Goal: Task Accomplishment & Management: Use online tool/utility

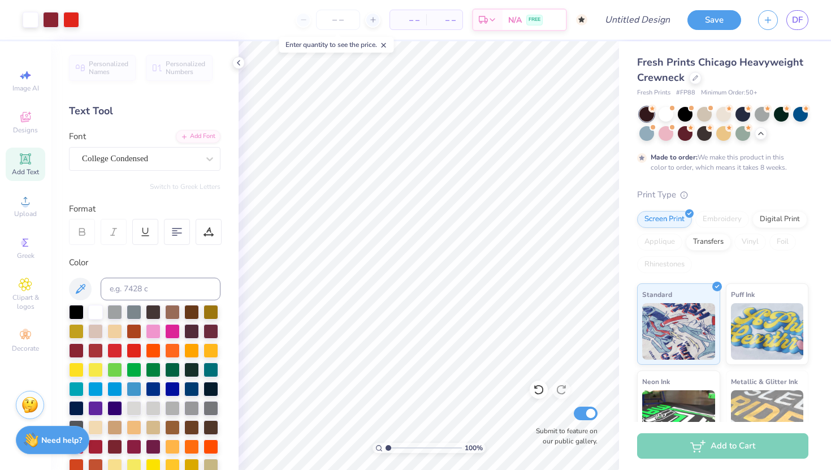
scroll to position [184, 0]
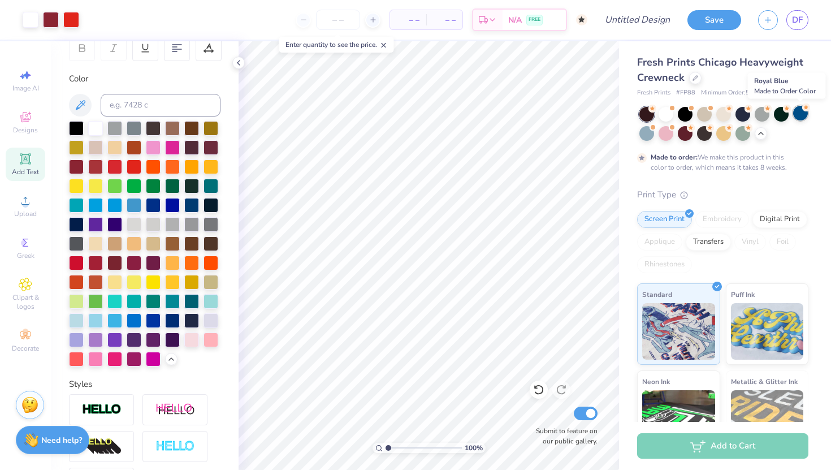
click at [799, 119] on div at bounding box center [800, 113] width 15 height 15
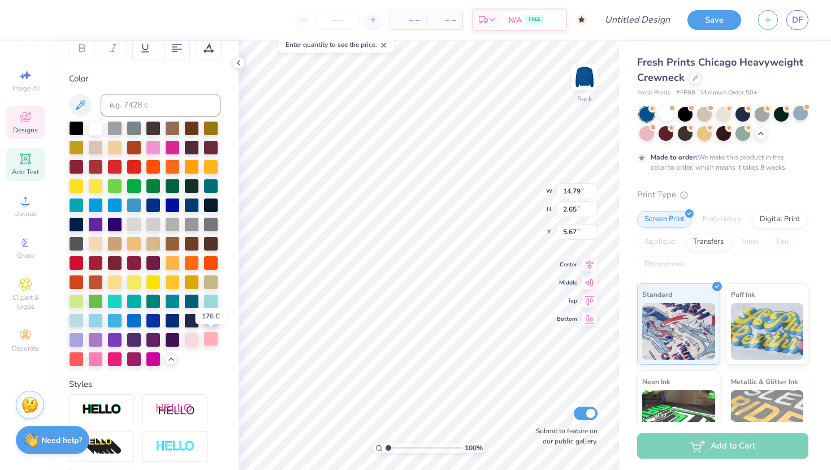
click at [209, 338] on div at bounding box center [211, 338] width 15 height 15
type input "4.04"
type input "0.72"
type input "3.82"
click at [213, 343] on div at bounding box center [211, 338] width 15 height 15
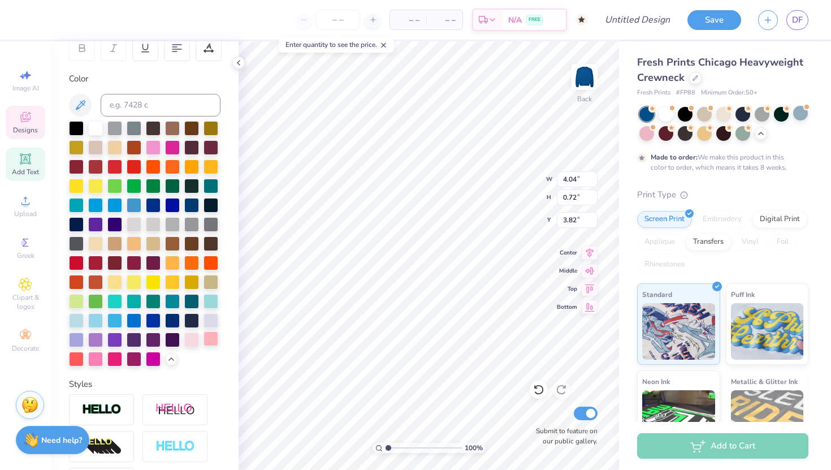
type input "0.90"
type input "8.07"
type input "10.42"
click at [214, 340] on div at bounding box center [211, 338] width 15 height 15
click at [173, 186] on div at bounding box center [172, 185] width 15 height 15
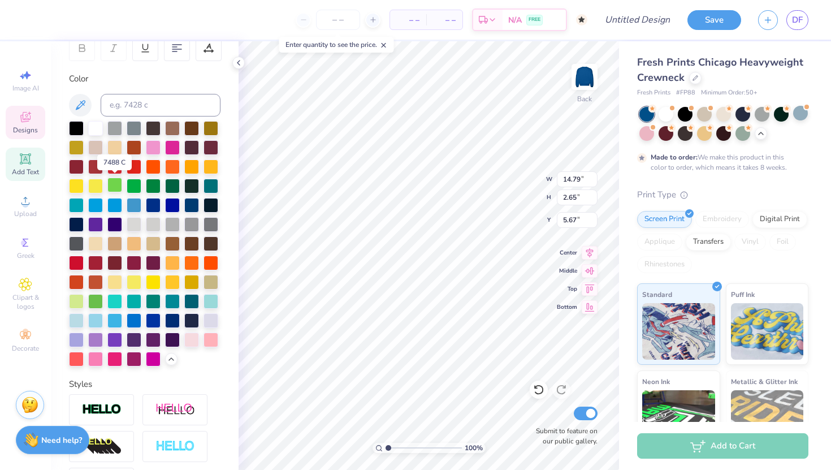
click at [114, 186] on div at bounding box center [114, 185] width 15 height 15
click at [161, 149] on div at bounding box center [153, 146] width 15 height 15
type input "0.90"
type input "8.07"
type input "10.42"
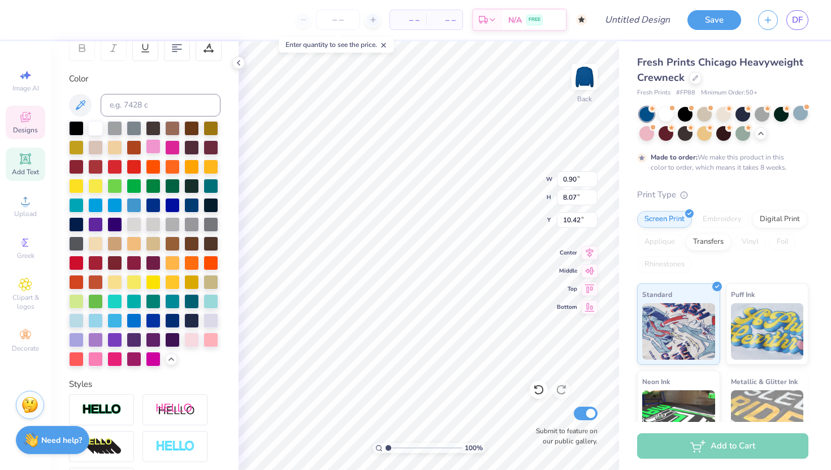
click at [151, 149] on div at bounding box center [153, 146] width 15 height 15
type input "4.04"
type input "0.72"
type input "3.82"
click at [155, 146] on div at bounding box center [153, 146] width 15 height 15
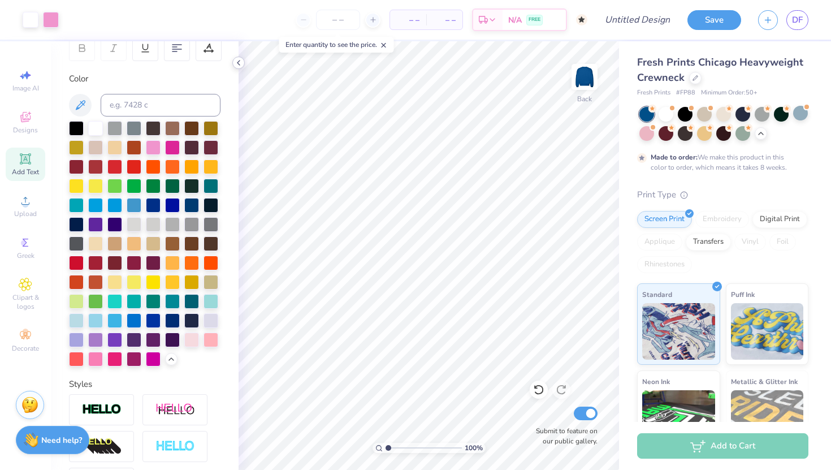
click at [240, 62] on icon at bounding box center [238, 62] width 9 height 9
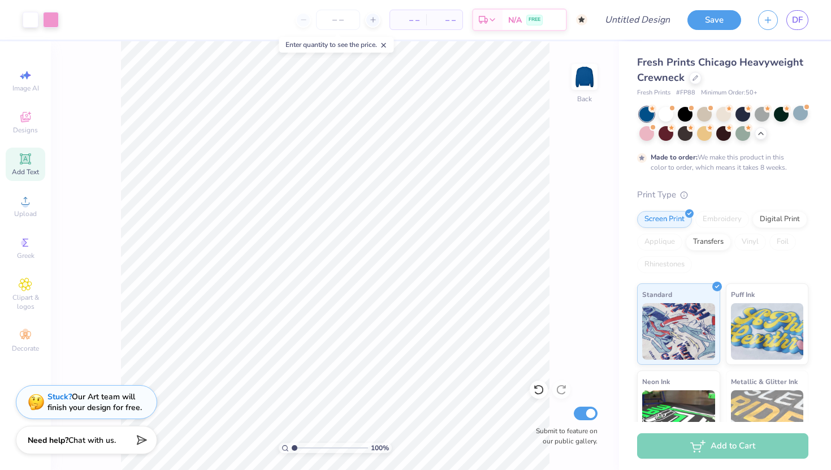
click at [388, 43] on icon at bounding box center [384, 45] width 8 height 8
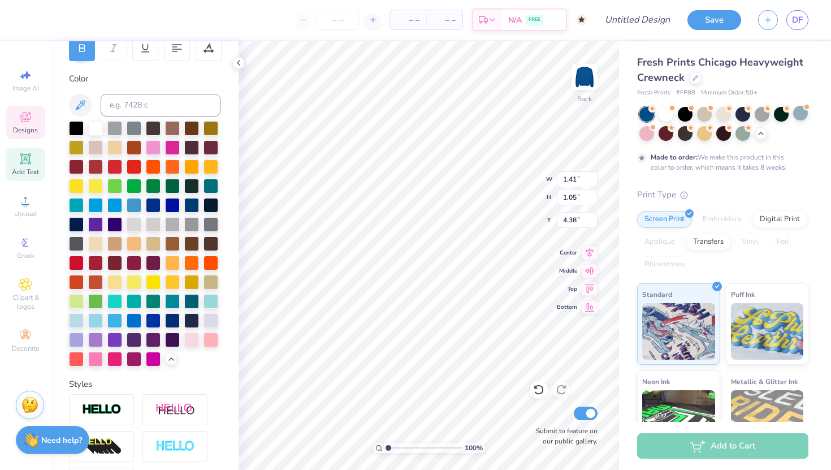
type input "14.79"
type input "2.65"
type input "5.67"
type textarea "6"
type textarea "98"
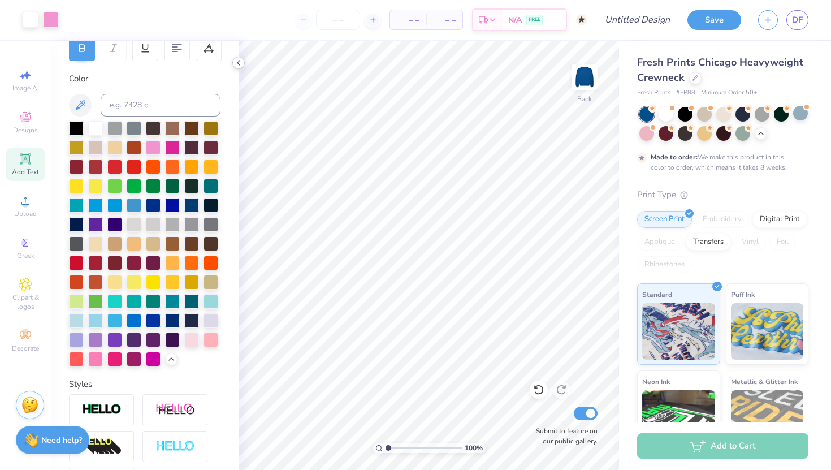
click at [234, 63] on icon at bounding box center [238, 62] width 9 height 9
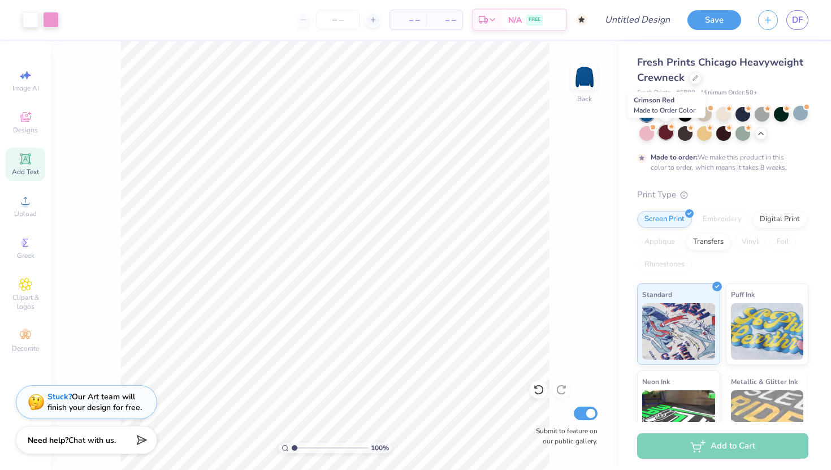
click at [667, 132] on div at bounding box center [666, 132] width 15 height 15
click at [666, 136] on div at bounding box center [666, 132] width 15 height 15
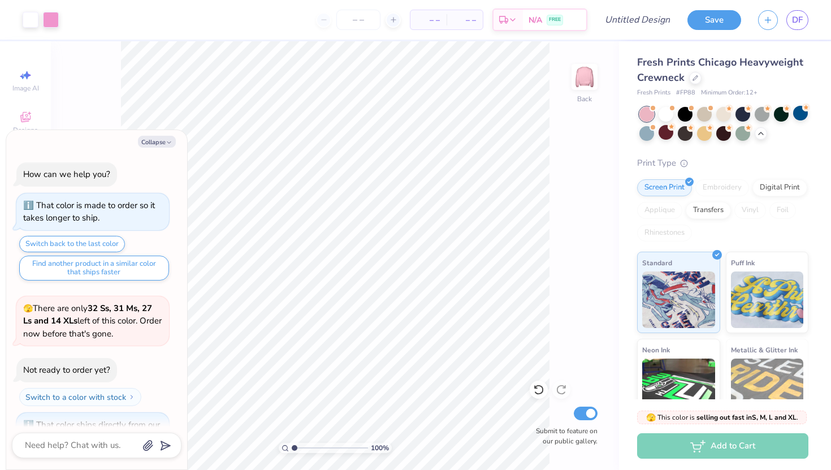
scroll to position [170, 0]
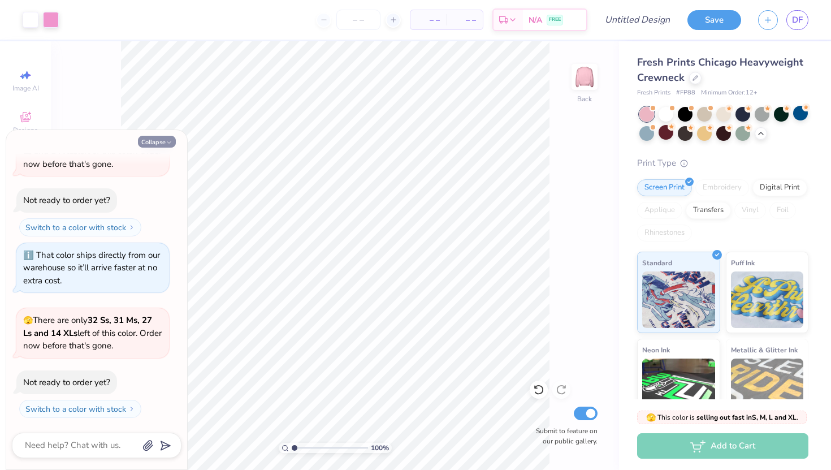
click at [158, 145] on button "Collapse" at bounding box center [157, 142] width 38 height 12
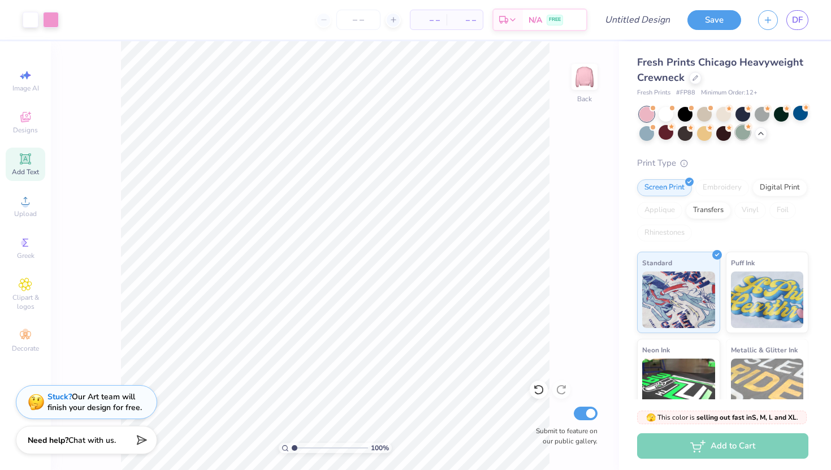
click at [744, 135] on div at bounding box center [743, 132] width 15 height 15
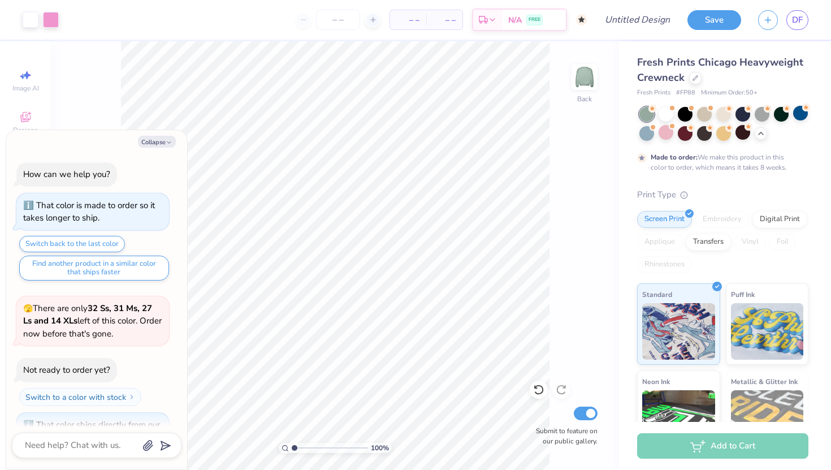
scroll to position [264, 0]
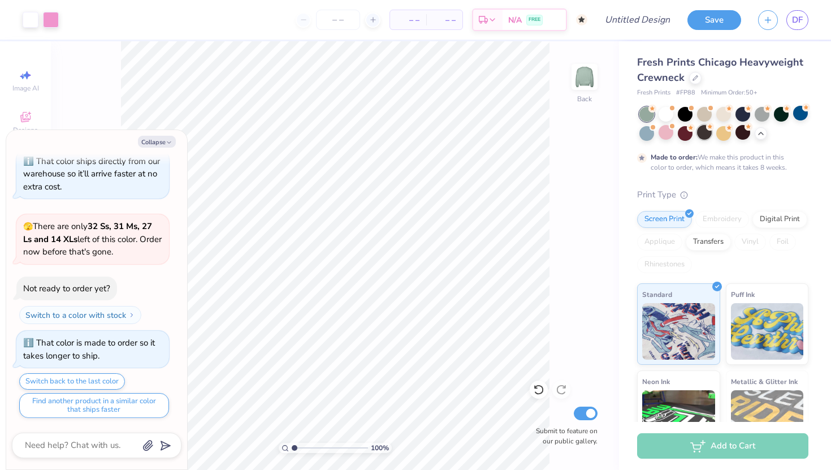
click at [706, 133] on div at bounding box center [704, 132] width 15 height 15
click at [164, 144] on button "Collapse" at bounding box center [157, 142] width 38 height 12
type textarea "x"
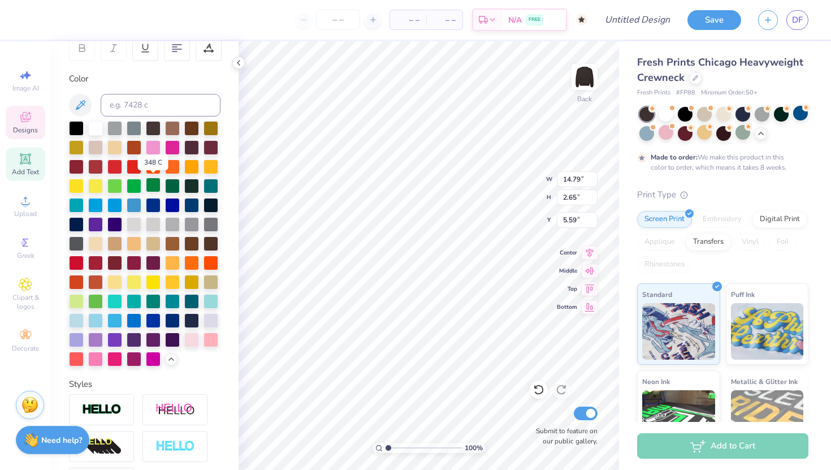
click at [150, 181] on div at bounding box center [153, 185] width 15 height 15
click at [111, 186] on div at bounding box center [114, 185] width 15 height 15
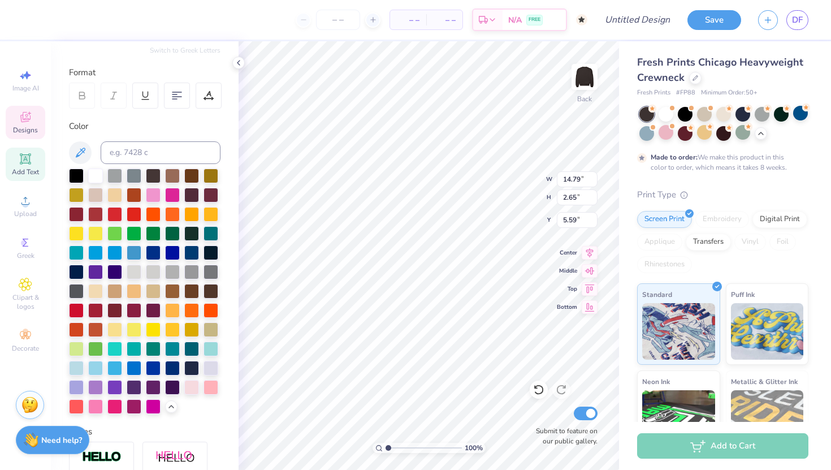
scroll to position [135, 0]
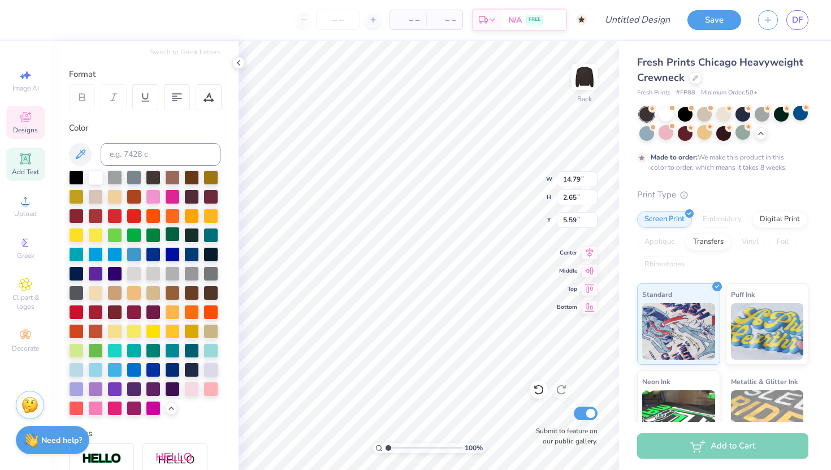
click at [172, 232] on div at bounding box center [172, 234] width 15 height 15
click at [94, 348] on div at bounding box center [95, 349] width 15 height 15
click at [170, 392] on div at bounding box center [172, 388] width 15 height 15
click at [205, 389] on div at bounding box center [211, 388] width 15 height 15
click at [181, 156] on input at bounding box center [161, 154] width 120 height 23
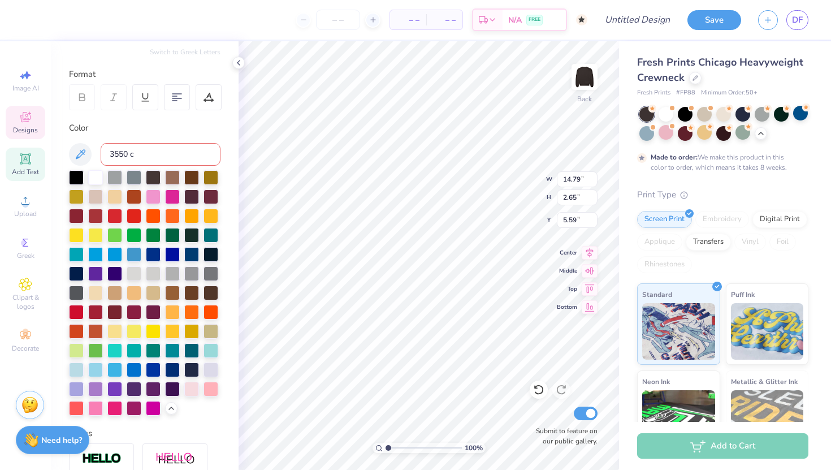
type input "3550 c"
click at [182, 144] on input "3550 c" at bounding box center [161, 154] width 120 height 23
click at [182, 152] on input "3550 c" at bounding box center [161, 154] width 120 height 23
click at [167, 287] on div at bounding box center [172, 291] width 15 height 15
click at [171, 282] on div at bounding box center [145, 292] width 152 height 245
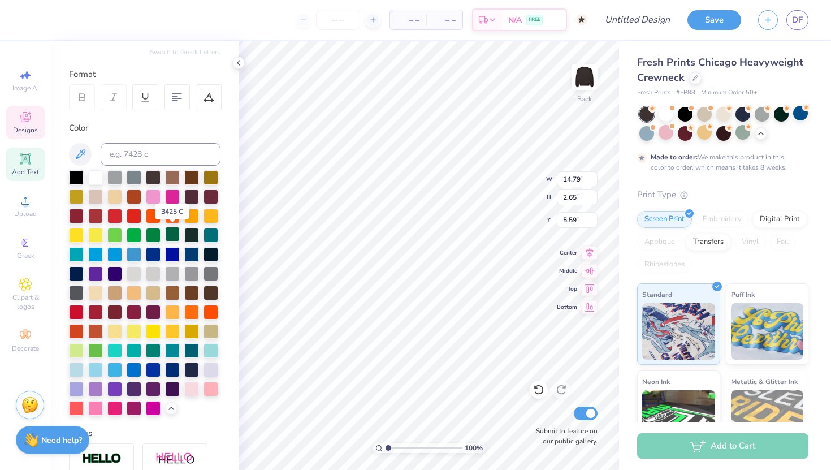
click at [176, 231] on div at bounding box center [172, 234] width 15 height 15
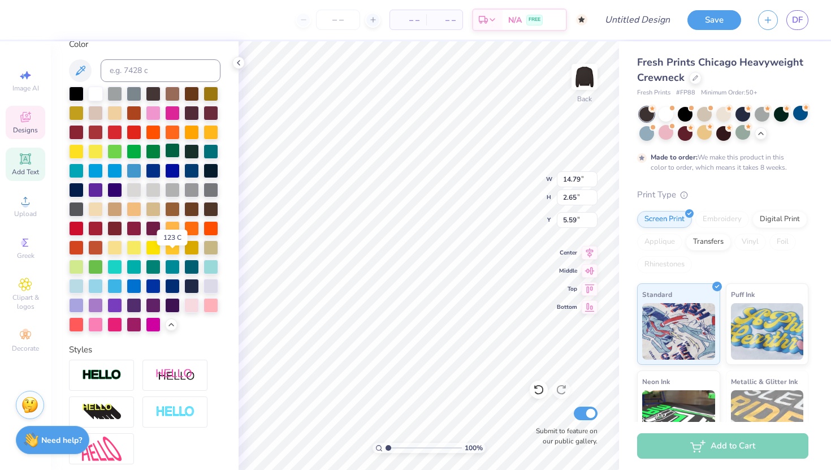
scroll to position [201, 0]
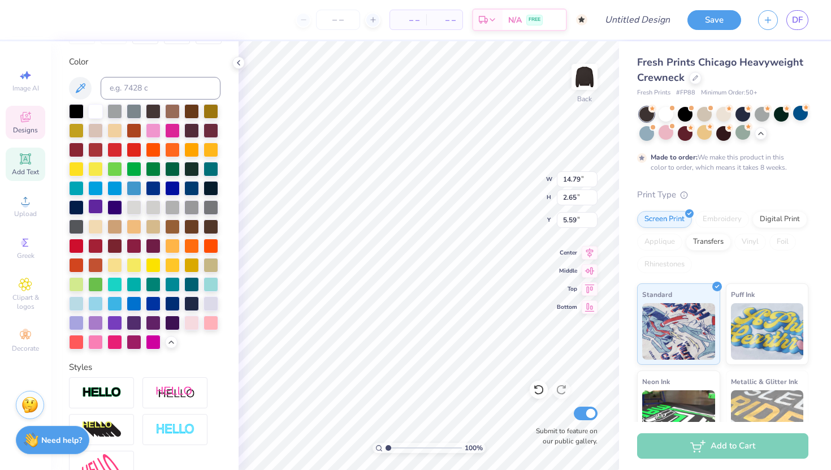
click at [96, 202] on div at bounding box center [95, 206] width 15 height 15
click at [117, 207] on div at bounding box center [114, 206] width 15 height 15
click at [92, 202] on div at bounding box center [95, 206] width 15 height 15
click at [94, 319] on div at bounding box center [95, 321] width 15 height 15
click at [667, 134] on div at bounding box center [666, 132] width 15 height 15
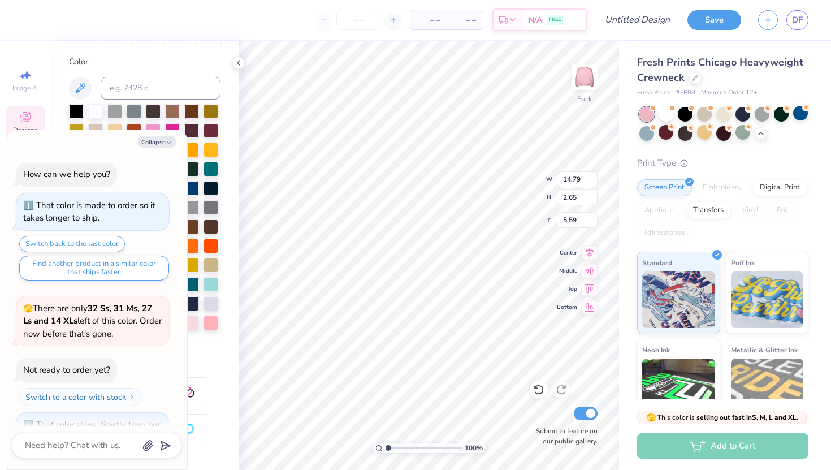
scroll to position [445, 0]
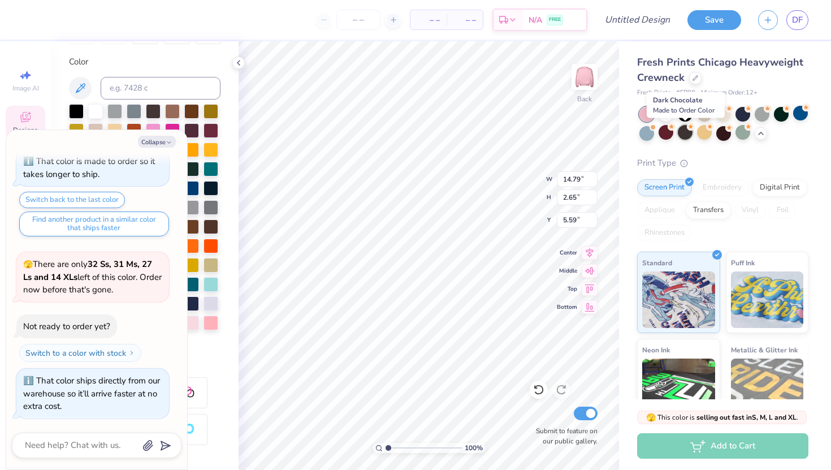
click at [688, 138] on div at bounding box center [685, 132] width 15 height 15
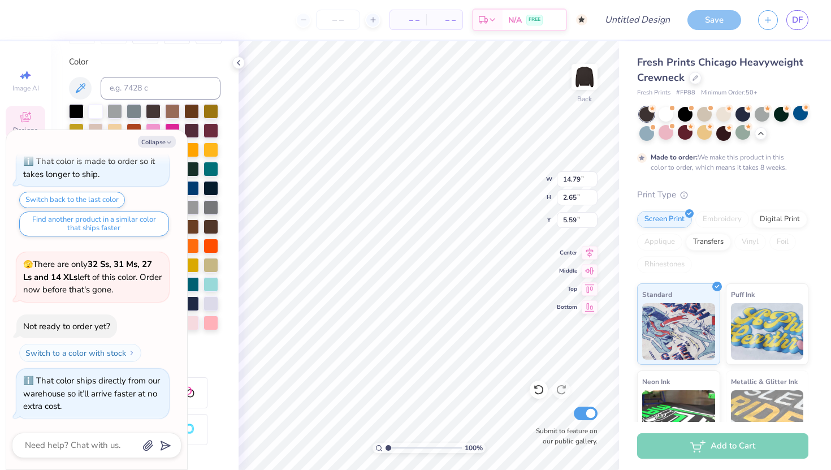
scroll to position [539, 0]
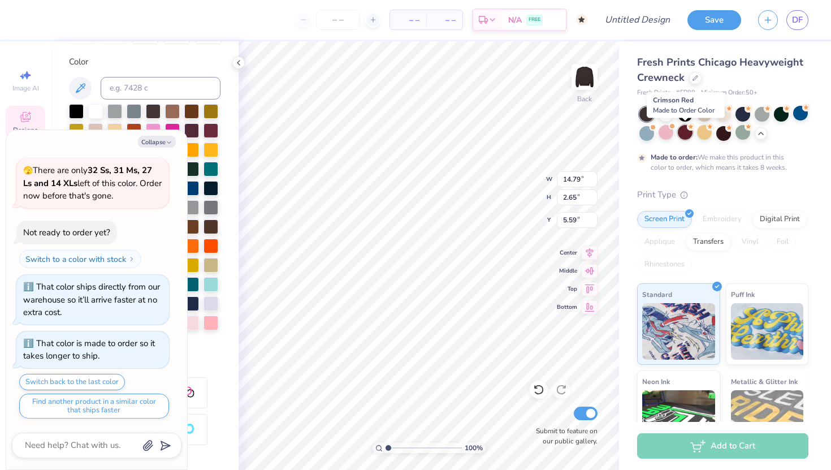
click at [692, 131] on div at bounding box center [685, 132] width 15 height 15
click at [153, 145] on button "Collapse" at bounding box center [157, 142] width 38 height 12
type textarea "x"
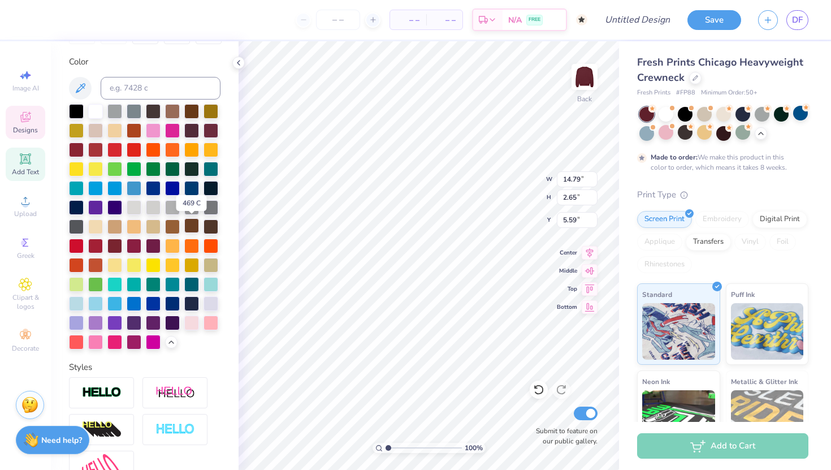
click at [191, 229] on div at bounding box center [191, 225] width 15 height 15
click at [209, 228] on div at bounding box center [211, 225] width 15 height 15
click at [150, 227] on div at bounding box center [153, 225] width 15 height 15
click at [93, 282] on div at bounding box center [95, 283] width 15 height 15
click at [117, 268] on div at bounding box center [114, 264] width 15 height 15
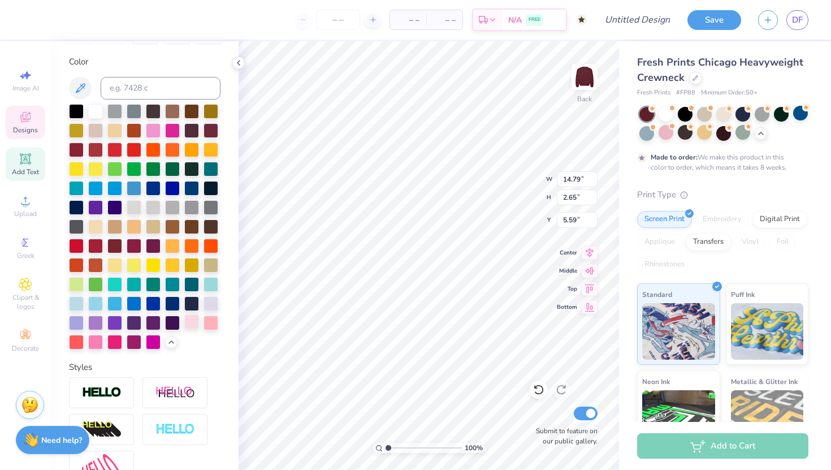
click at [193, 322] on div at bounding box center [191, 321] width 15 height 15
click at [208, 322] on div at bounding box center [211, 321] width 15 height 15
click at [195, 321] on div at bounding box center [191, 321] width 15 height 15
click at [99, 339] on div at bounding box center [95, 341] width 15 height 15
click at [201, 112] on div at bounding box center [145, 226] width 152 height 245
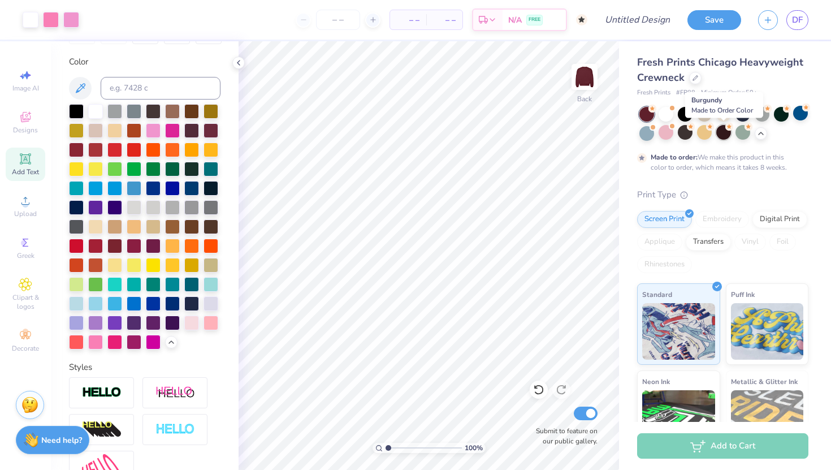
click at [726, 134] on div at bounding box center [724, 132] width 15 height 15
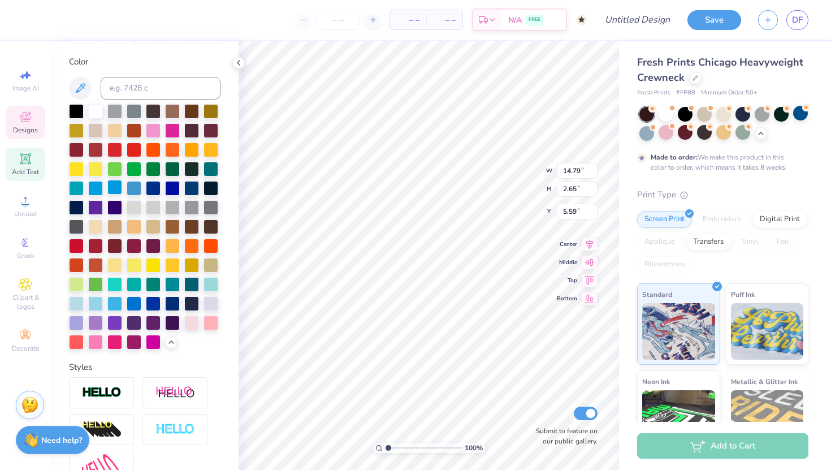
click at [114, 189] on div at bounding box center [114, 187] width 15 height 15
click at [153, 188] on div at bounding box center [153, 187] width 15 height 15
click at [96, 222] on div at bounding box center [95, 225] width 15 height 15
type input "4.04"
type input "0.72"
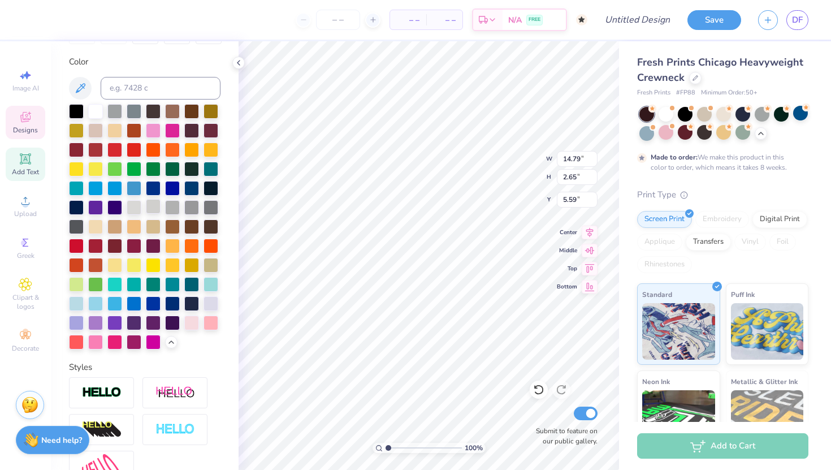
type input "3.82"
click at [91, 227] on div at bounding box center [95, 225] width 15 height 15
type input "0.90"
type input "8.07"
type input "10.42"
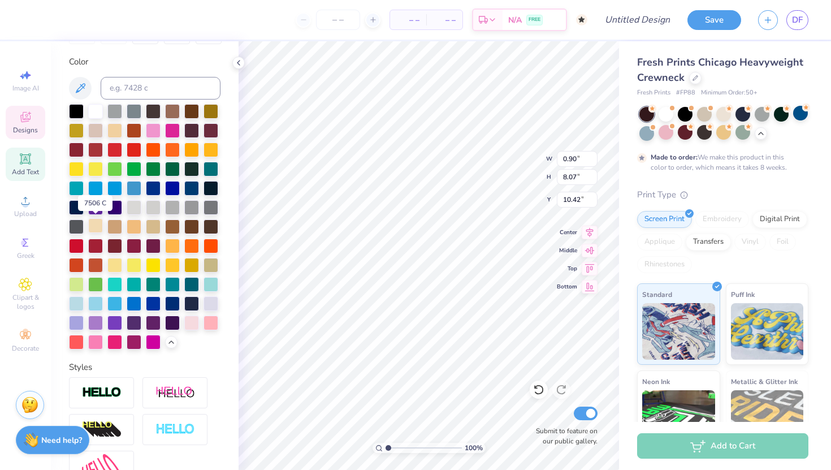
click at [94, 225] on div at bounding box center [95, 225] width 15 height 15
click at [176, 169] on div at bounding box center [172, 168] width 15 height 15
type input "0.90"
type input "8.07"
type input "10.42"
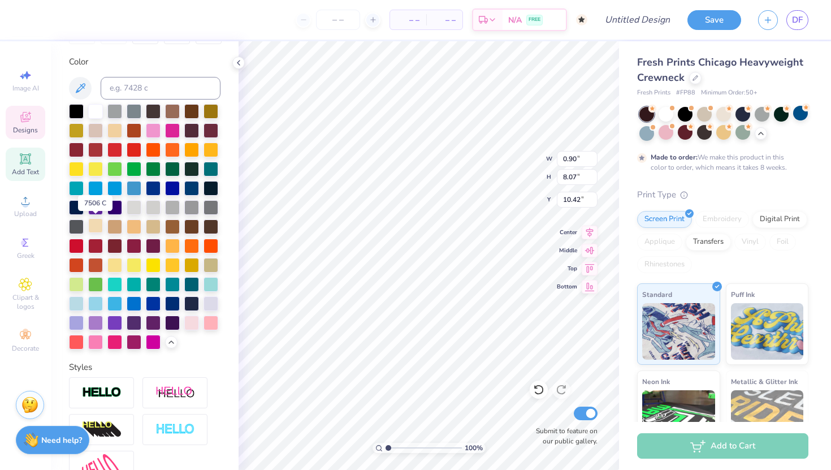
click at [96, 224] on div at bounding box center [95, 225] width 15 height 15
type input "4.01"
type input "4.12"
type input "6.38"
click at [153, 168] on div at bounding box center [153, 168] width 15 height 15
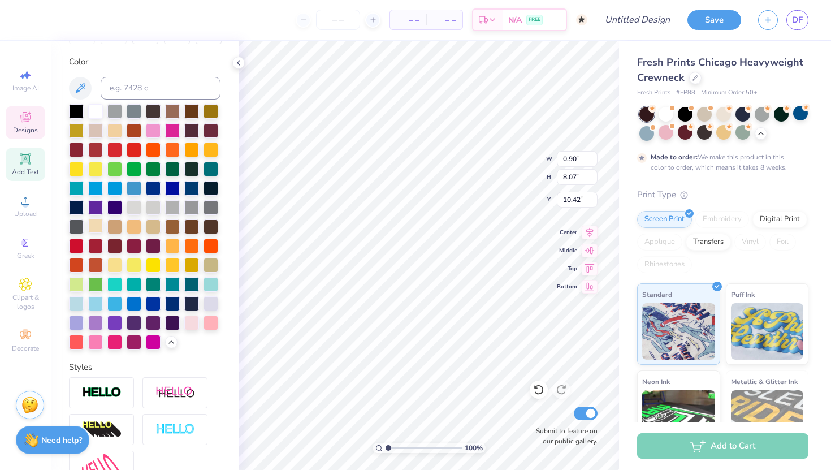
click at [96, 225] on div at bounding box center [95, 225] width 15 height 15
click at [805, 117] on div at bounding box center [800, 113] width 15 height 15
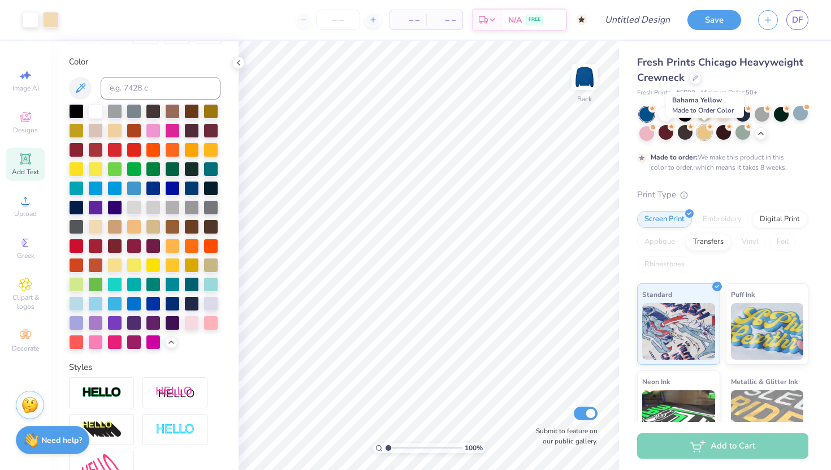
click at [702, 134] on div at bounding box center [704, 132] width 15 height 15
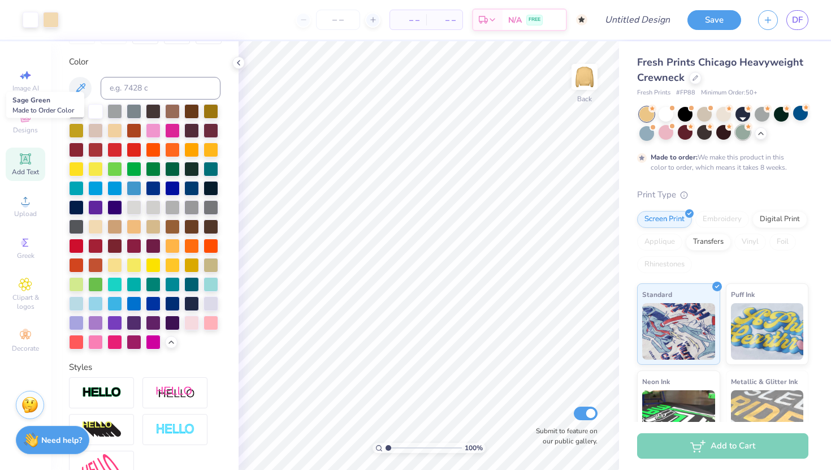
click at [743, 140] on div at bounding box center [743, 132] width 15 height 15
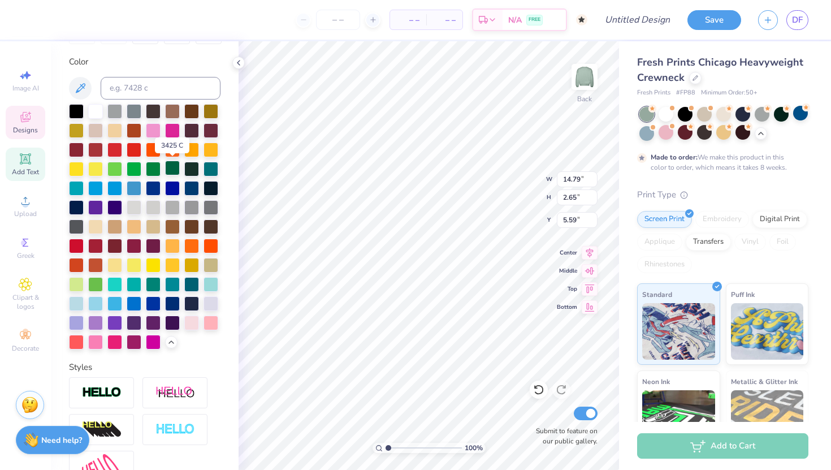
click at [170, 167] on div at bounding box center [172, 168] width 15 height 15
click at [94, 247] on div at bounding box center [95, 245] width 15 height 15
click at [94, 343] on div at bounding box center [95, 341] width 15 height 15
click at [205, 321] on div at bounding box center [211, 321] width 15 height 15
click at [186, 320] on div at bounding box center [191, 321] width 15 height 15
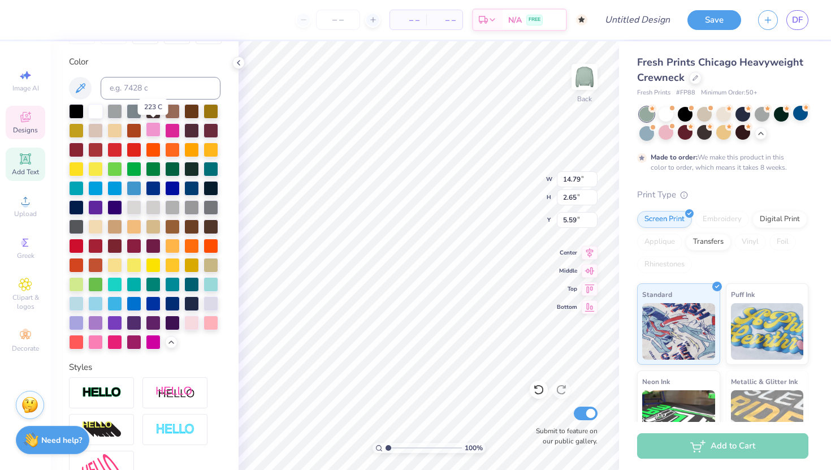
click at [151, 128] on div at bounding box center [153, 129] width 15 height 15
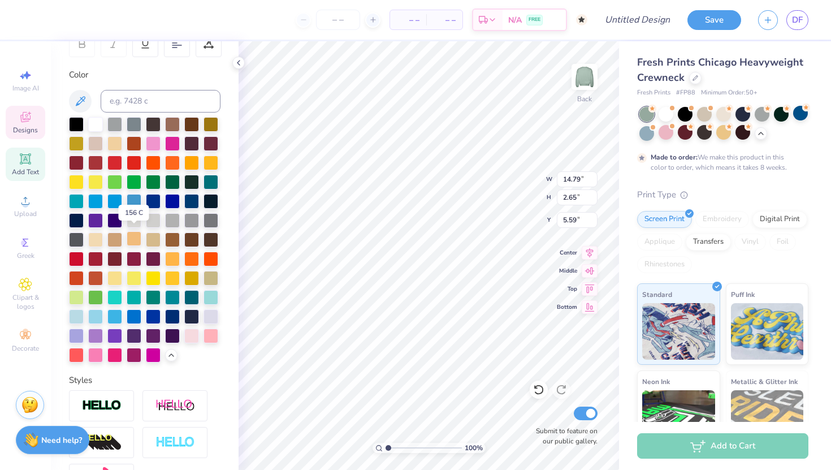
scroll to position [194, 0]
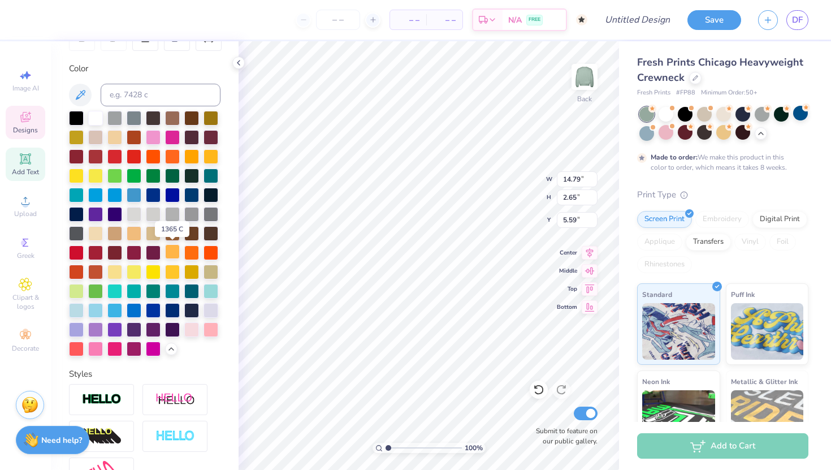
click at [172, 257] on div at bounding box center [172, 251] width 15 height 15
click at [119, 273] on div at bounding box center [114, 271] width 15 height 15
click at [135, 236] on div at bounding box center [134, 232] width 15 height 15
click at [668, 135] on div at bounding box center [666, 132] width 15 height 15
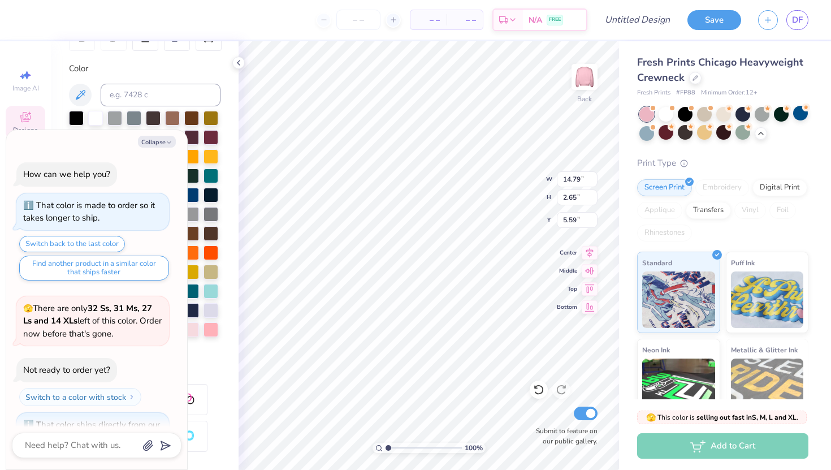
scroll to position [721, 0]
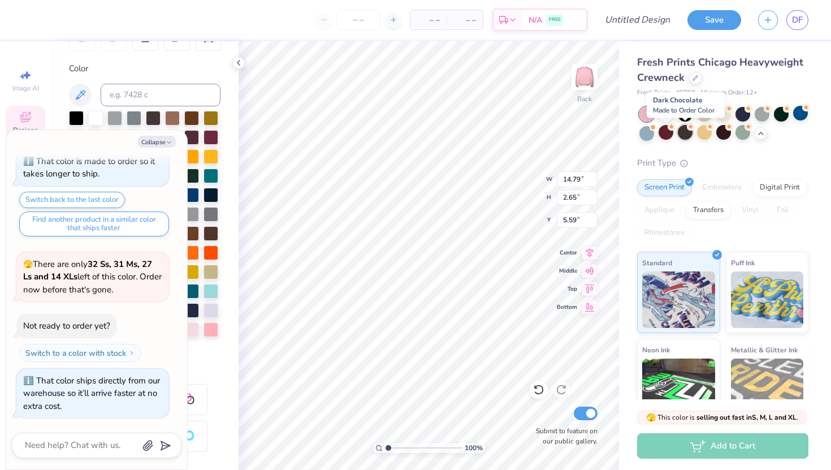
click at [682, 135] on div at bounding box center [685, 132] width 15 height 15
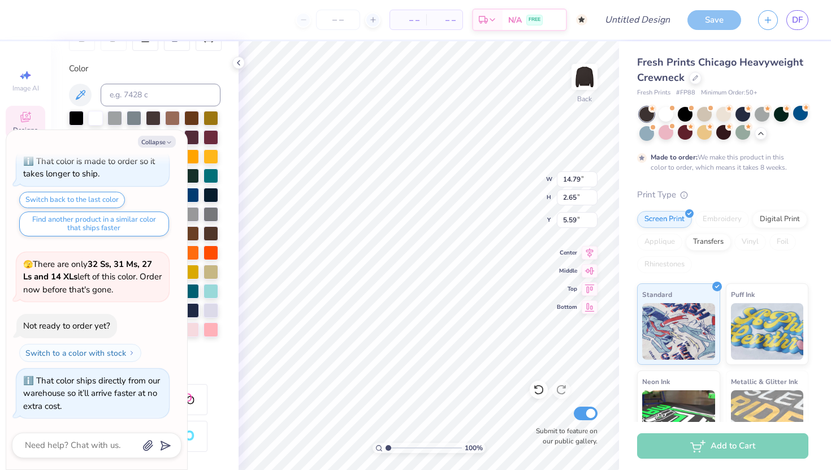
scroll to position [815, 0]
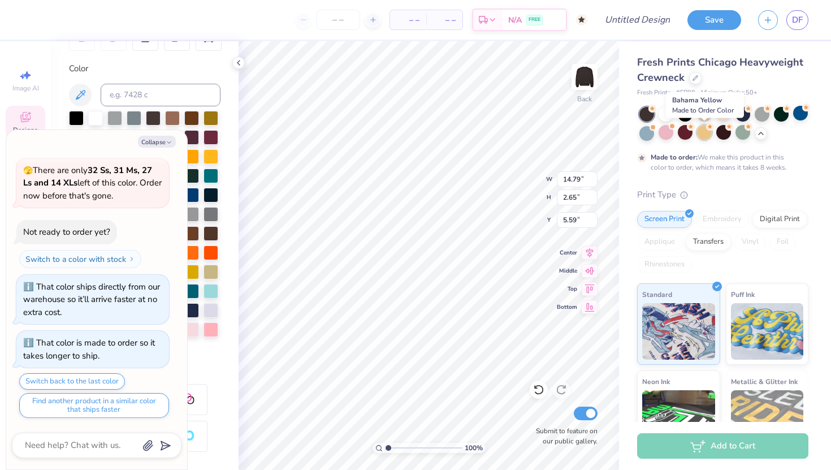
click at [704, 140] on div at bounding box center [704, 132] width 15 height 15
click at [728, 139] on div at bounding box center [724, 132] width 15 height 15
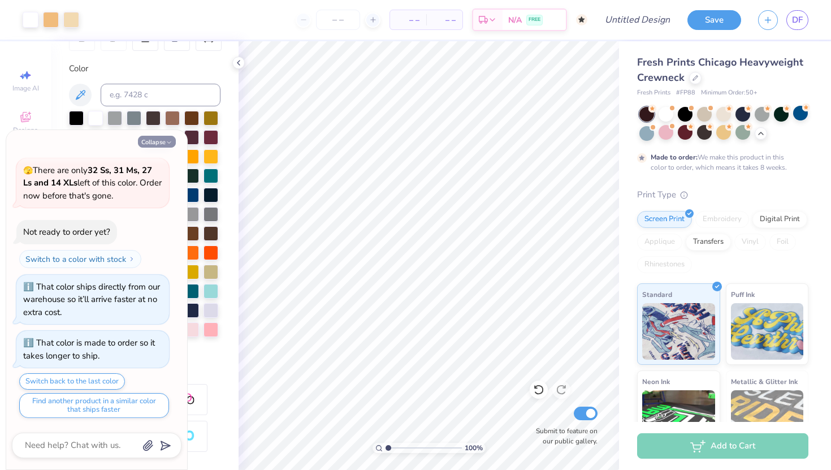
click at [171, 144] on icon "button" at bounding box center [169, 142] width 7 height 7
type textarea "x"
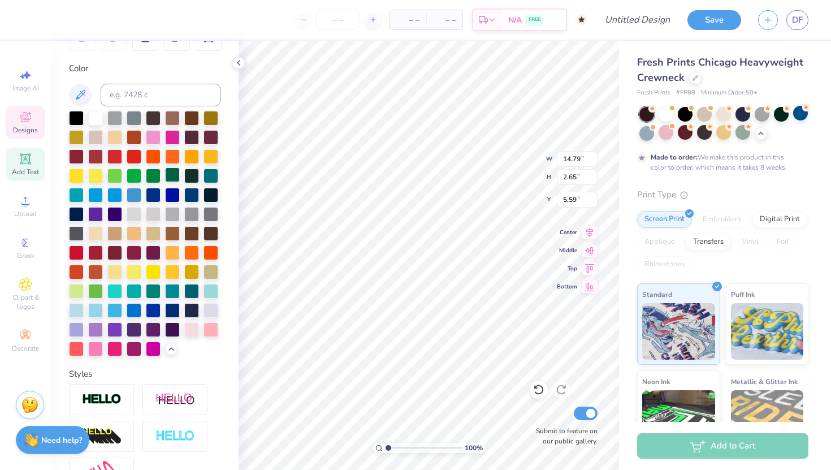
click at [174, 174] on div at bounding box center [172, 174] width 15 height 15
click at [152, 178] on div at bounding box center [153, 174] width 15 height 15
type input "4.04"
type input "0.72"
type input "3.82"
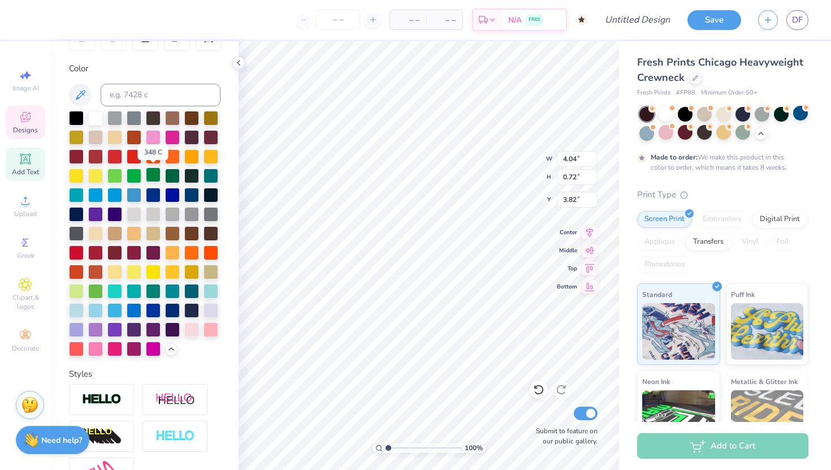
click at [150, 178] on div at bounding box center [153, 174] width 15 height 15
type input "0.90"
type input "8.07"
type input "10.50"
click at [158, 178] on div at bounding box center [153, 174] width 15 height 15
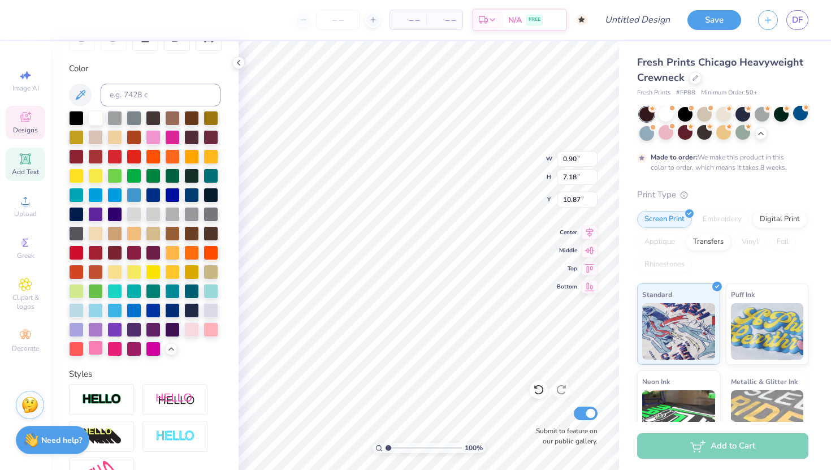
click at [97, 345] on div at bounding box center [95, 347] width 15 height 15
drag, startPoint x: 97, startPoint y: 123, endPoint x: 208, endPoint y: 154, distance: 115.8
click at [97, 123] on div at bounding box center [95, 118] width 15 height 15
type input "8.07"
type input "10.50"
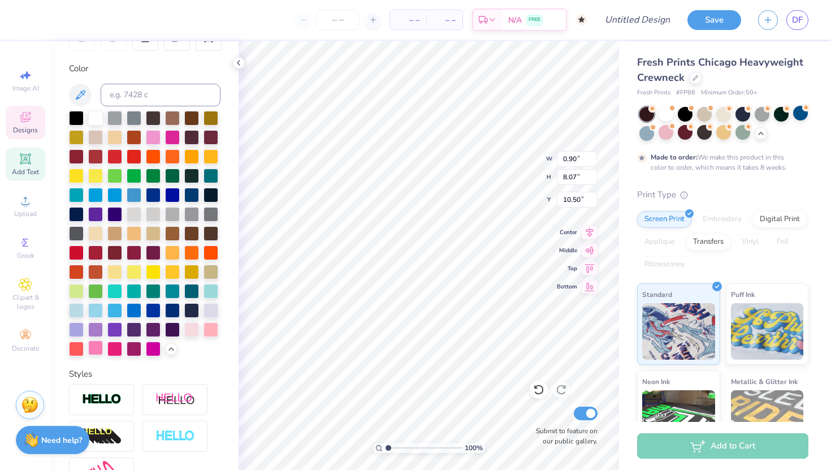
click at [95, 347] on div at bounding box center [95, 347] width 15 height 15
type input "14.79"
type input "2.65"
type input "5.59"
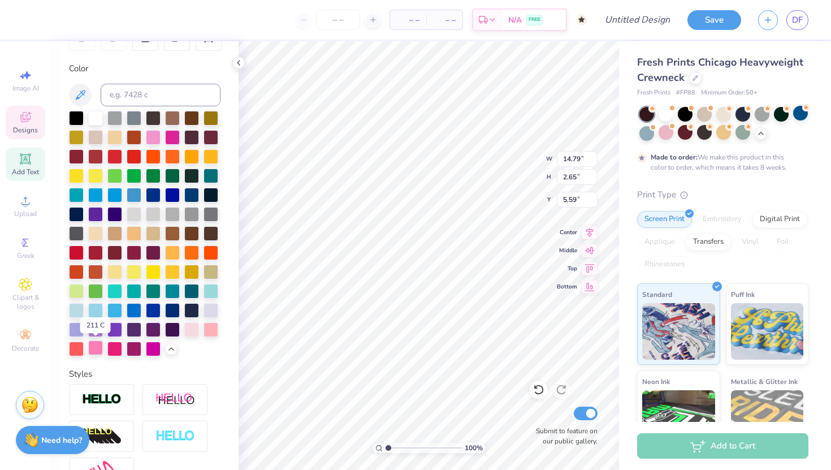
click at [96, 341] on div at bounding box center [95, 347] width 15 height 15
type input "4.04"
type input "0.72"
type input "3.82"
click at [88, 347] on div at bounding box center [95, 347] width 15 height 15
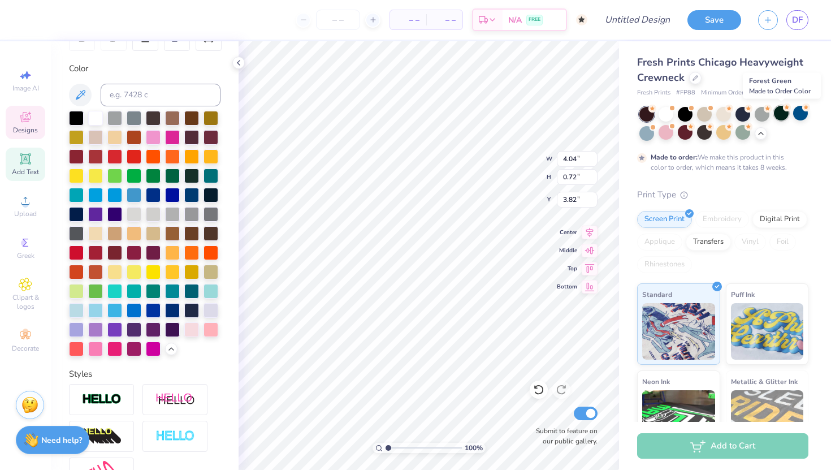
click at [786, 114] on div at bounding box center [781, 113] width 15 height 15
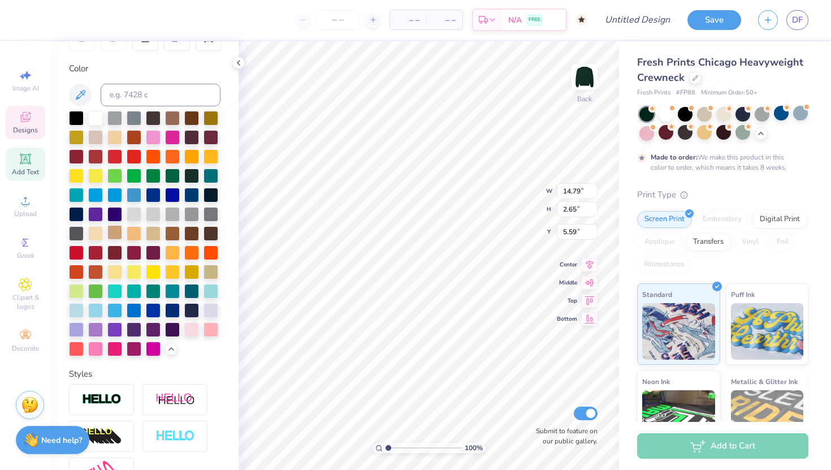
click at [116, 231] on div at bounding box center [114, 232] width 15 height 15
type input "4.04"
type input "0.72"
type input "3.82"
click at [133, 231] on div at bounding box center [134, 232] width 15 height 15
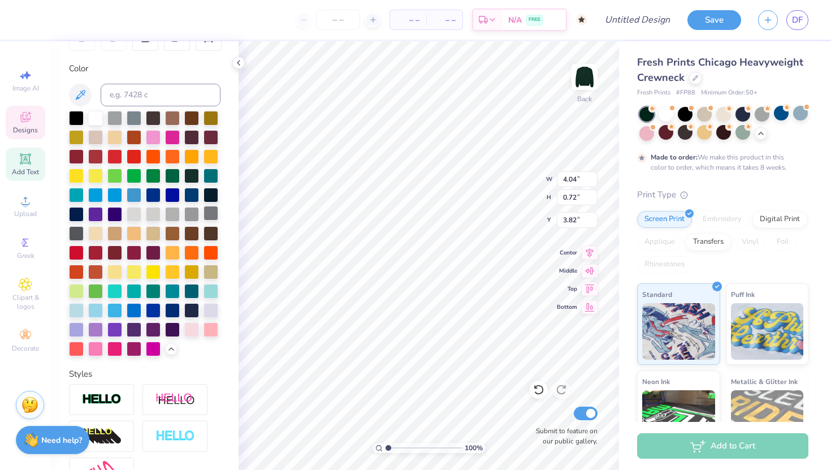
type input "0.90"
type input "8.07"
type input "10.50"
click at [153, 232] on div at bounding box center [153, 232] width 15 height 15
click at [174, 152] on div at bounding box center [172, 155] width 15 height 15
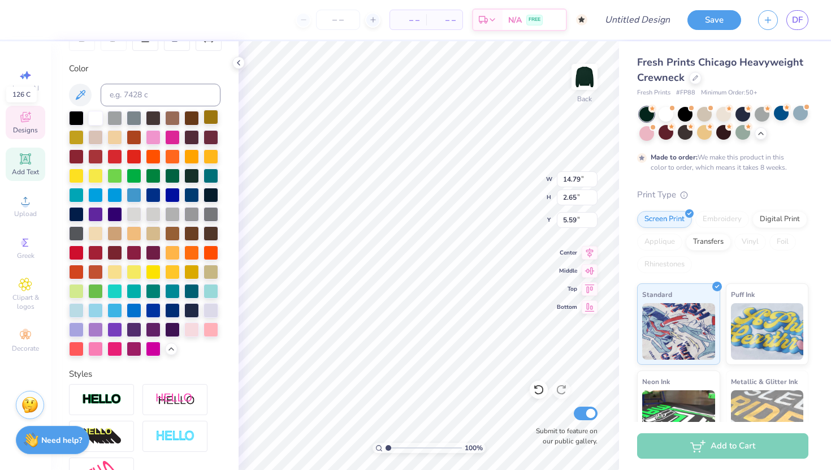
click at [211, 118] on div at bounding box center [211, 117] width 15 height 15
click at [71, 136] on div at bounding box center [76, 136] width 15 height 15
type input "0.90"
type input "8.07"
type input "10.50"
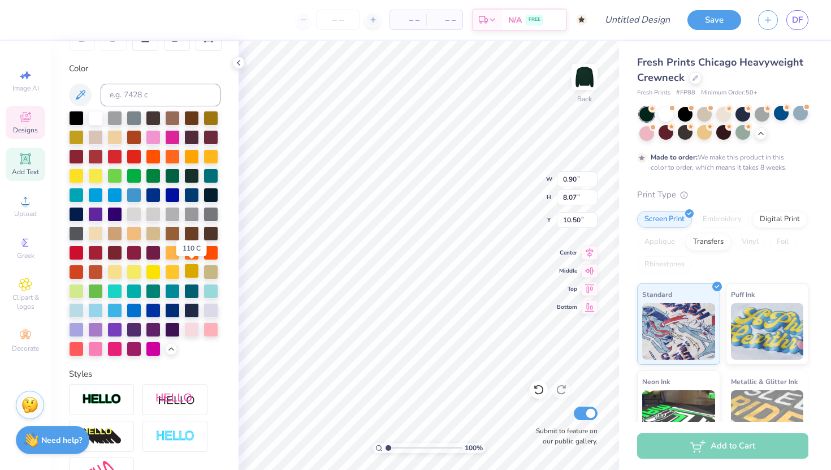
click at [190, 270] on div at bounding box center [191, 271] width 15 height 15
click at [192, 271] on div at bounding box center [191, 271] width 15 height 15
click at [196, 333] on div at bounding box center [191, 328] width 15 height 15
type input "0.90"
type input "8.07"
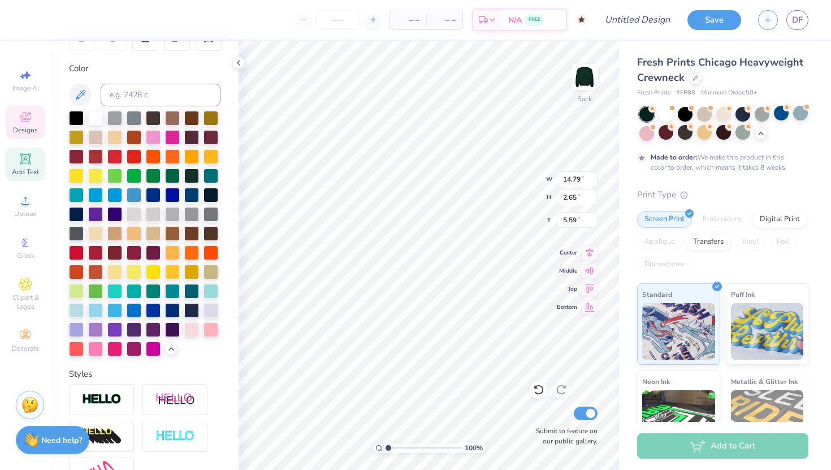
type input "10.50"
click at [190, 329] on div at bounding box center [191, 328] width 15 height 15
type input "4.04"
type input "0.72"
type input "3.82"
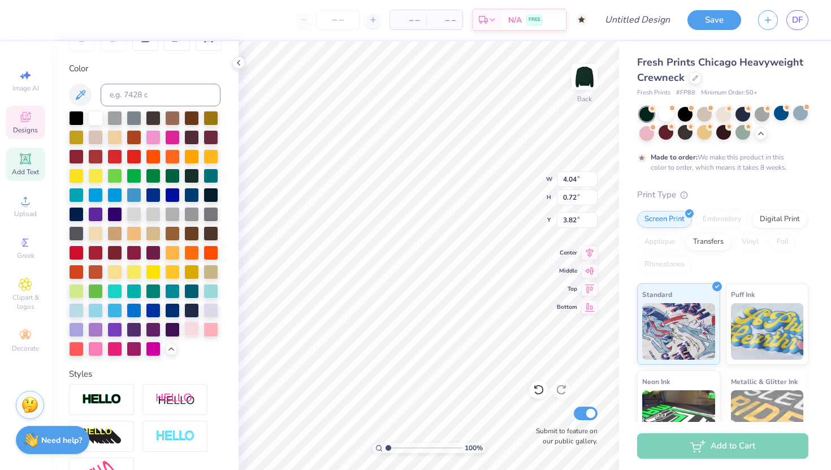
click at [191, 330] on div at bounding box center [191, 328] width 15 height 15
click at [209, 322] on div at bounding box center [211, 328] width 15 height 15
type input "0.90"
type input "8.07"
type input "10.50"
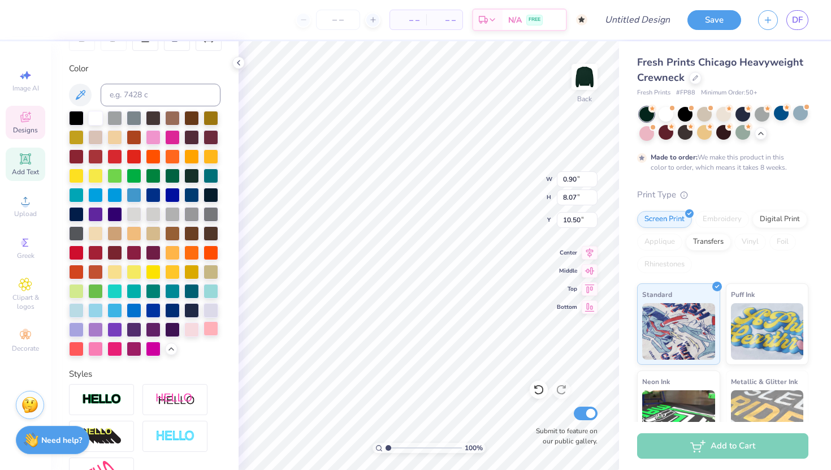
click at [217, 329] on div at bounding box center [211, 328] width 15 height 15
type input "4.04"
type input "0.72"
type input "3.82"
click at [209, 333] on div at bounding box center [211, 328] width 15 height 15
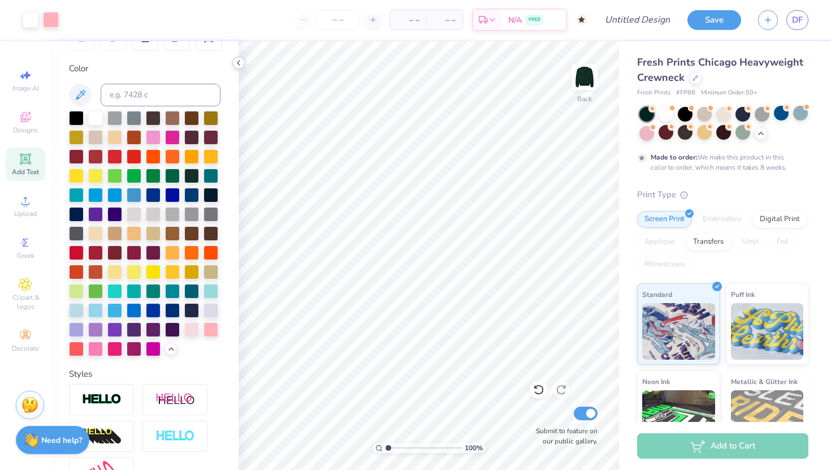
click at [237, 67] on div at bounding box center [238, 63] width 12 height 12
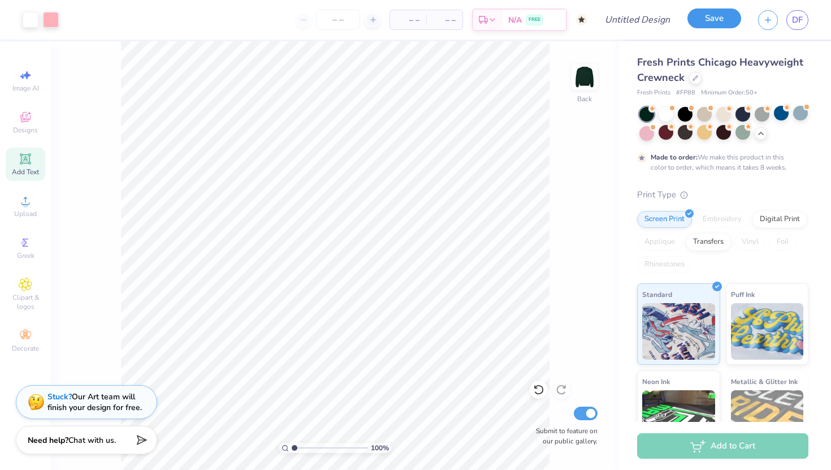
click at [705, 27] on button "Save" at bounding box center [715, 18] width 54 height 20
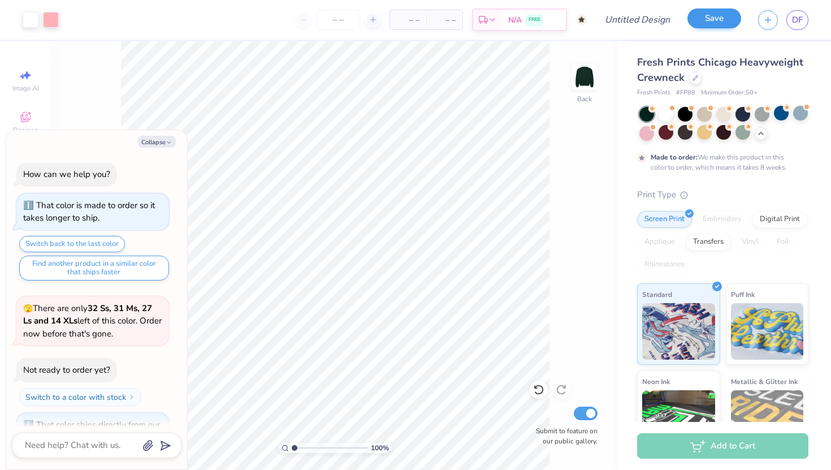
scroll to position [846, 0]
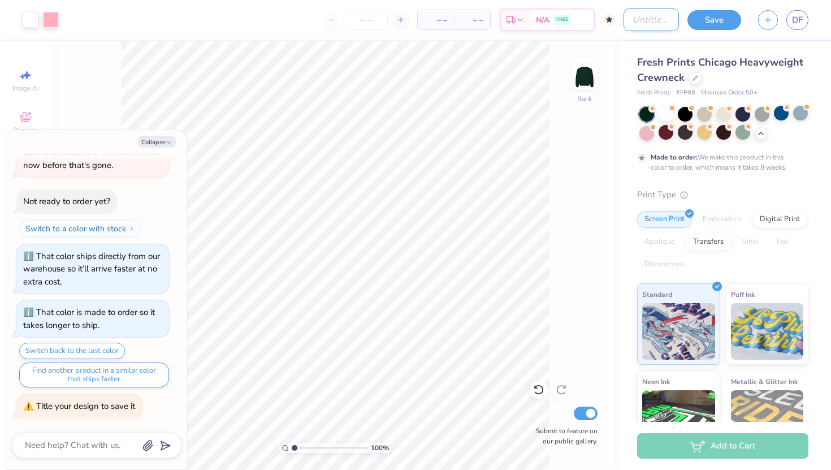
type textarea "x"
click at [634, 24] on input "Design Title" at bounding box center [651, 19] width 55 height 23
type input "C"
type textarea "x"
type input "Cr"
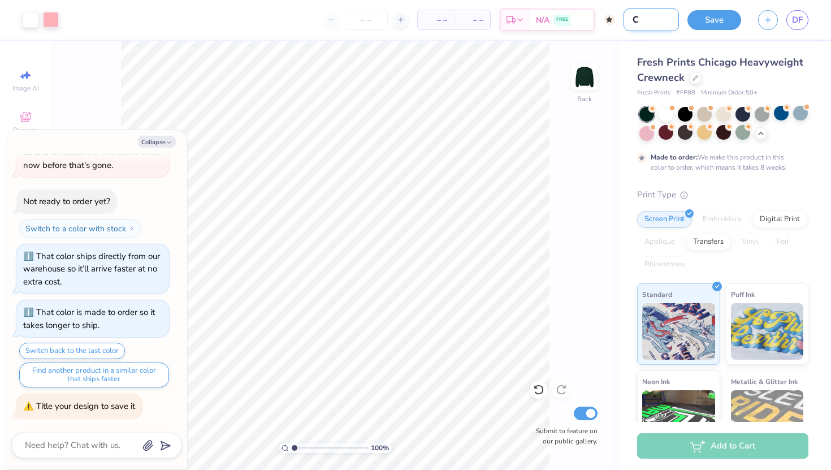
type textarea "x"
type input "Cre"
type textarea "x"
type input "Crew"
type textarea "x"
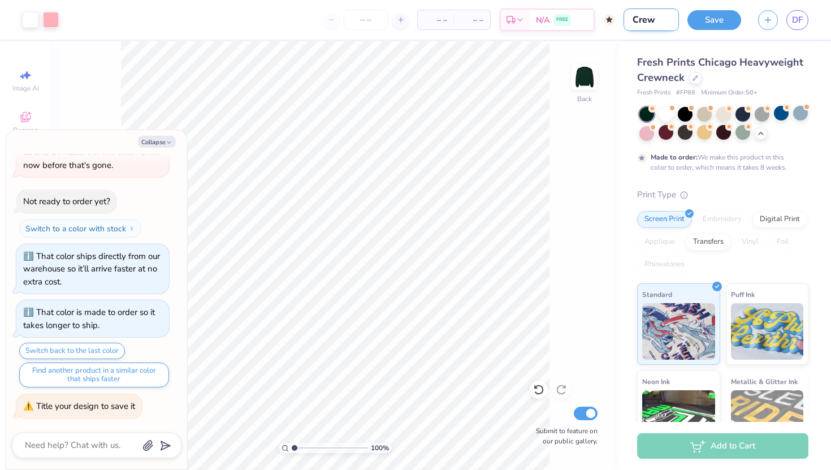
type input "Crewn"
type textarea "x"
type input "Crewne"
type textarea "x"
type input "Crewnec"
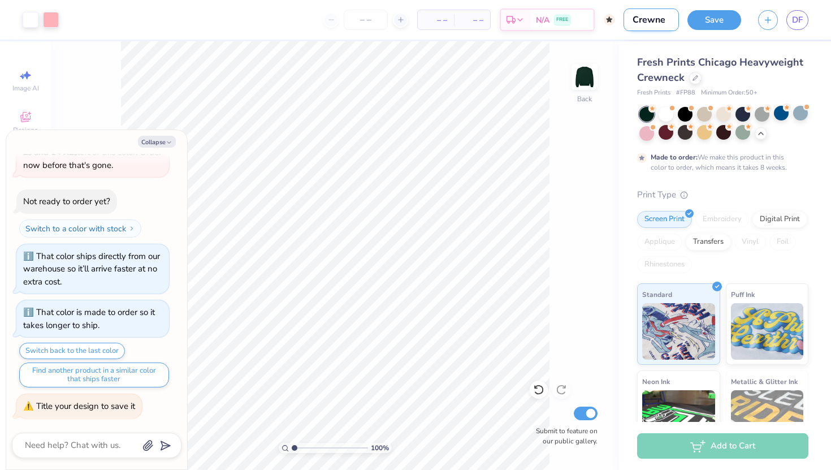
type textarea "x"
type input "Crewneck"
type textarea "x"
type input "Crewneck"
type textarea "x"
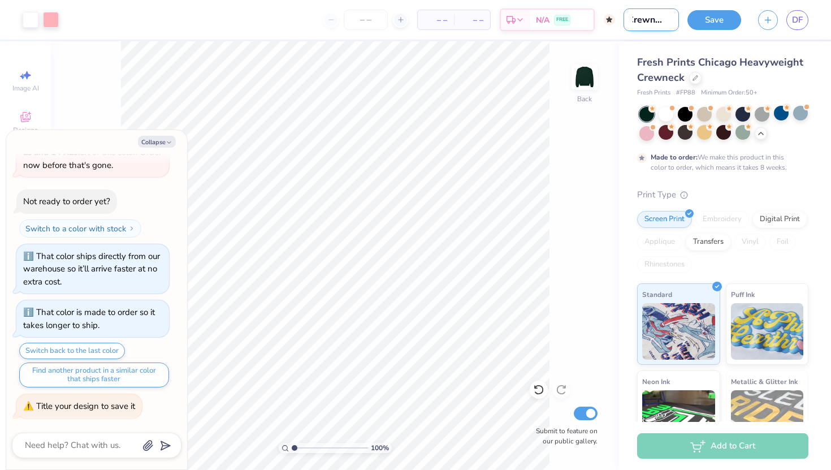
type input "Crewneck d"
type textarea "x"
type input "Crewneck de"
type textarea "x"
type input "Crewneck des"
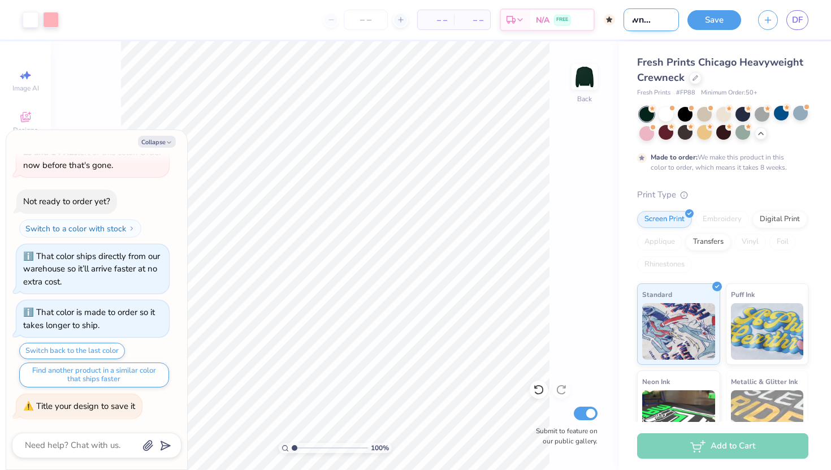
type textarea "x"
type input "Crewneck desi"
type textarea "x"
type input "Crewneck desig"
type textarea "x"
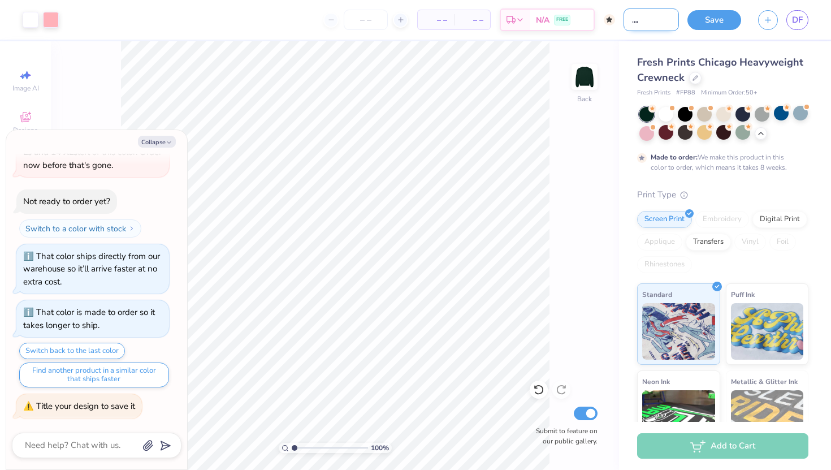
type input "Crewneck design"
type textarea "x"
type input "Crewneck design"
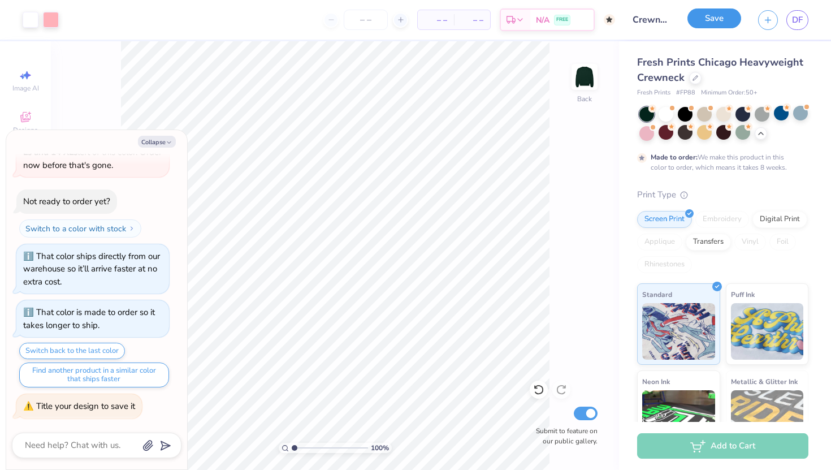
click at [715, 18] on button "Save" at bounding box center [715, 18] width 54 height 20
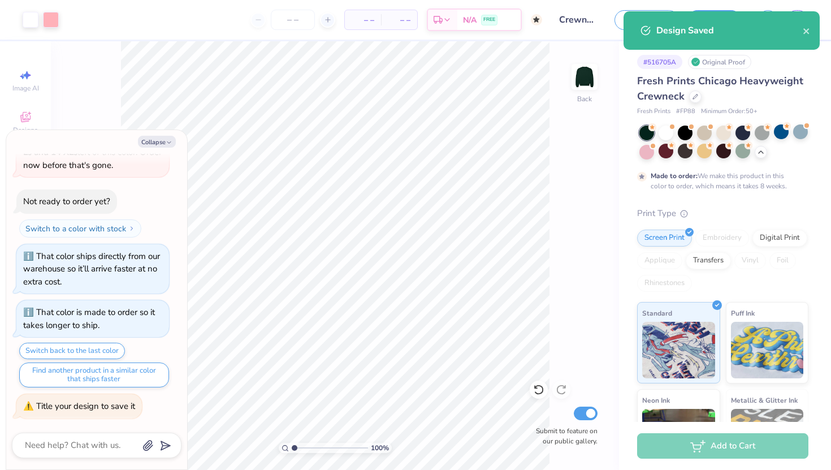
type textarea "x"
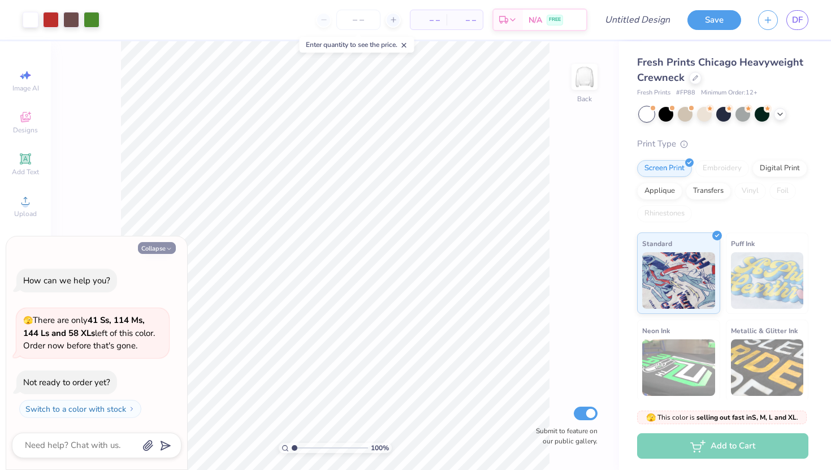
click at [160, 249] on button "Collapse" at bounding box center [157, 248] width 38 height 12
type textarea "x"
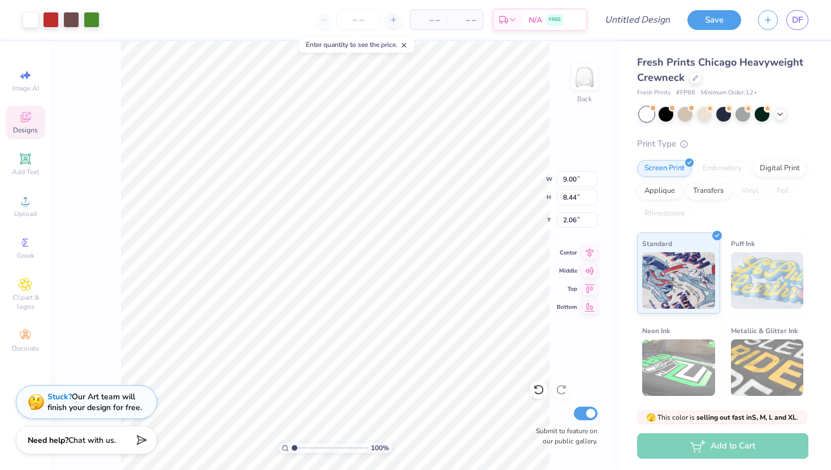
type input "2.06"
type input "2.27"
type input "1.90"
type input "8.44"
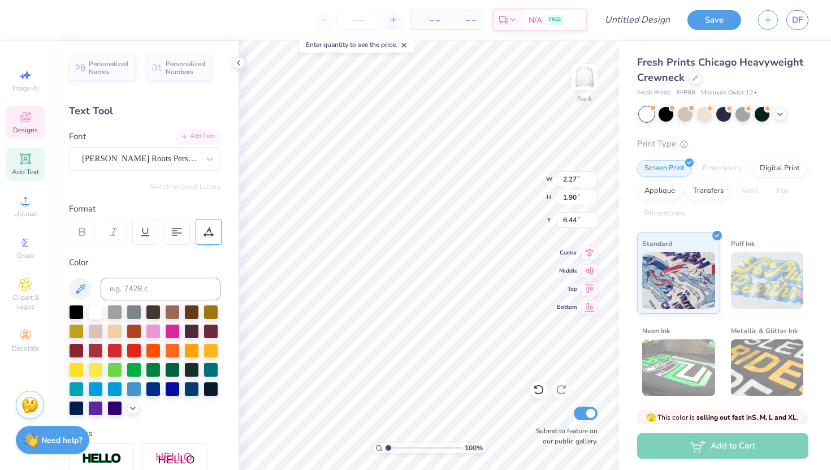
type textarea "g"
type textarea "z"
type textarea "Z"
type textarea "ZTA"
type input "8.36"
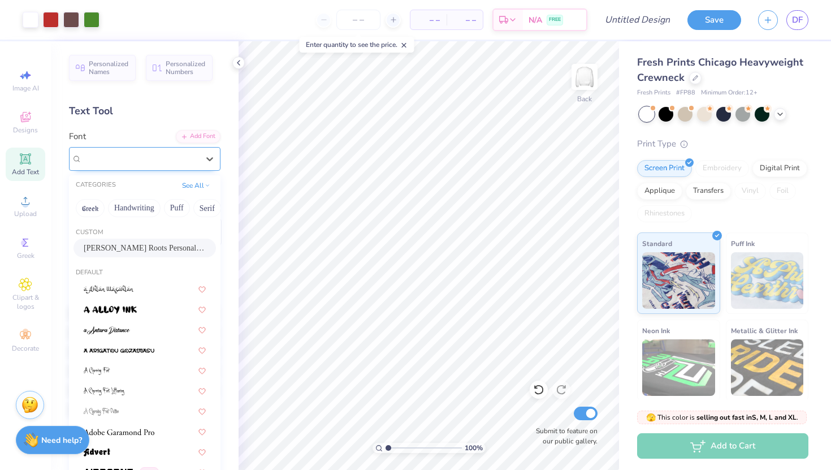
click at [186, 155] on div "Stanley Roots Personal Use" at bounding box center [140, 159] width 119 height 18
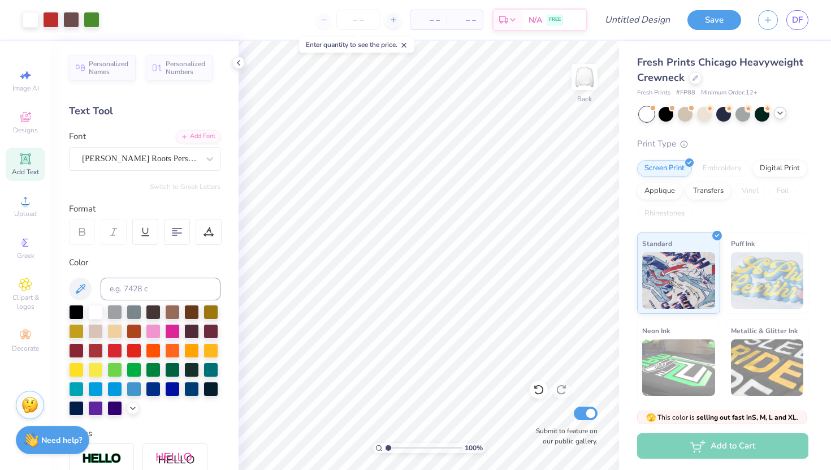
click at [781, 116] on icon at bounding box center [780, 113] width 9 height 9
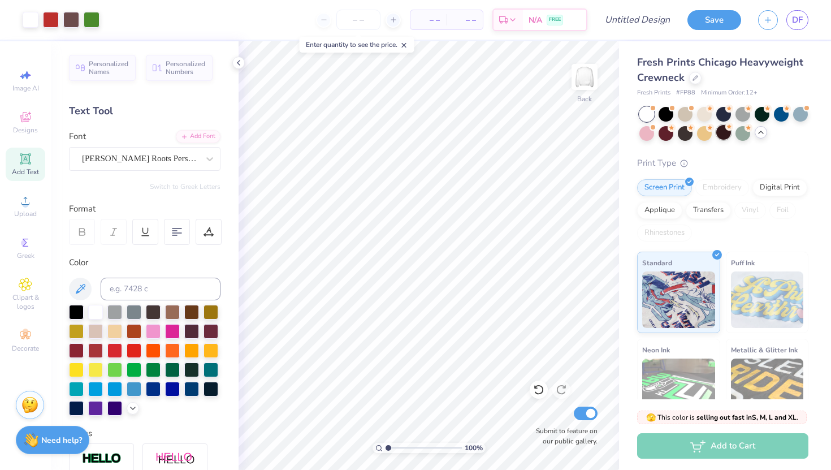
click at [722, 128] on div at bounding box center [724, 132] width 15 height 15
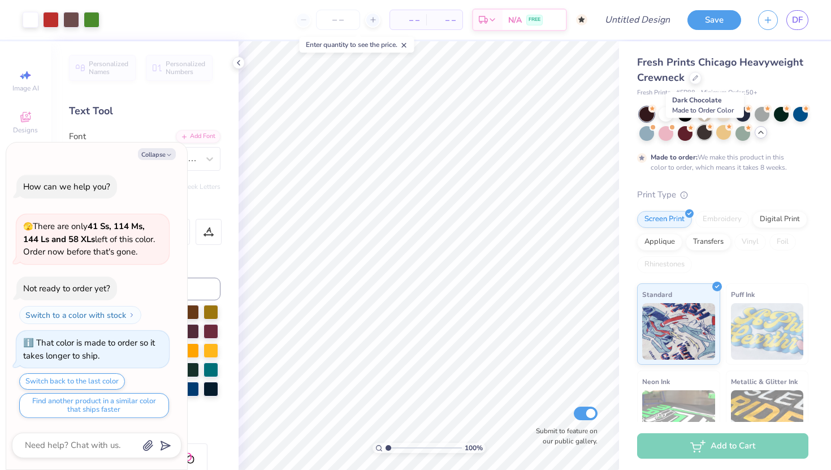
click at [700, 133] on div at bounding box center [704, 132] width 15 height 15
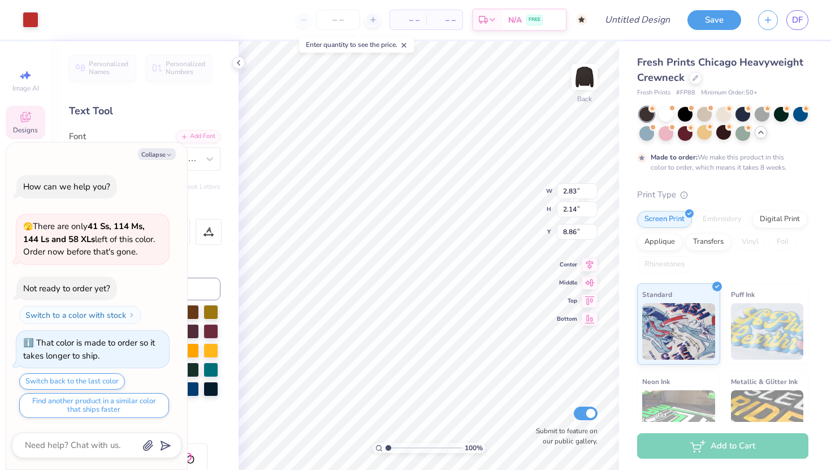
type textarea "x"
type input "8.67"
click at [159, 152] on button "Collapse" at bounding box center [157, 154] width 38 height 12
type textarea "x"
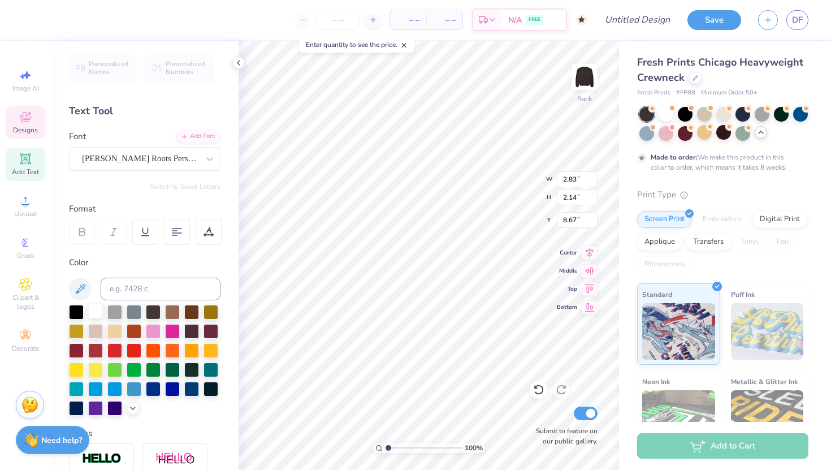
click at [98, 309] on div at bounding box center [95, 311] width 15 height 15
click at [170, 366] on div at bounding box center [172, 368] width 15 height 15
click at [111, 372] on div at bounding box center [114, 368] width 15 height 15
click at [131, 408] on icon at bounding box center [132, 407] width 9 height 9
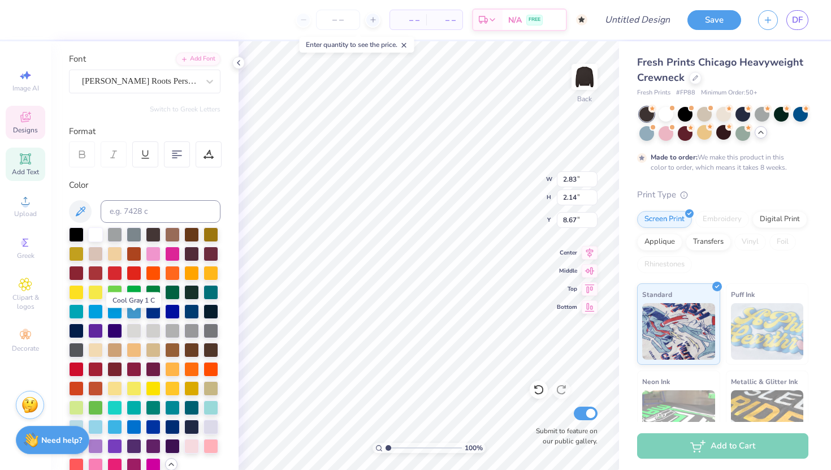
scroll to position [151, 0]
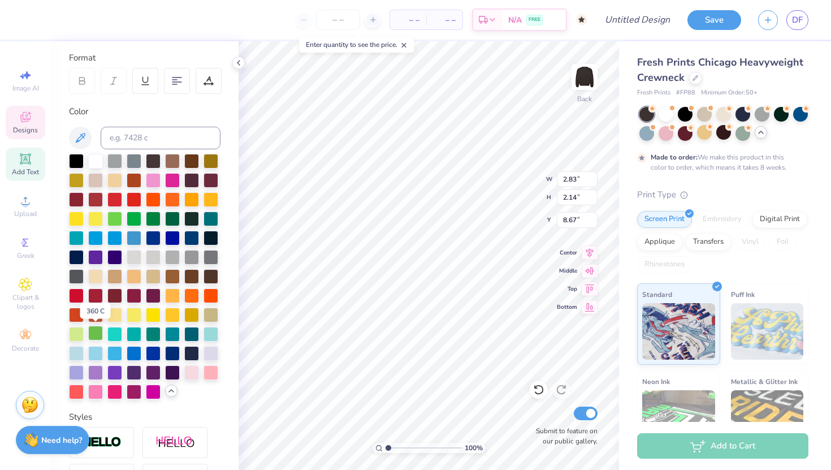
click at [101, 335] on div at bounding box center [95, 333] width 15 height 15
click at [69, 334] on div at bounding box center [76, 333] width 15 height 15
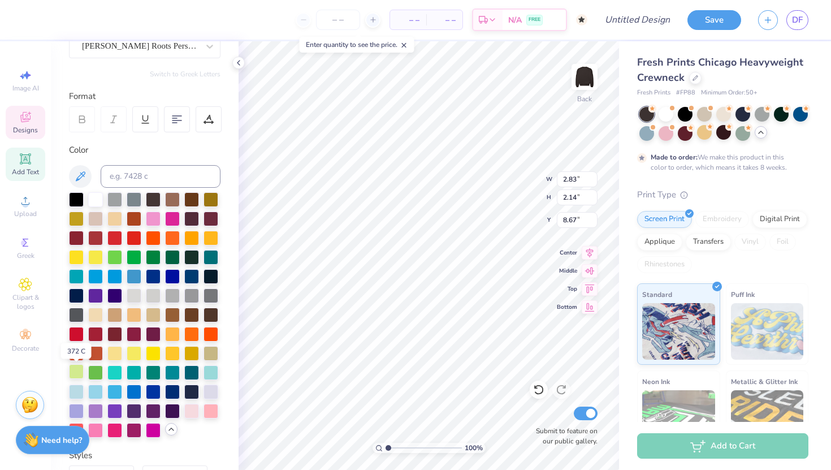
scroll to position [111, 0]
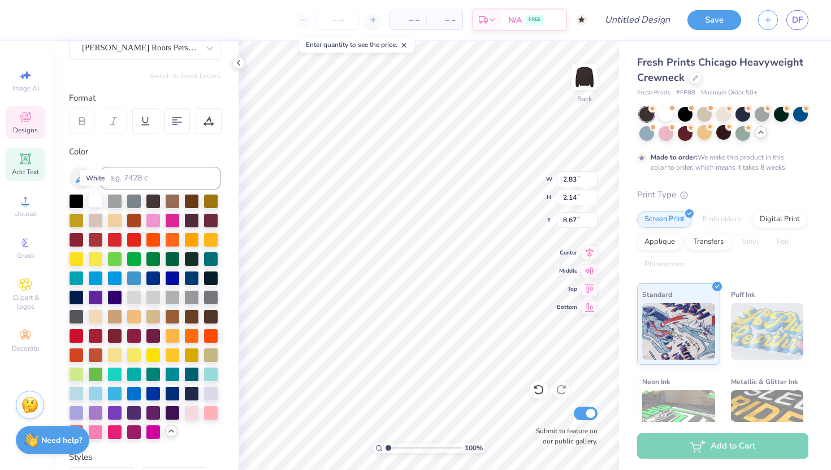
click at [97, 206] on div at bounding box center [95, 200] width 15 height 15
click at [238, 222] on div "Personalized Names Personalized Numbers Text Tool Add Font Font Stanley Roots P…" at bounding box center [145, 255] width 188 height 429
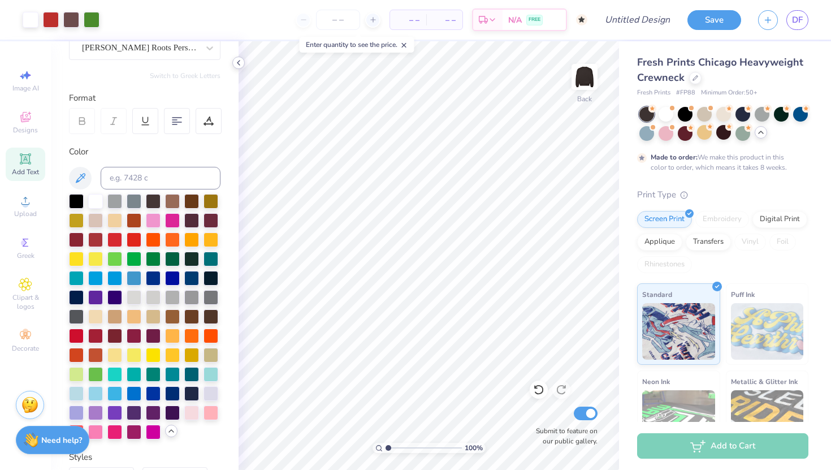
click at [240, 63] on icon at bounding box center [238, 62] width 9 height 9
type input "11.60"
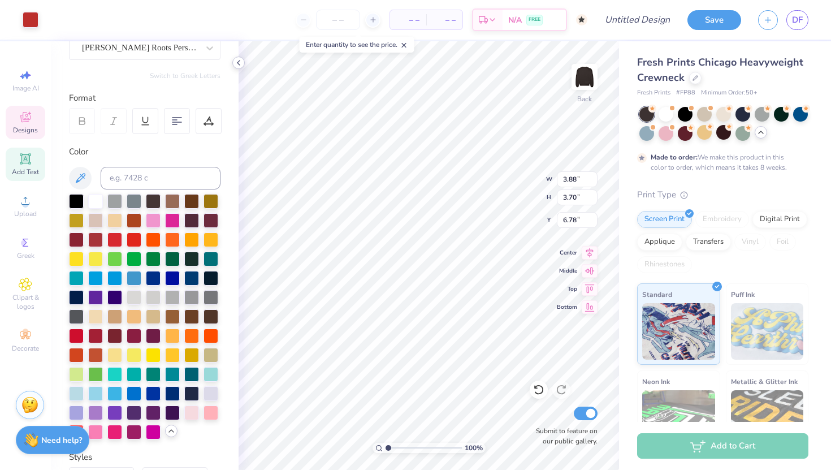
type input "5.51"
type input "5.25"
type input "3.88"
type input "3.70"
type input "12.56"
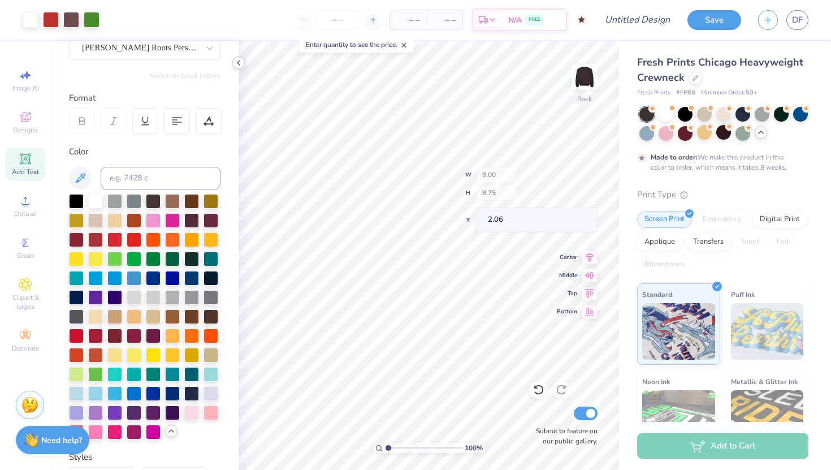
type input "12.21"
type input "5.34"
type input "3.00"
click at [237, 64] on icon at bounding box center [238, 62] width 9 height 9
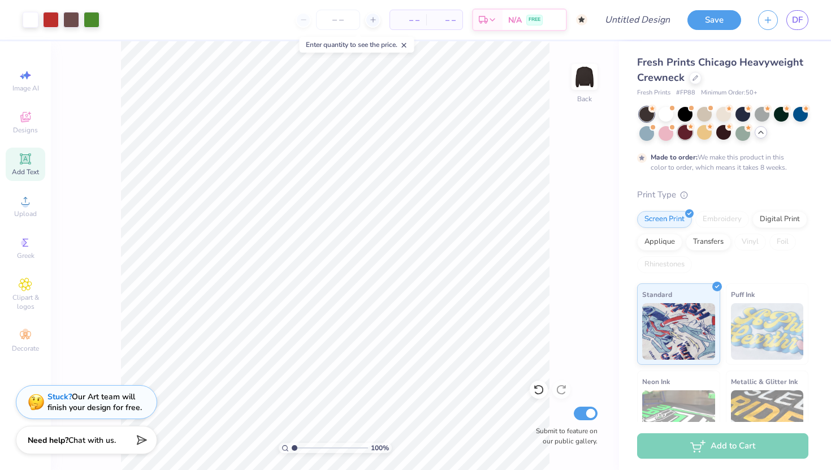
click at [683, 138] on div at bounding box center [685, 132] width 15 height 15
click at [666, 135] on div at bounding box center [666, 132] width 15 height 15
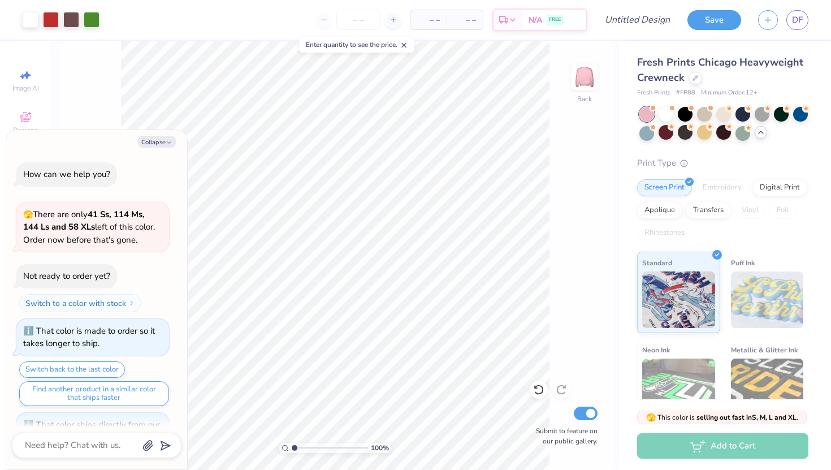
scroll to position [170, 0]
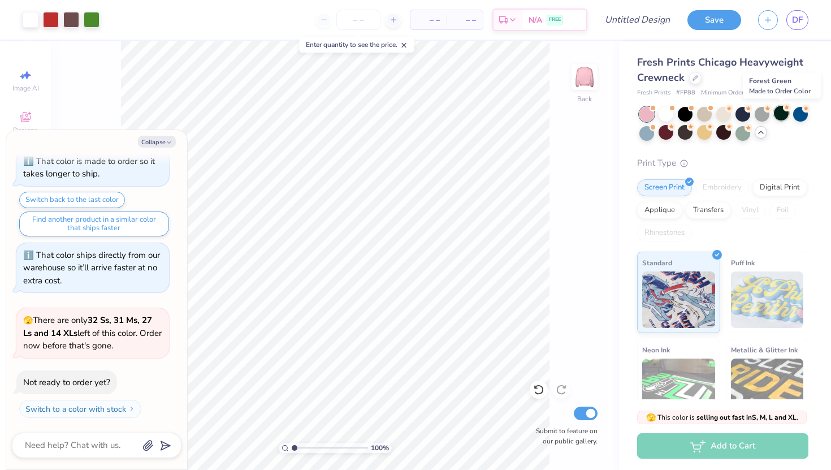
click at [786, 117] on div at bounding box center [781, 113] width 15 height 15
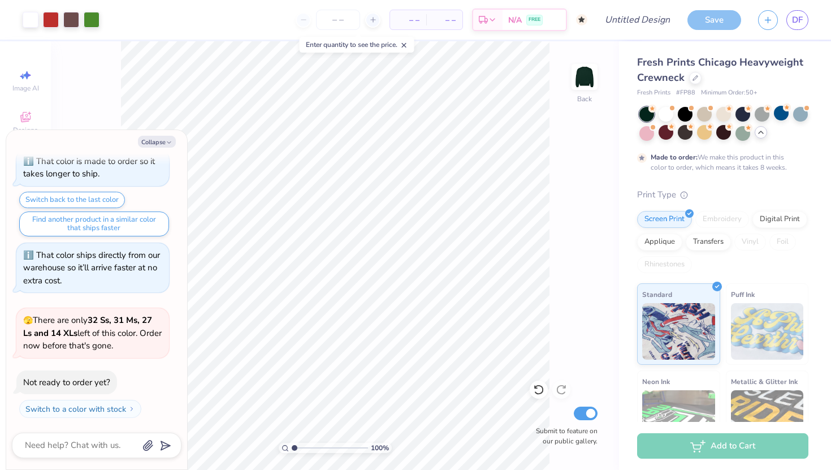
scroll to position [264, 0]
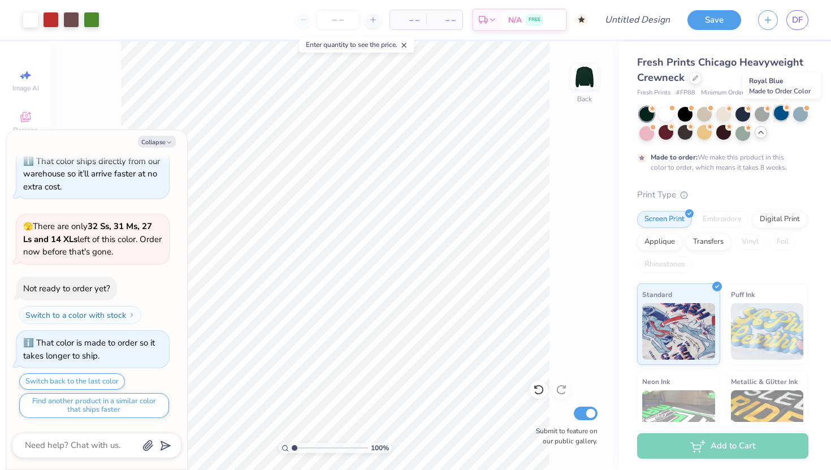
click at [779, 111] on div at bounding box center [781, 113] width 15 height 15
click at [650, 132] on div at bounding box center [647, 132] width 15 height 15
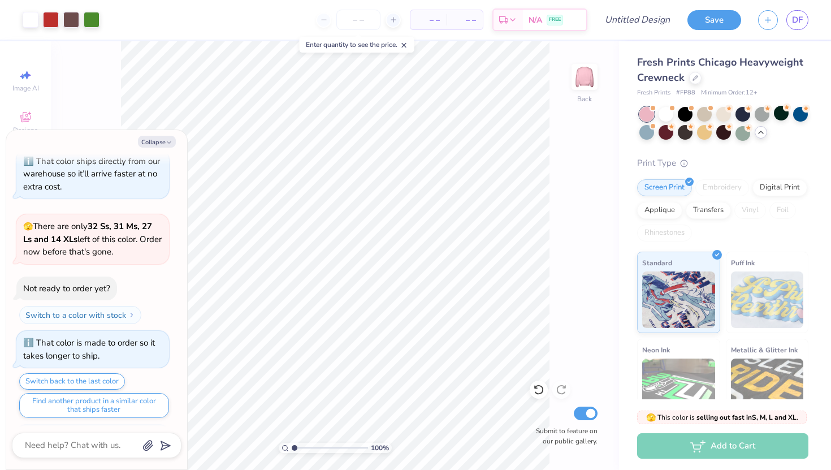
scroll to position [445, 0]
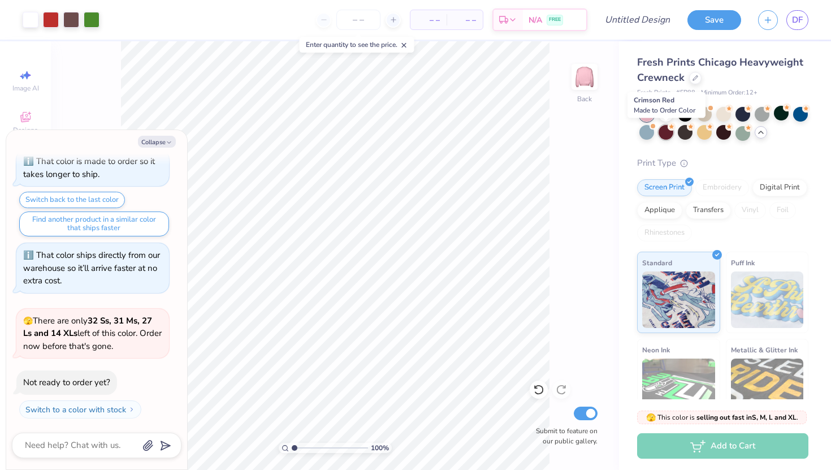
click at [668, 127] on circle at bounding box center [672, 127] width 8 height 8
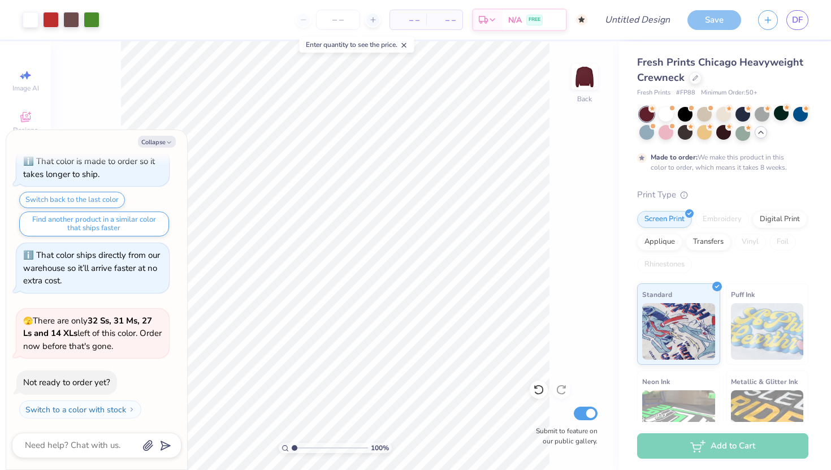
scroll to position [539, 0]
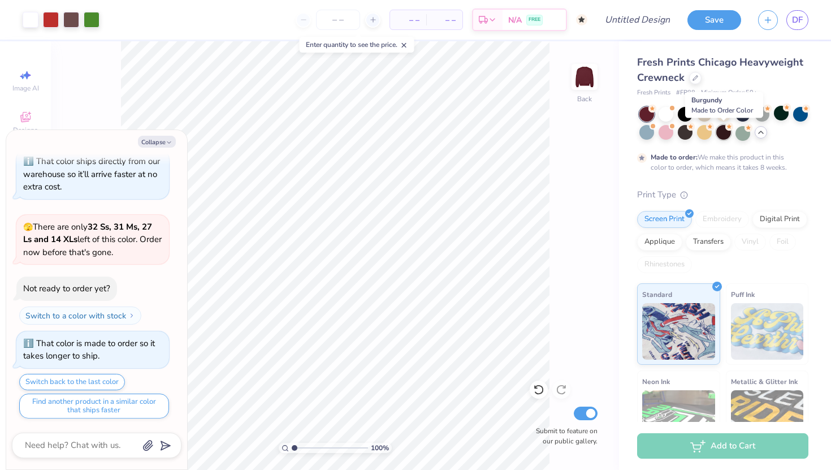
click at [731, 133] on div at bounding box center [724, 132] width 15 height 15
click at [778, 119] on div at bounding box center [781, 113] width 15 height 15
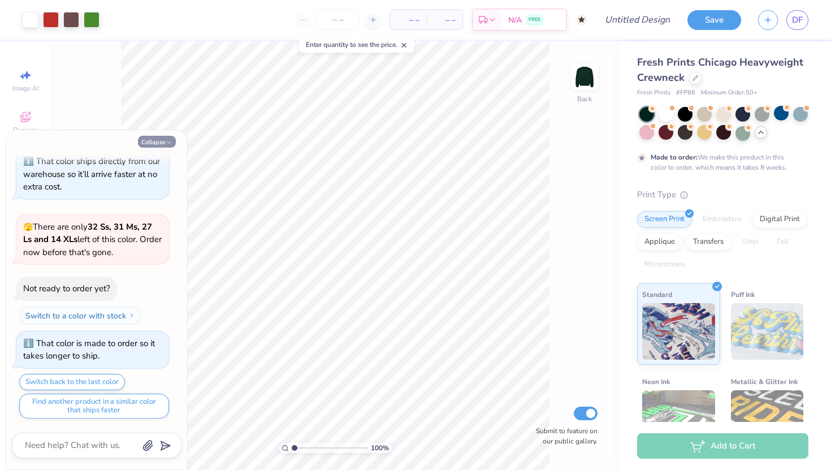
click at [170, 144] on icon "button" at bounding box center [169, 142] width 7 height 7
type textarea "x"
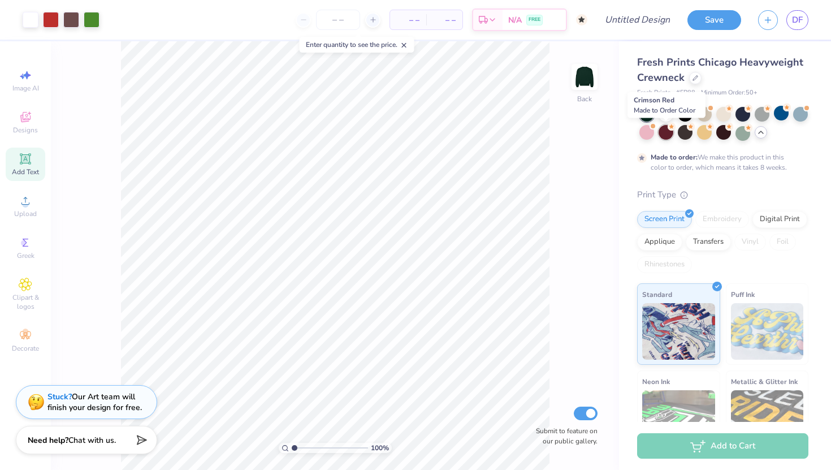
click at [665, 137] on div at bounding box center [666, 132] width 15 height 15
click at [721, 139] on div at bounding box center [724, 132] width 15 height 15
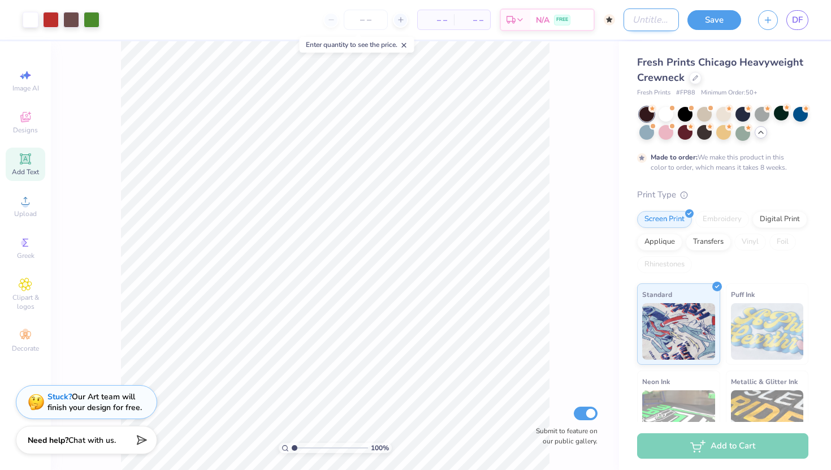
click at [637, 24] on input "Design Title" at bounding box center [651, 19] width 55 height 23
click at [708, 135] on div at bounding box center [704, 132] width 15 height 15
click at [656, 21] on input "str" at bounding box center [651, 19] width 55 height 23
type input "strawberry"
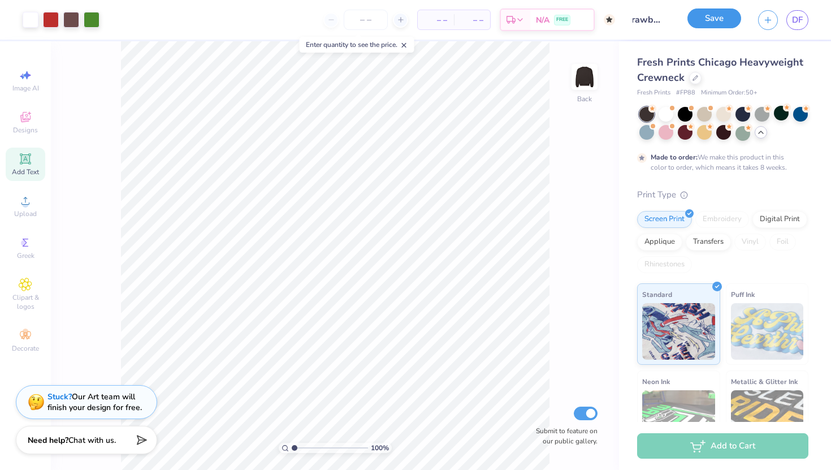
scroll to position [0, 0]
click at [712, 23] on button "Save" at bounding box center [715, 18] width 54 height 20
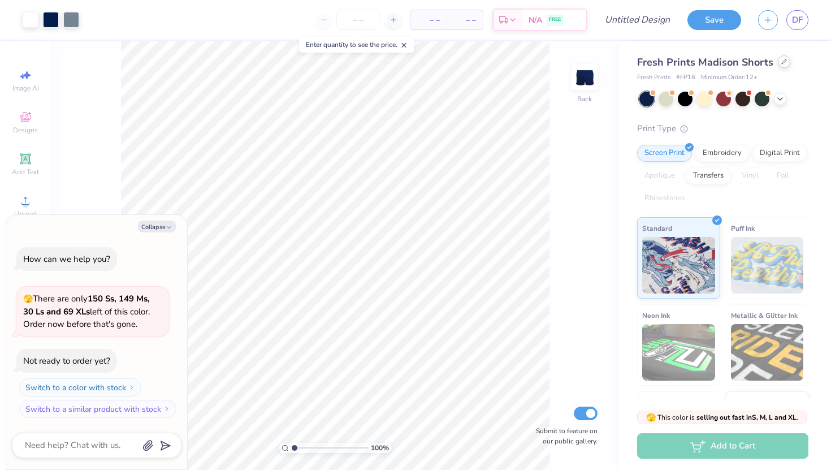
click at [782, 61] on icon at bounding box center [785, 62] width 6 height 6
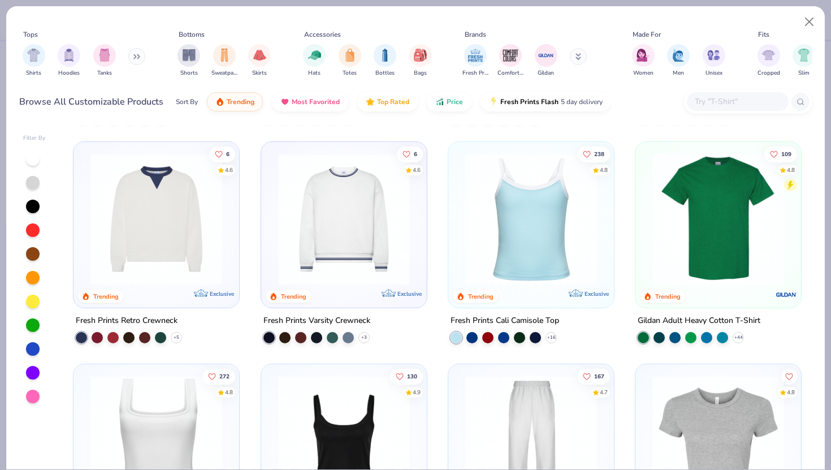
scroll to position [212, 0]
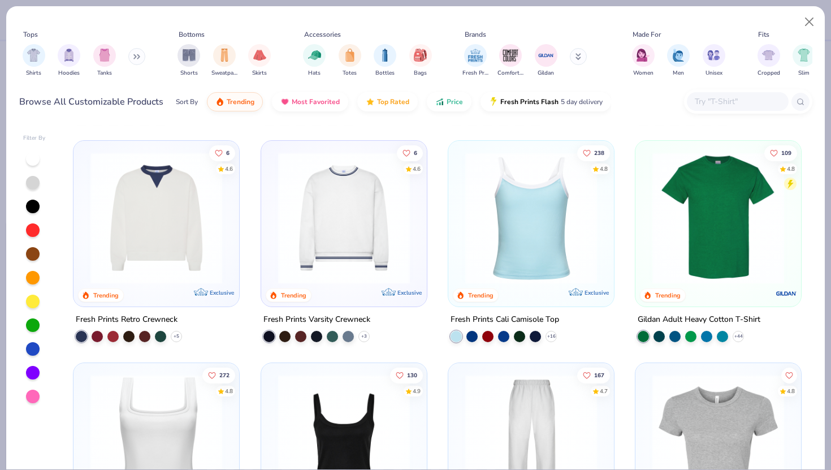
click at [357, 208] on img at bounding box center [344, 218] width 143 height 132
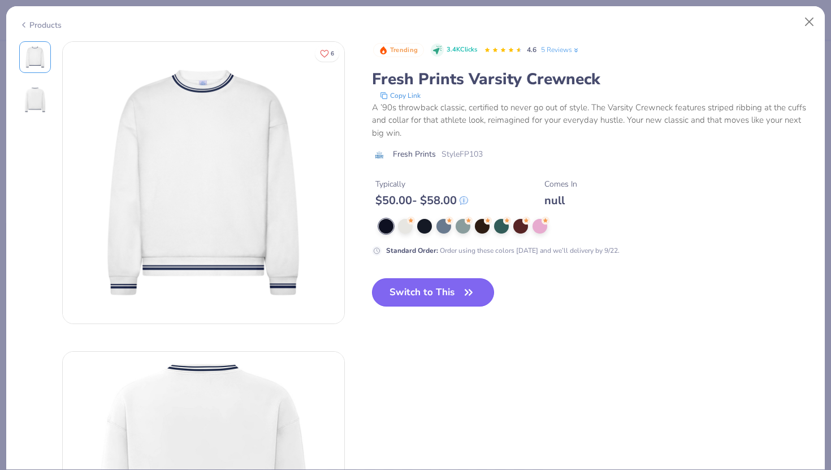
click at [428, 283] on button "Switch to This" at bounding box center [433, 292] width 123 height 28
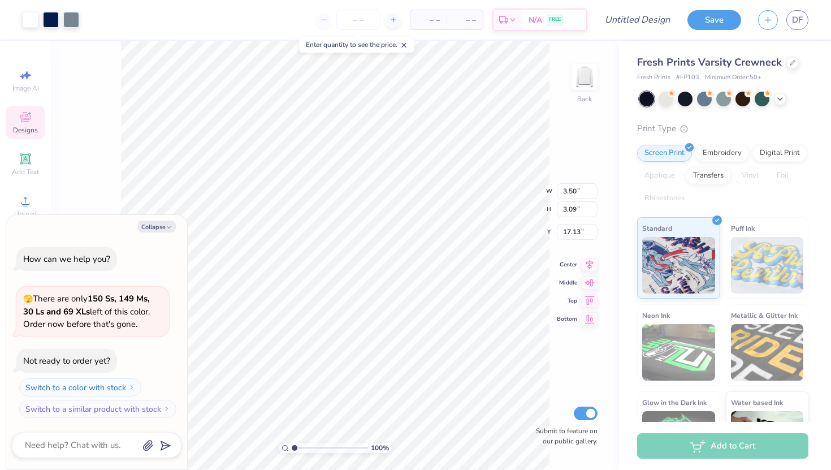
type textarea "x"
type input "6.99"
click at [685, 102] on div at bounding box center [685, 97] width 15 height 15
type textarea "x"
type input "9.28"
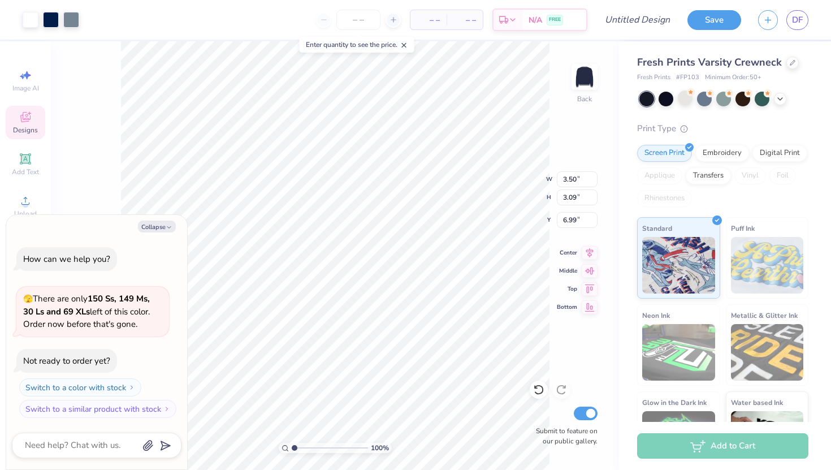
type input "8.19"
type input "1.89"
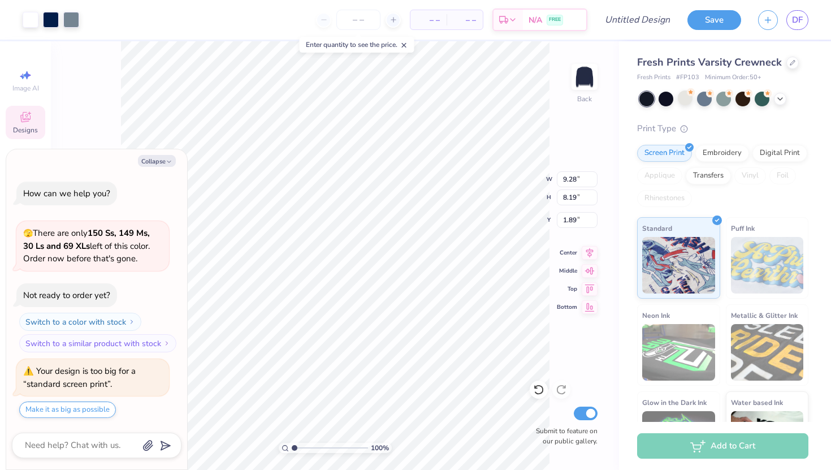
type textarea "x"
type input "14.71"
type input "12.98"
type textarea "x"
type input "3.77"
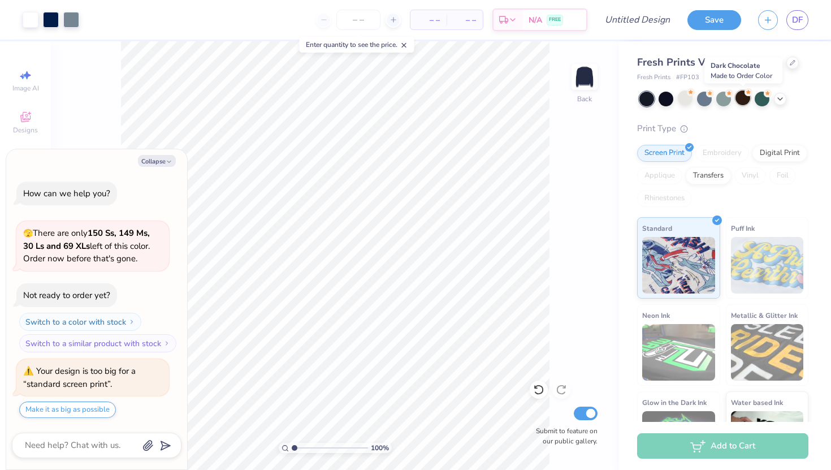
click at [749, 100] on div at bounding box center [743, 97] width 15 height 15
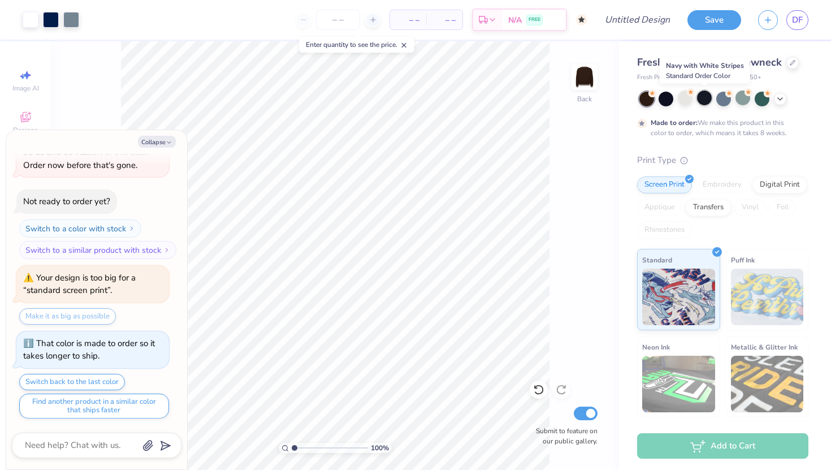
click at [710, 97] on div at bounding box center [704, 97] width 15 height 15
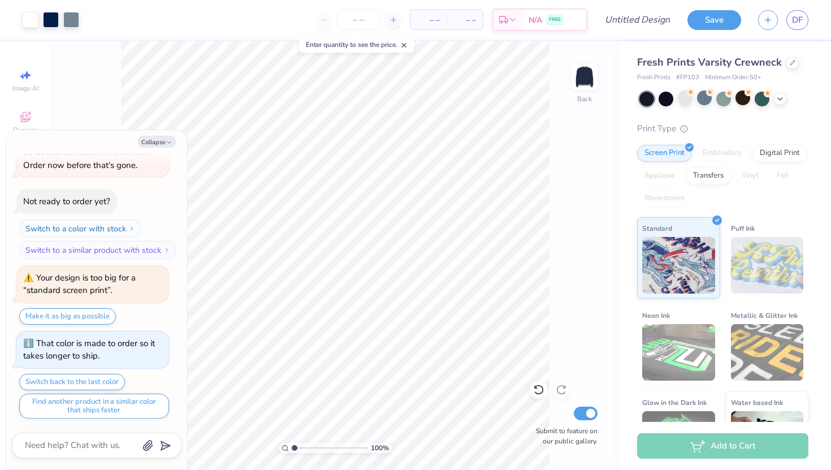
scroll to position [131, 0]
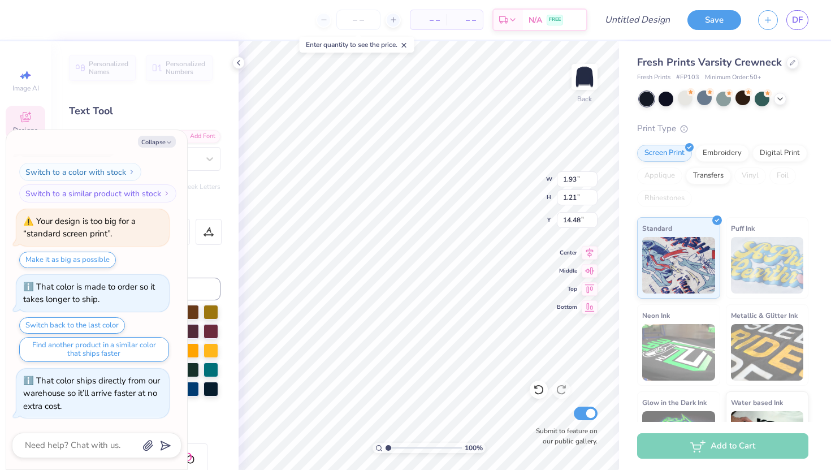
type textarea "x"
type input "2.54"
type input "1.30"
type input "13.65"
type textarea "x"
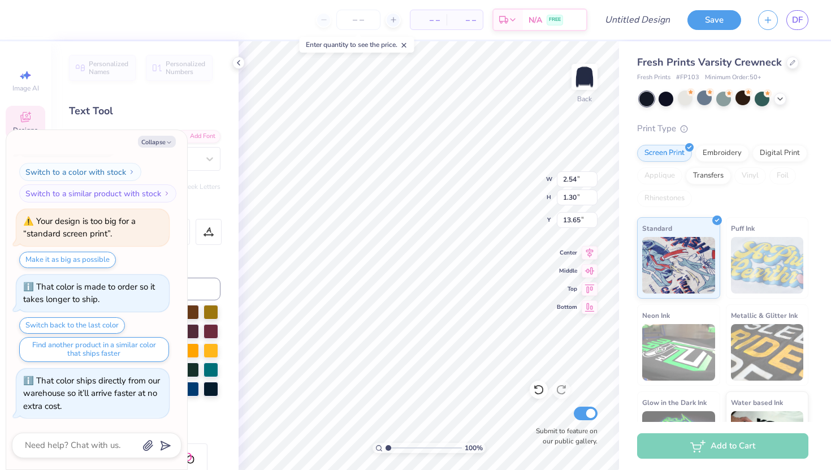
type textarea "Delt"
type textarea "x"
type textarea "Del"
type textarea "x"
type textarea "De"
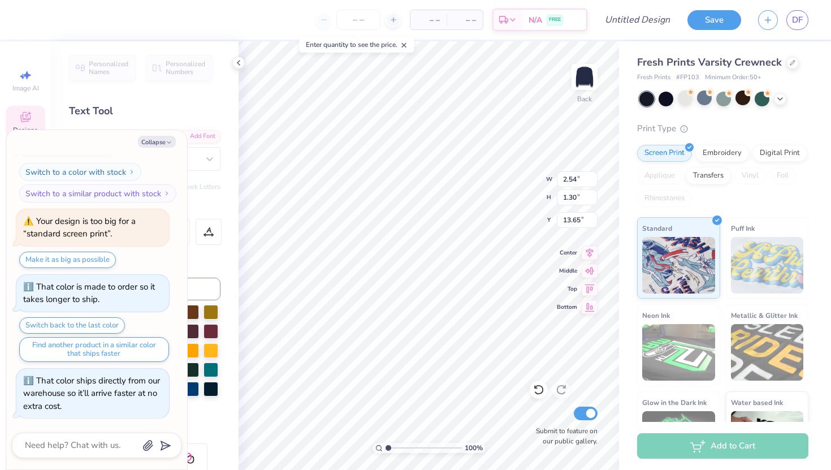
type textarea "x"
type textarea "D"
type textarea "x"
type textarea "Z"
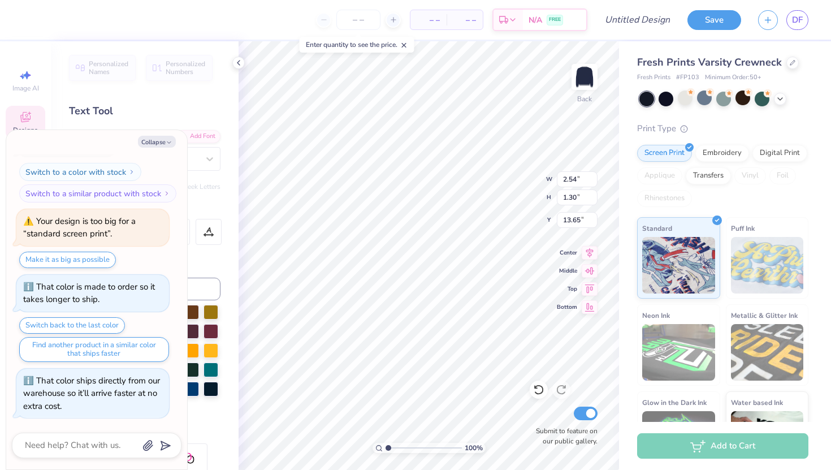
type textarea "x"
type textarea "Ze"
type textarea "x"
type textarea "Zet"
type textarea "x"
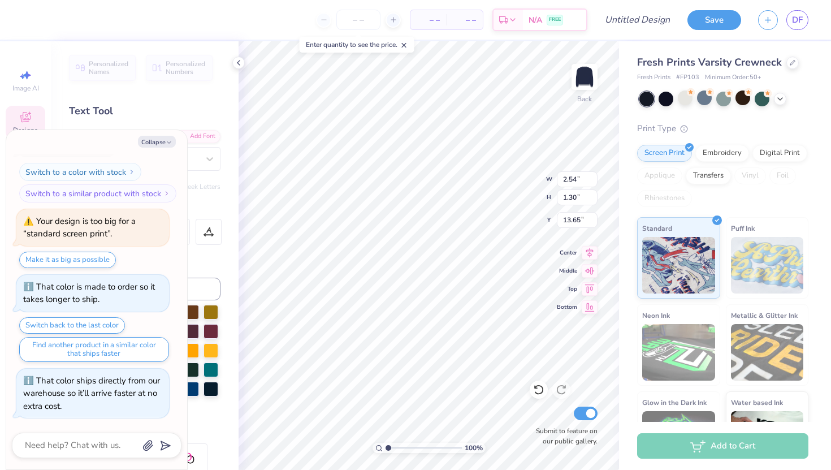
type textarea "Zeta"
type textarea "x"
type input "1.93"
type input "1.21"
type input "14.48"
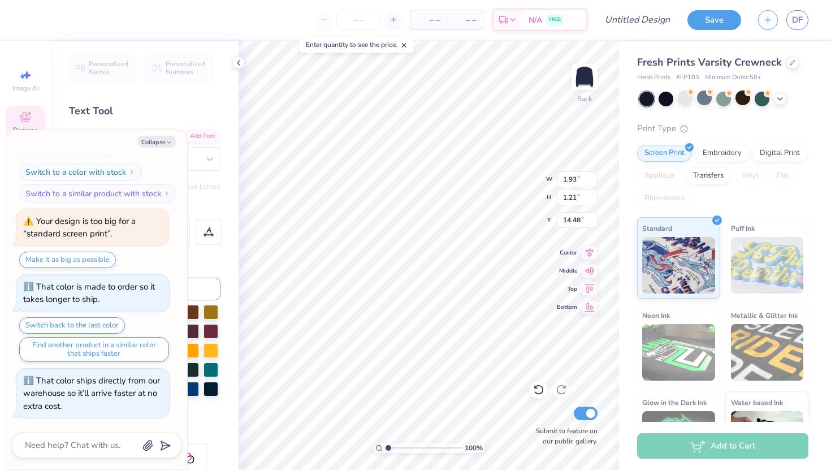
type textarea "x"
type textarea "T"
type textarea "x"
type textarea "Ta"
type textarea "x"
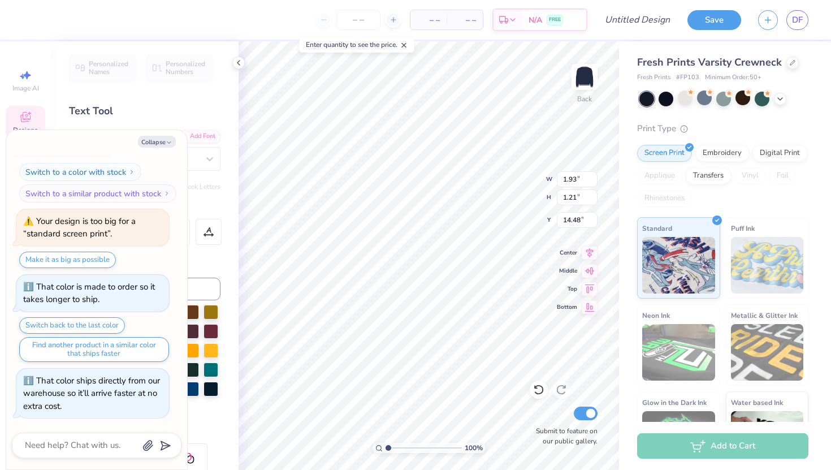
type textarea "Tay"
type textarea "x"
type textarea "Tay"
type textarea "x"
type textarea "Tay"
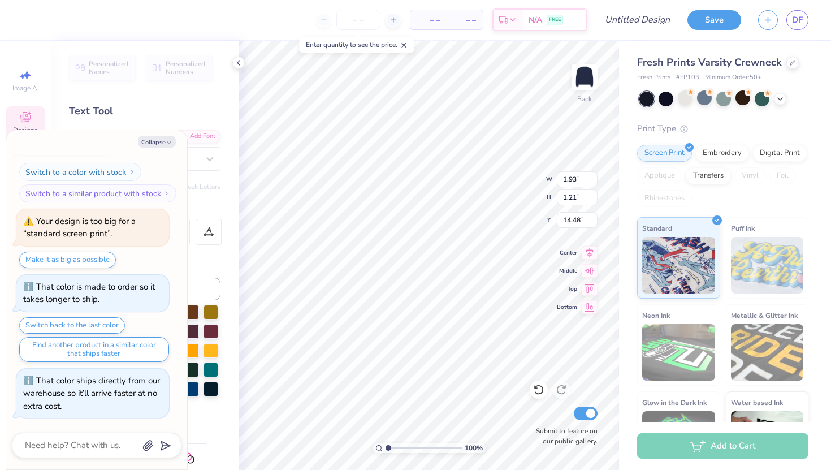
type textarea "x"
type textarea "Ta"
type textarea "x"
type textarea "Tau"
type textarea "x"
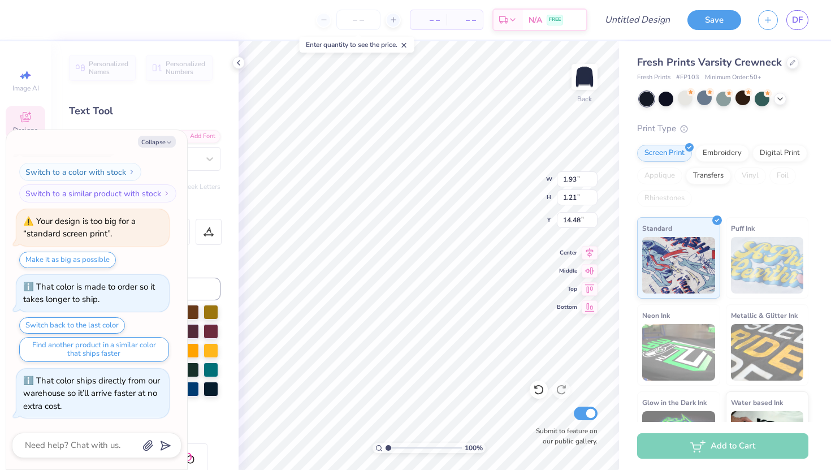
type textarea "Tau A"
type textarea "x"
type textarea "Tau Al"
type textarea "x"
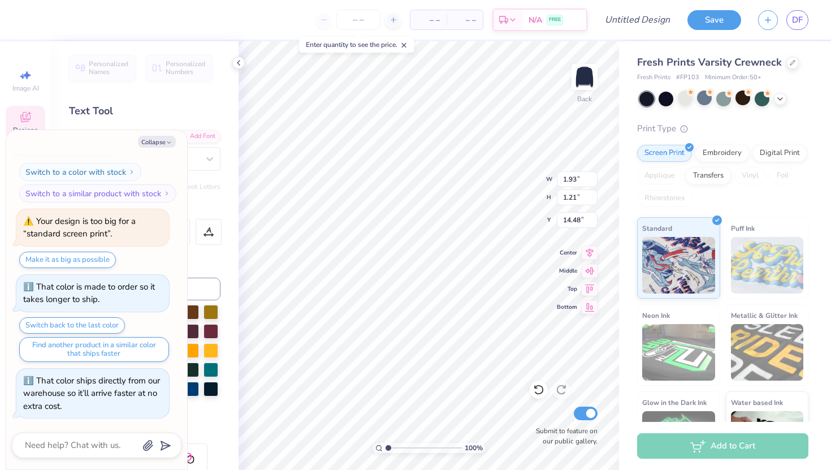
type textarea "Tau Alp"
type textarea "x"
type textarea "Tau Alph"
type textarea "x"
type textarea "Tau Alpha"
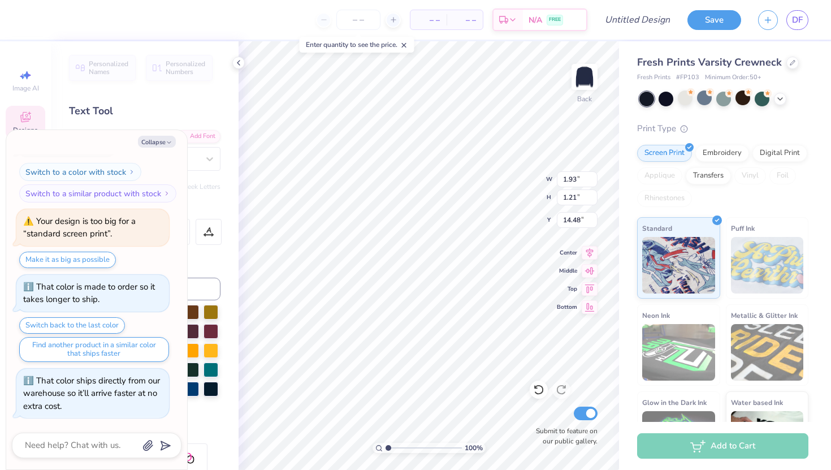
scroll to position [0, 1]
click at [238, 63] on polyline at bounding box center [239, 63] width 2 height 5
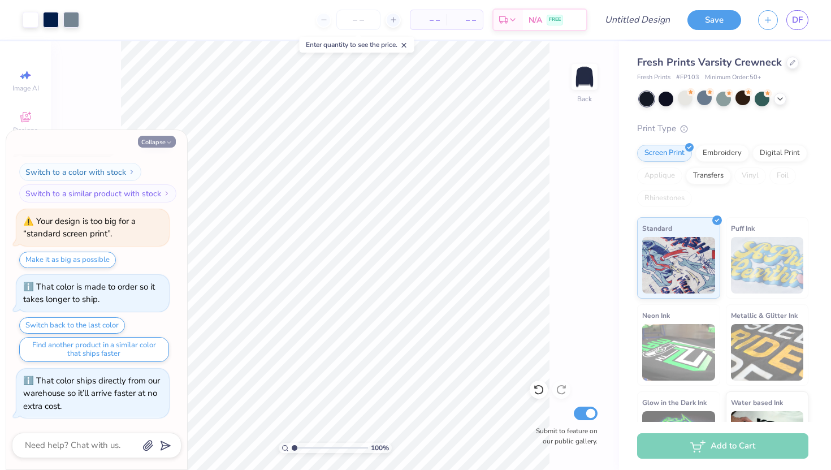
click at [164, 143] on button "Collapse" at bounding box center [157, 142] width 38 height 12
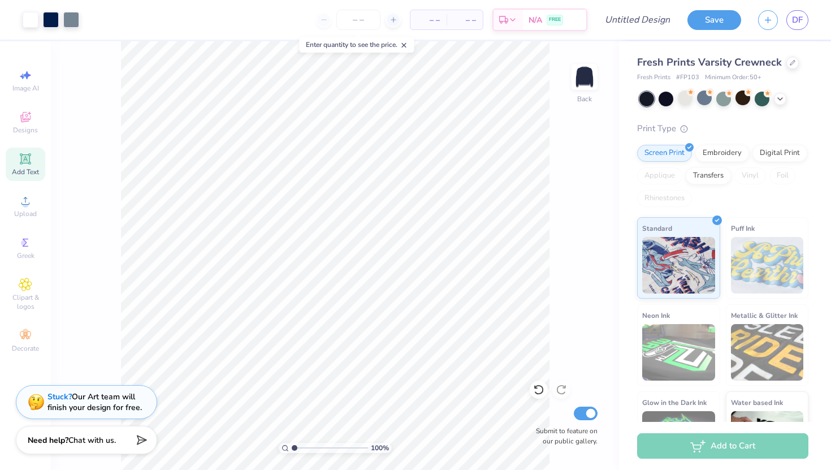
click at [403, 44] on icon at bounding box center [404, 45] width 8 height 8
click at [670, 97] on div at bounding box center [666, 97] width 15 height 15
click at [692, 94] on div at bounding box center [685, 97] width 15 height 15
click at [705, 100] on div at bounding box center [704, 97] width 15 height 15
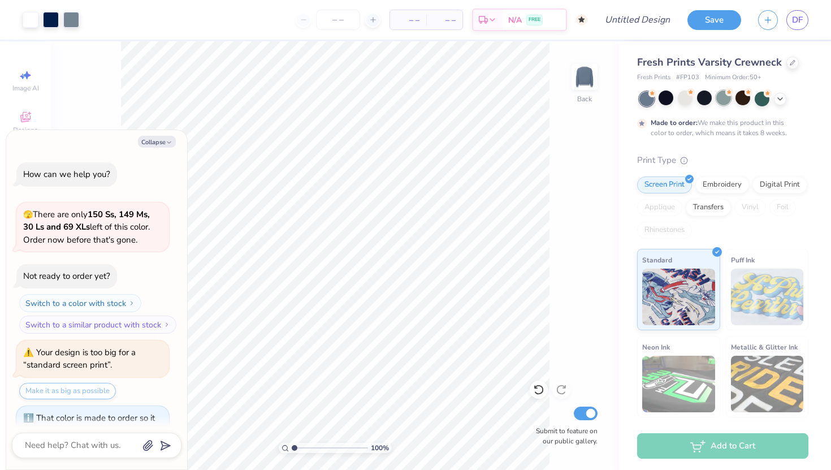
scroll to position [225, 0]
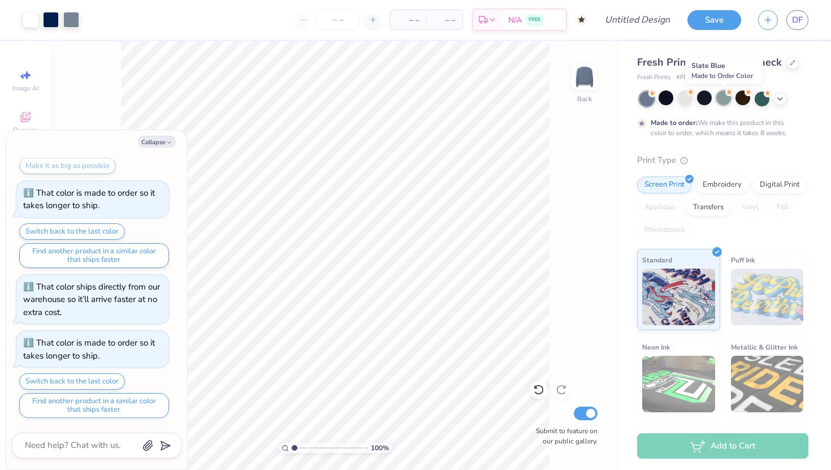
click at [729, 100] on div at bounding box center [724, 97] width 15 height 15
click at [779, 96] on icon at bounding box center [780, 97] width 9 height 9
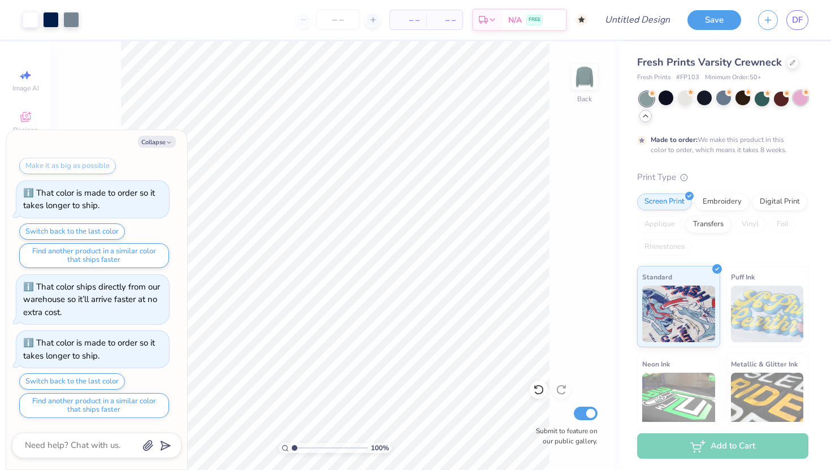
click at [799, 98] on div at bounding box center [800, 97] width 15 height 15
click at [778, 97] on div at bounding box center [781, 97] width 15 height 15
click at [761, 98] on div at bounding box center [762, 97] width 15 height 15
click at [795, 62] on div at bounding box center [793, 61] width 12 height 12
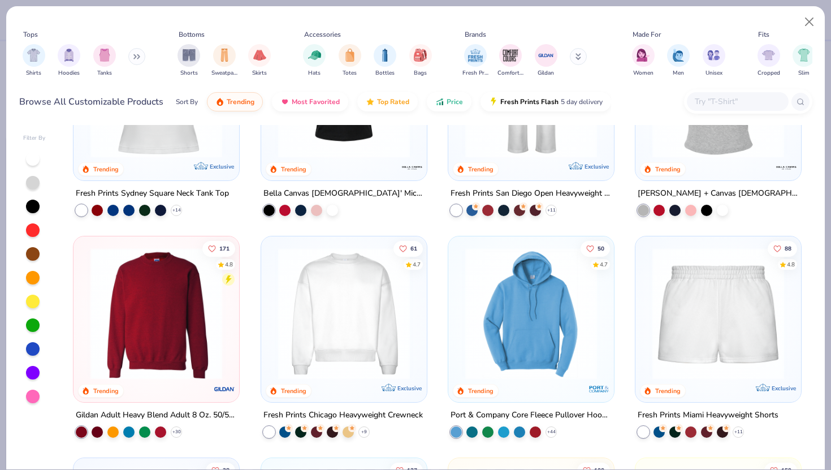
scroll to position [567, 0]
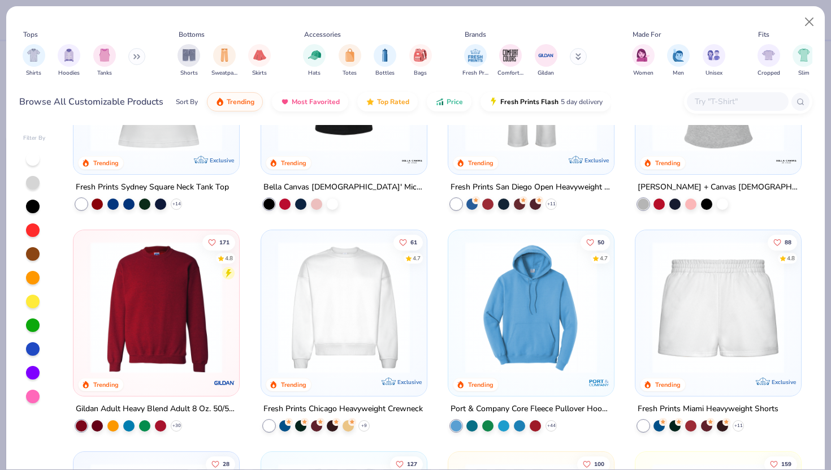
click at [354, 310] on img at bounding box center [344, 307] width 143 height 132
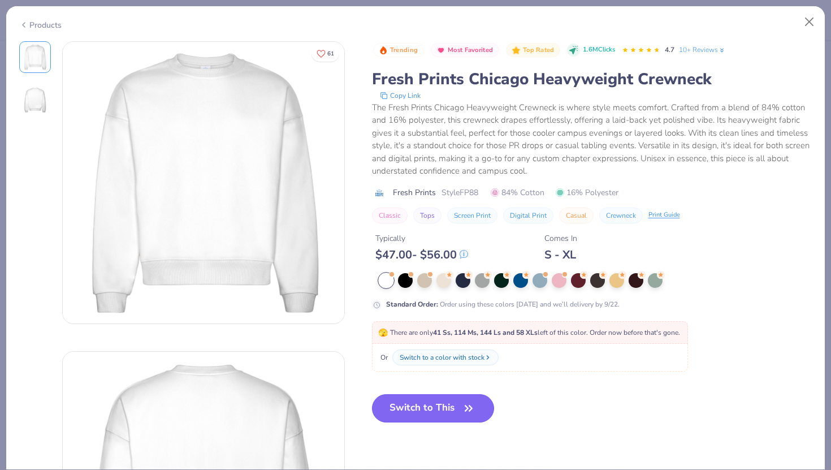
click at [435, 398] on button "Switch to This" at bounding box center [433, 408] width 123 height 28
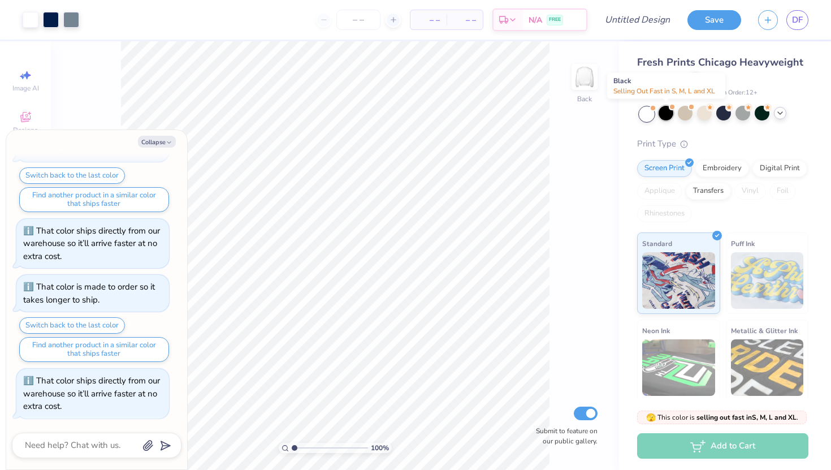
click at [665, 115] on div at bounding box center [666, 113] width 15 height 15
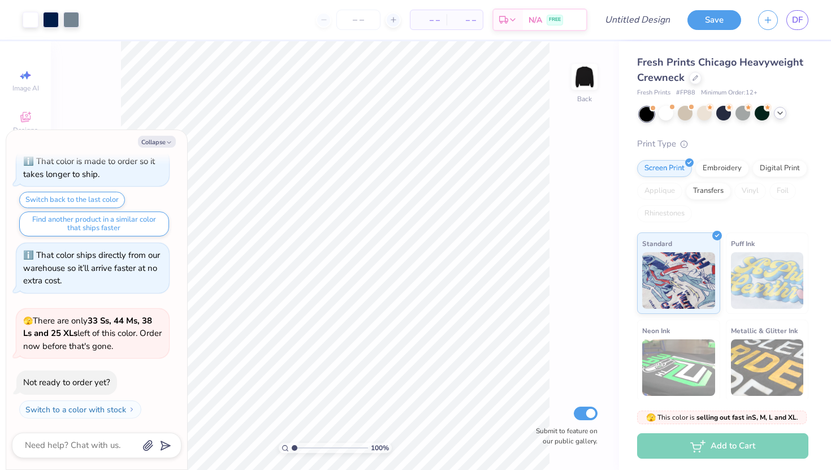
click at [779, 123] on div "Fresh Prints Chicago Heavyweight Crewneck Fresh Prints # FP88 Minimum Order: 12…" at bounding box center [722, 271] width 171 height 433
click at [779, 115] on icon at bounding box center [780, 113] width 9 height 9
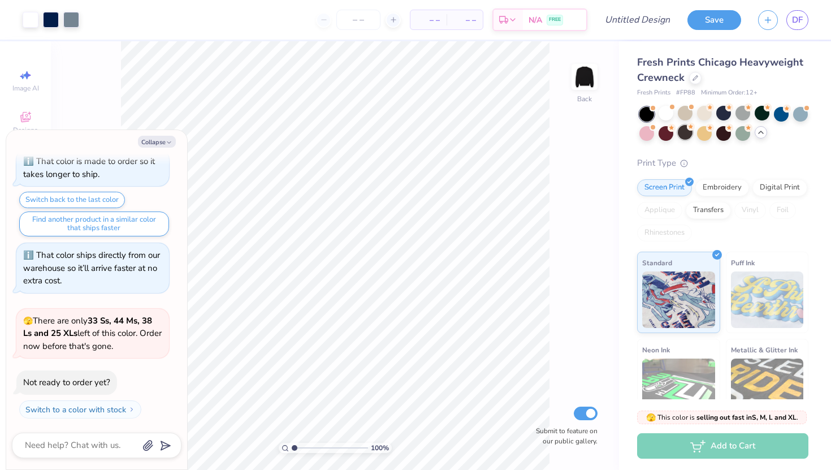
click at [689, 135] on div at bounding box center [685, 132] width 15 height 15
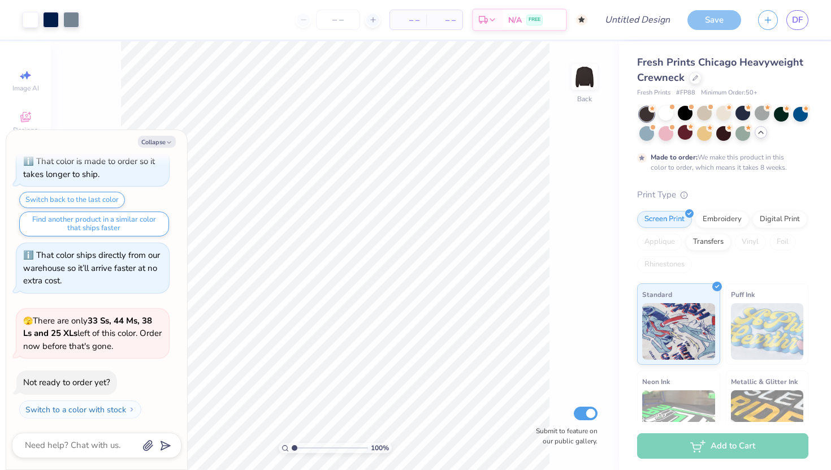
scroll to position [501, 0]
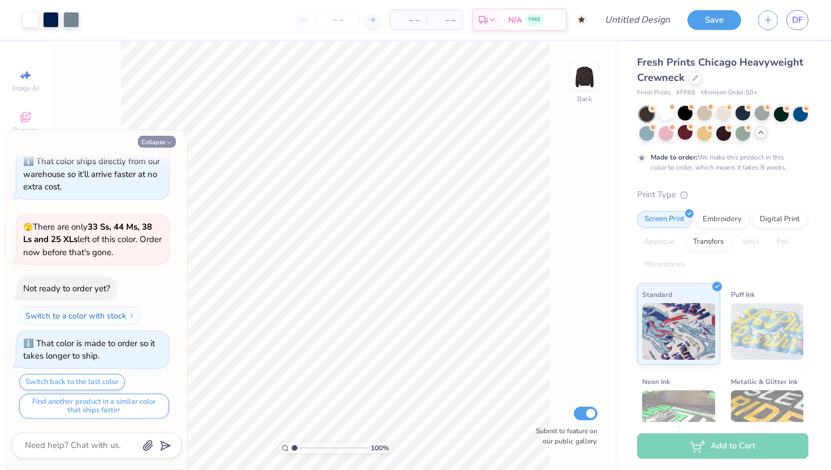
click at [167, 139] on icon "button" at bounding box center [169, 142] width 7 height 7
type textarea "x"
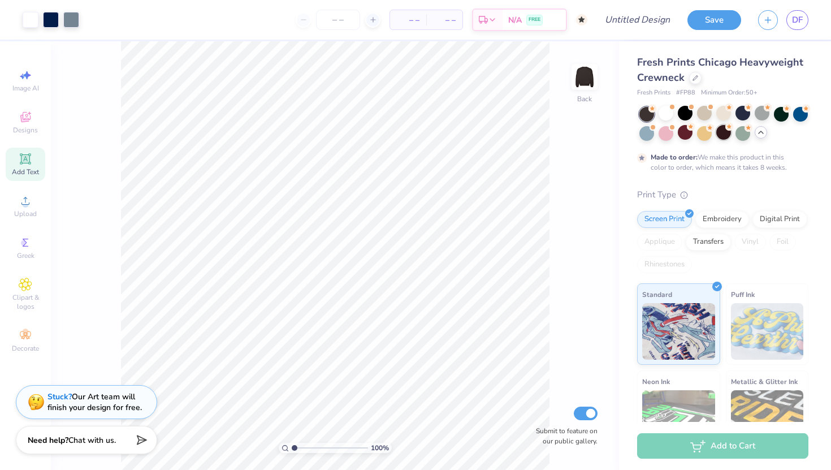
click at [728, 129] on circle at bounding box center [730, 127] width 8 height 8
click at [787, 109] on g at bounding box center [787, 107] width 8 height 8
click at [663, 131] on div at bounding box center [666, 132] width 15 height 15
click at [688, 134] on div at bounding box center [685, 132] width 15 height 15
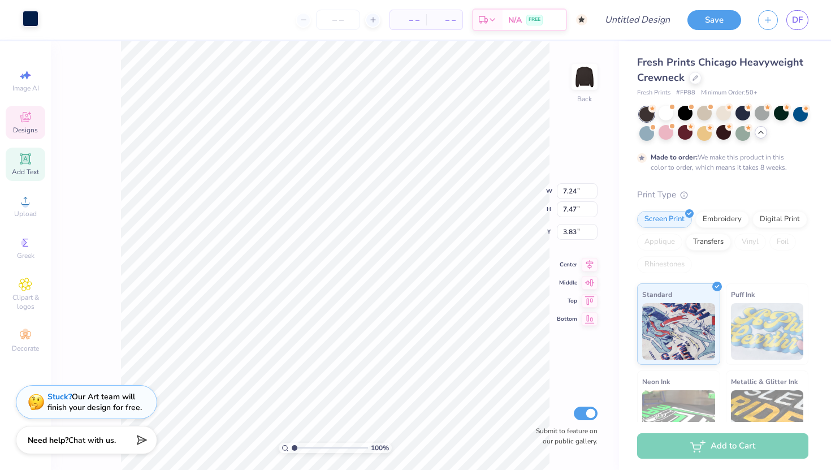
click at [35, 16] on div at bounding box center [31, 19] width 16 height 16
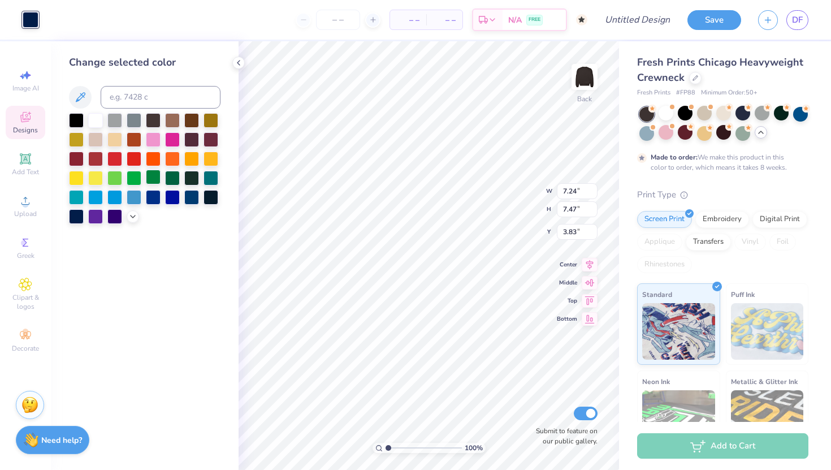
click at [152, 175] on div at bounding box center [153, 177] width 15 height 15
click at [131, 214] on polyline at bounding box center [133, 215] width 5 height 2
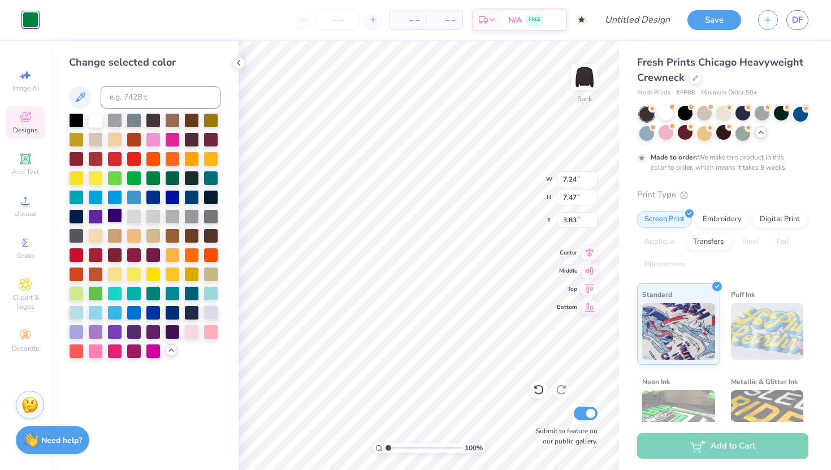
click at [115, 213] on div at bounding box center [114, 215] width 15 height 15
click at [213, 270] on div at bounding box center [211, 273] width 15 height 15
click at [153, 229] on div at bounding box center [153, 234] width 15 height 15
click at [99, 235] on div at bounding box center [95, 234] width 15 height 15
type input "9.48"
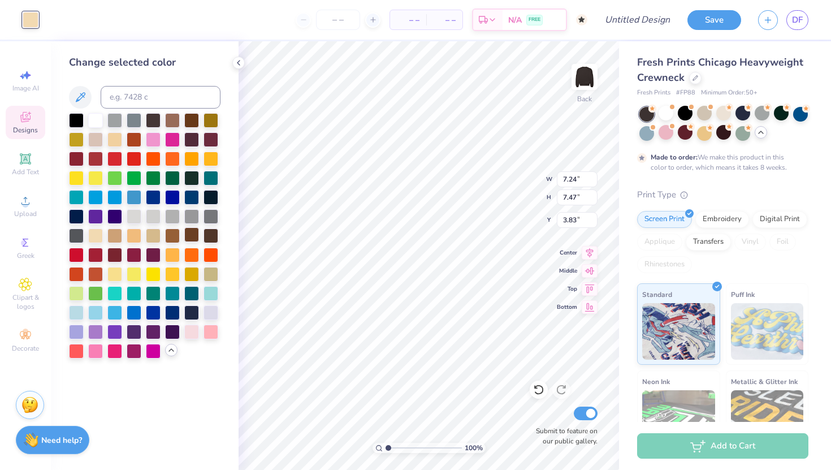
type input "9.04"
type input "5.07"
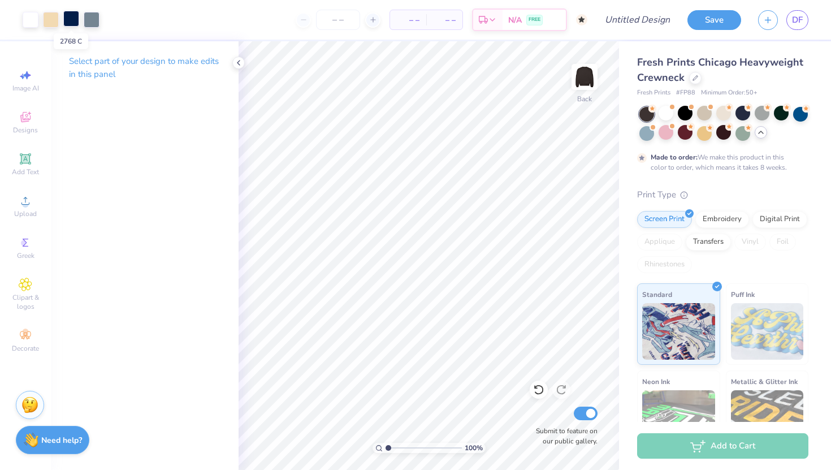
click at [68, 18] on div at bounding box center [71, 19] width 16 height 16
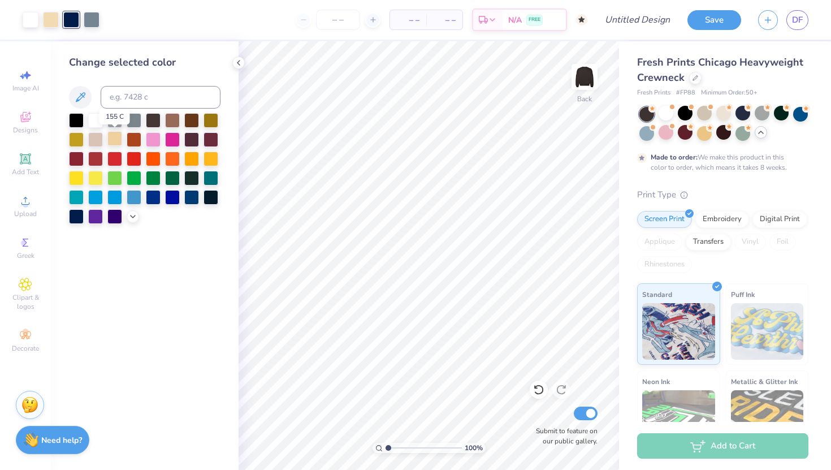
click at [114, 140] on div at bounding box center [114, 138] width 15 height 15
click at [128, 213] on icon at bounding box center [132, 215] width 9 height 9
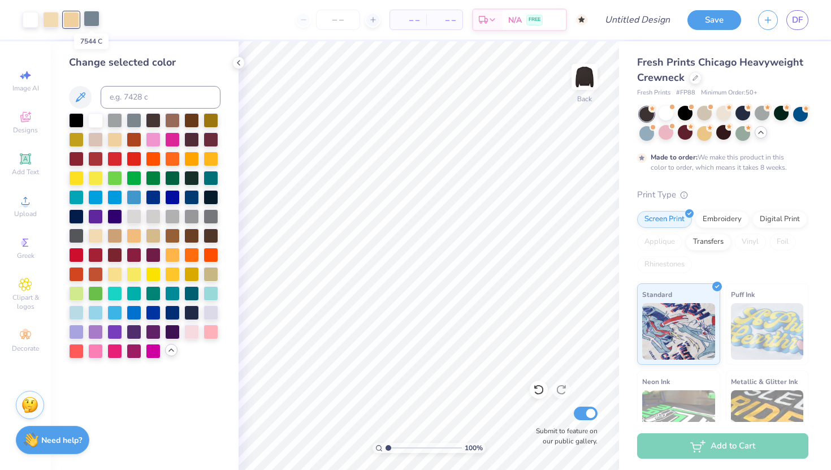
click at [98, 19] on div at bounding box center [92, 19] width 16 height 16
click at [114, 139] on div at bounding box center [114, 138] width 15 height 15
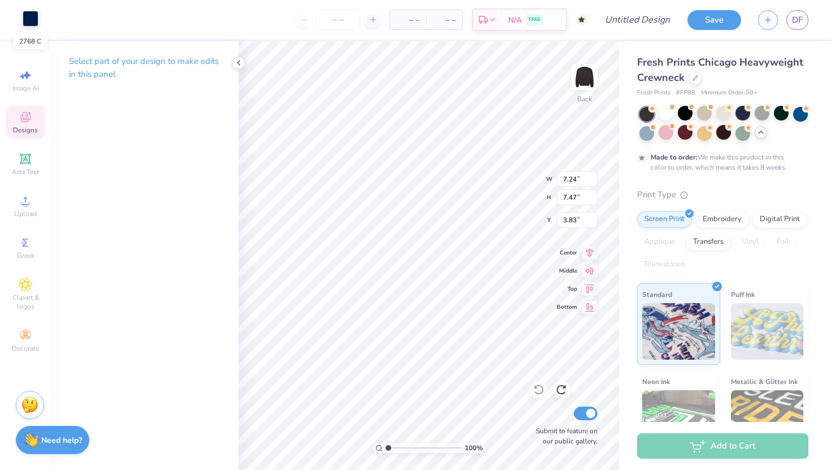
click at [24, 15] on div at bounding box center [31, 19] width 16 height 16
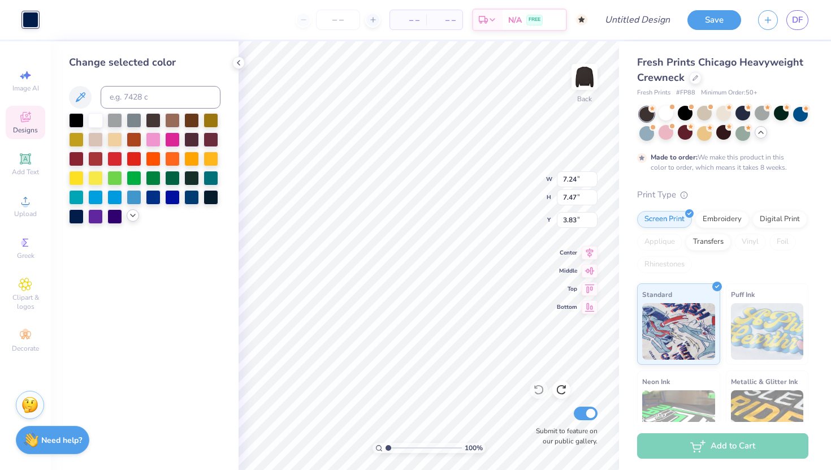
click at [133, 215] on icon at bounding box center [132, 215] width 9 height 9
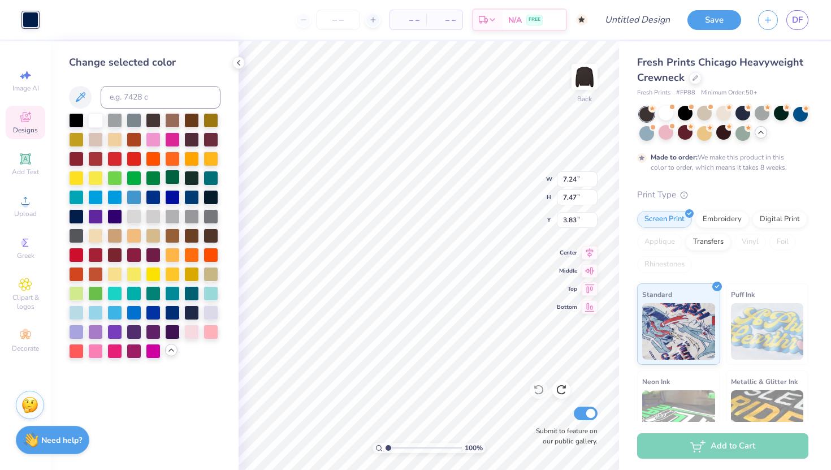
click at [171, 177] on div at bounding box center [172, 177] width 15 height 15
click at [70, 157] on div at bounding box center [76, 157] width 15 height 15
click at [168, 177] on div at bounding box center [172, 177] width 15 height 15
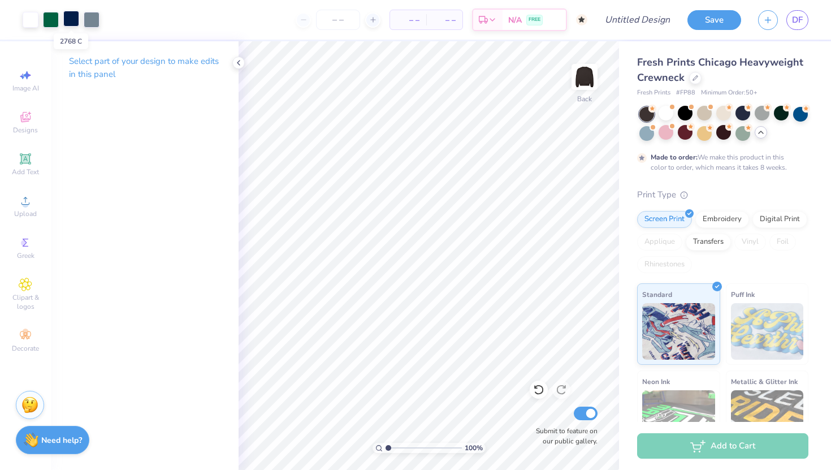
click at [72, 21] on div at bounding box center [71, 19] width 16 height 16
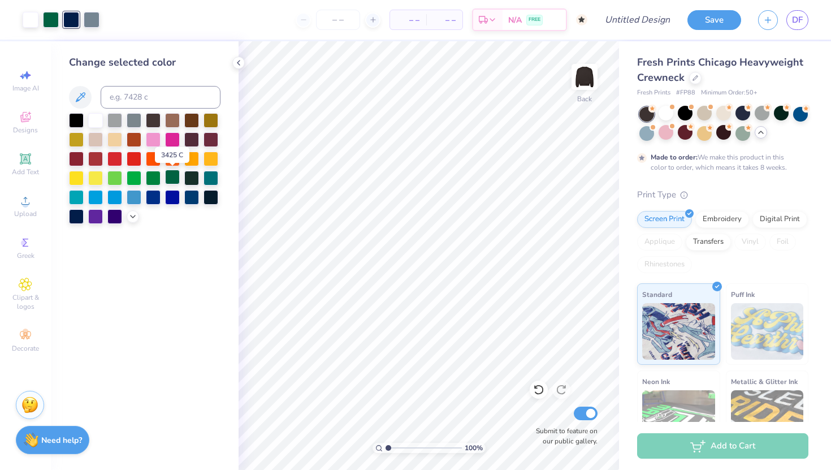
click at [174, 174] on div at bounding box center [172, 177] width 15 height 15
click at [68, 21] on div at bounding box center [71, 19] width 16 height 16
click at [175, 175] on div at bounding box center [172, 177] width 15 height 15
click at [140, 178] on div at bounding box center [134, 177] width 15 height 15
click at [171, 179] on div at bounding box center [172, 177] width 15 height 15
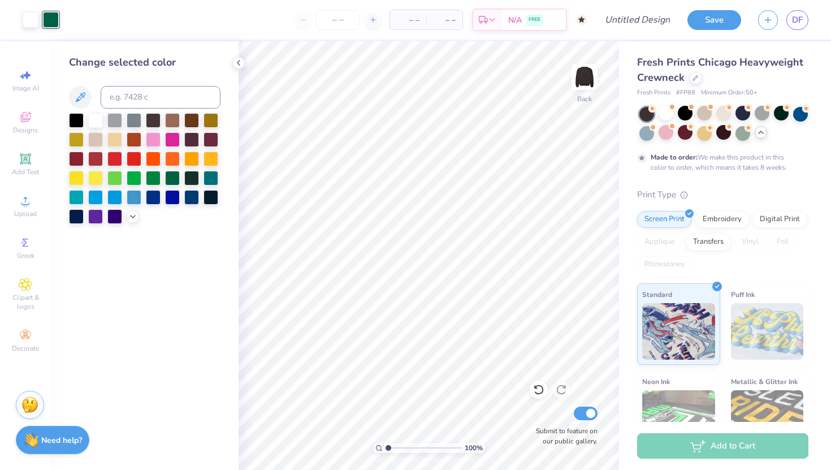
click at [155, 258] on div "Change selected color" at bounding box center [145, 255] width 188 height 429
click at [239, 61] on polyline at bounding box center [239, 63] width 2 height 5
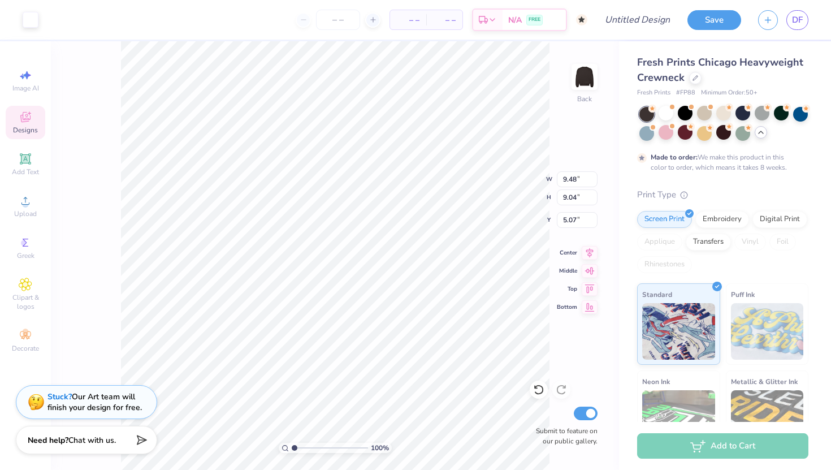
type input "5.24"
click at [553, 130] on div "100 % Back W 9.48 9.48 " H 9.04 9.04 " Y 5.24 5.24 " Center Middle Top Bottom S…" at bounding box center [335, 255] width 568 height 429
click at [668, 133] on div at bounding box center [666, 132] width 15 height 15
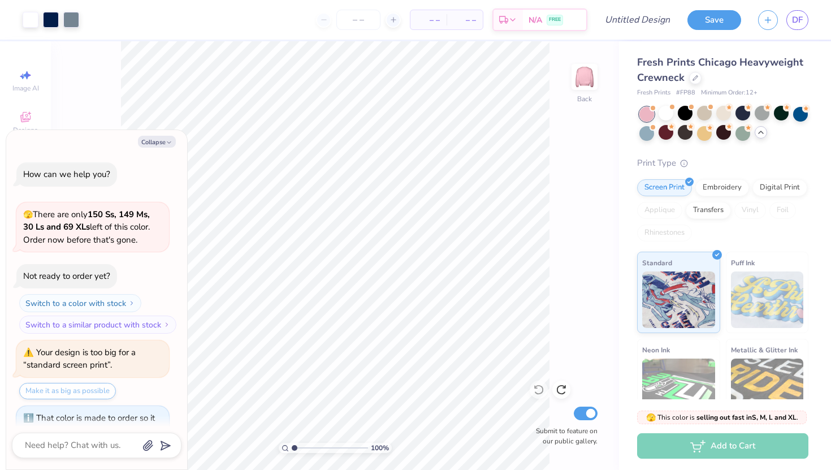
scroll to position [683, 0]
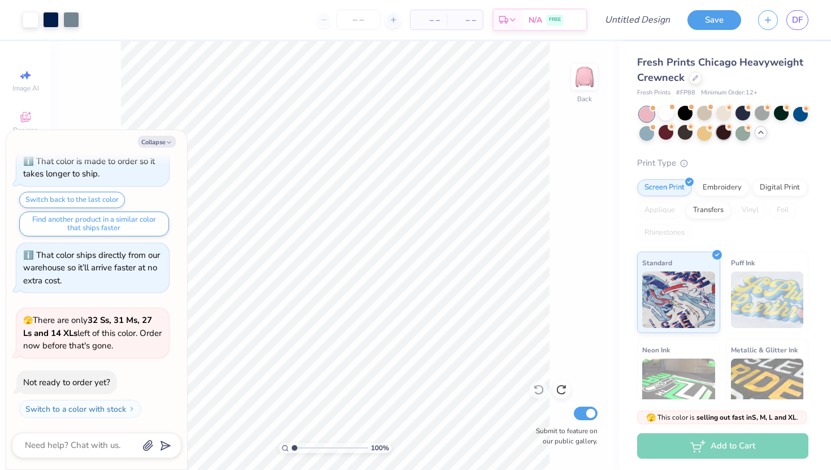
click at [727, 136] on div at bounding box center [724, 132] width 15 height 15
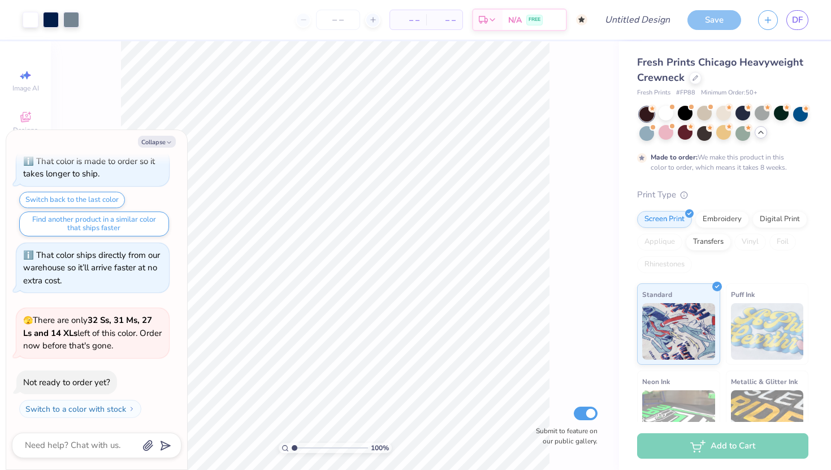
scroll to position [777, 0]
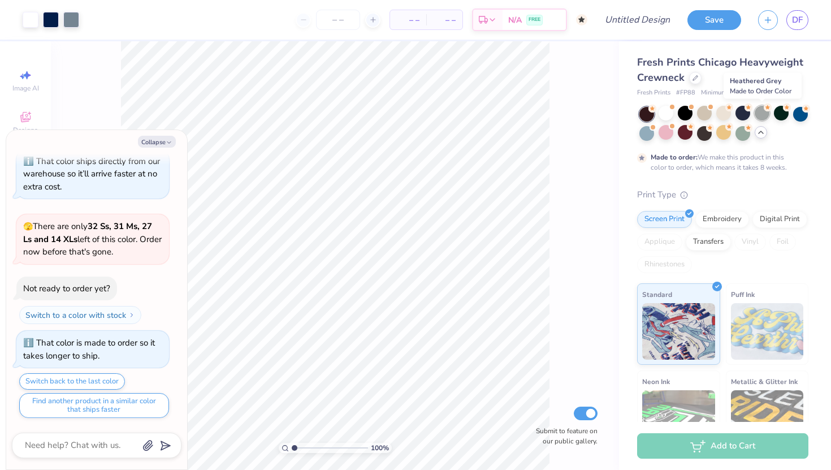
click at [764, 114] on div at bounding box center [762, 113] width 15 height 15
click at [779, 111] on div at bounding box center [781, 113] width 15 height 15
click at [798, 114] on div at bounding box center [800, 113] width 15 height 15
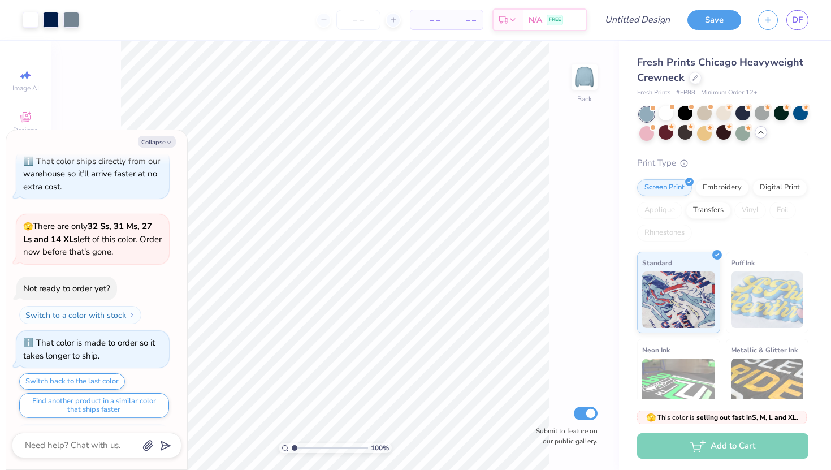
scroll to position [958, 0]
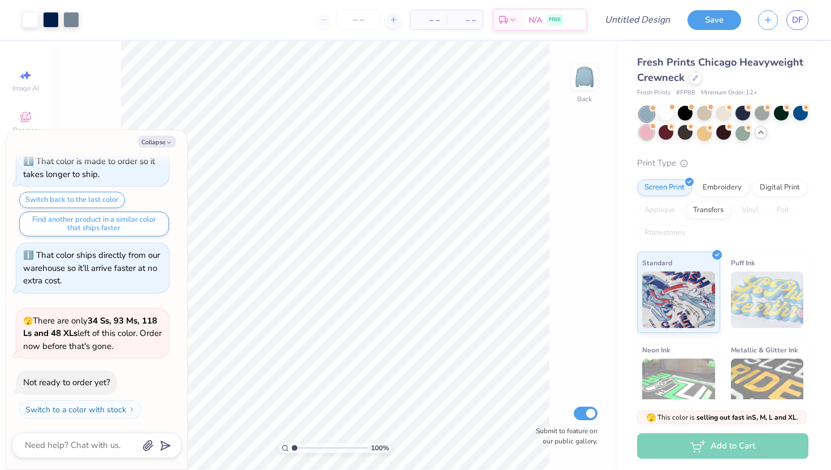
click at [652, 137] on div at bounding box center [647, 132] width 15 height 15
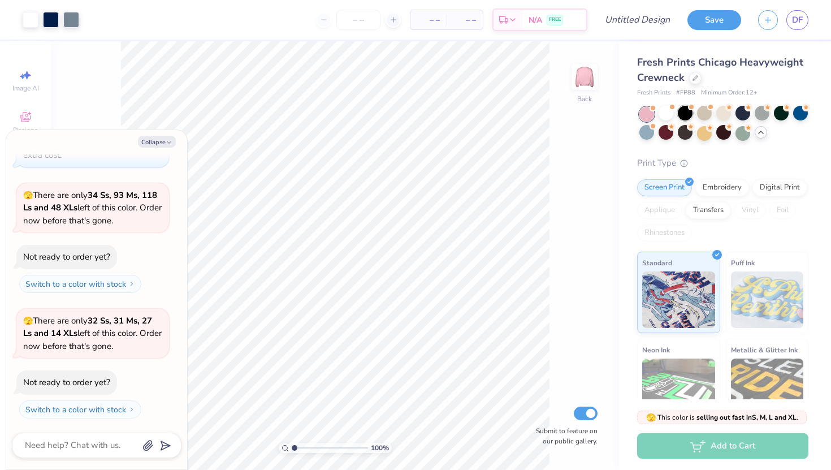
click at [690, 114] on div at bounding box center [685, 113] width 15 height 15
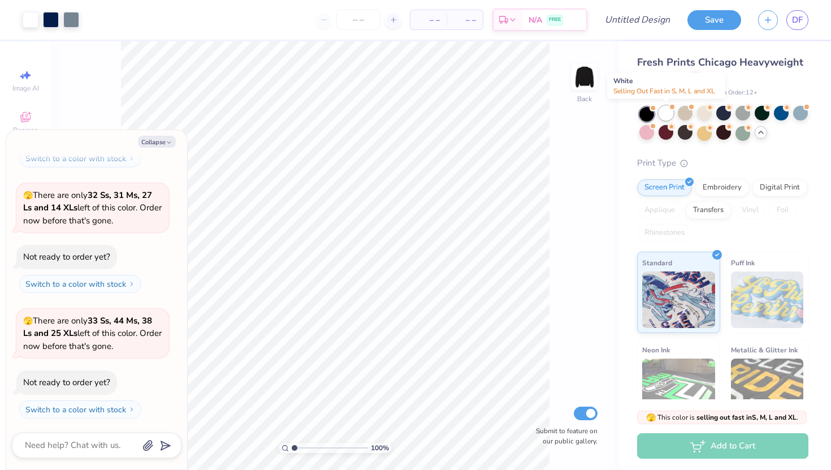
click at [659, 114] on div at bounding box center [666, 113] width 15 height 15
click at [686, 119] on div at bounding box center [685, 113] width 15 height 15
click at [700, 119] on div at bounding box center [704, 113] width 15 height 15
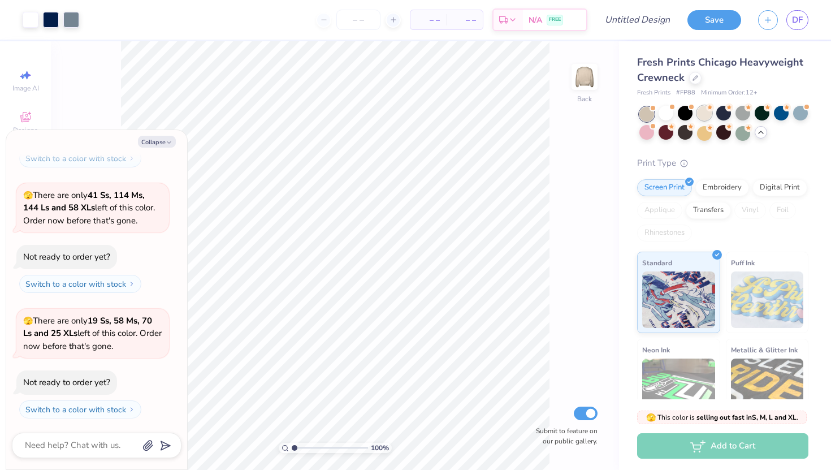
scroll to position [1554, 0]
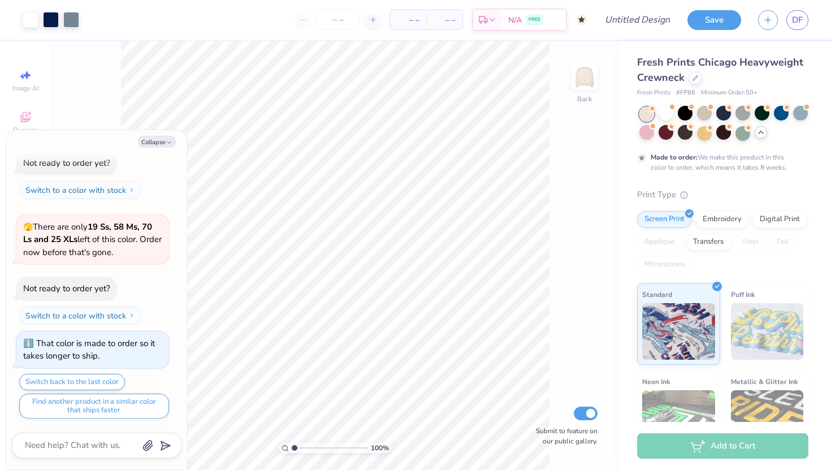
click at [722, 120] on div at bounding box center [724, 113] width 15 height 15
click at [166, 142] on icon "button" at bounding box center [169, 142] width 7 height 7
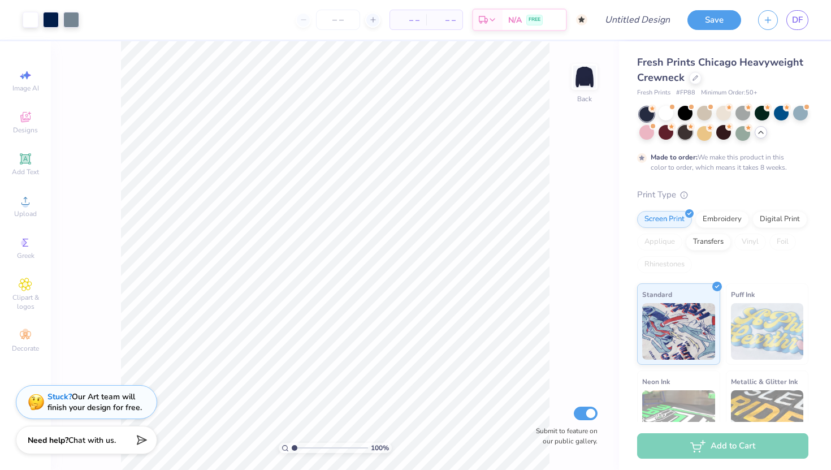
click at [685, 135] on div at bounding box center [685, 132] width 15 height 15
click at [701, 135] on div at bounding box center [704, 132] width 15 height 15
click at [725, 137] on div at bounding box center [724, 132] width 15 height 15
click at [743, 135] on div at bounding box center [743, 132] width 15 height 15
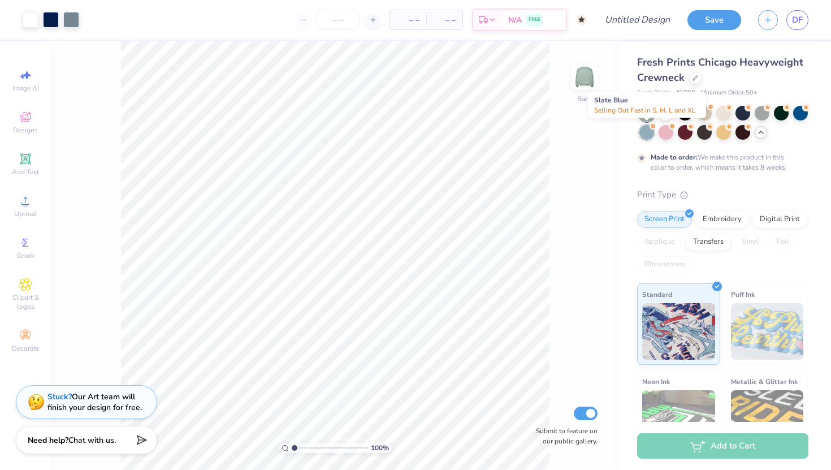
click at [646, 137] on div at bounding box center [647, 132] width 15 height 15
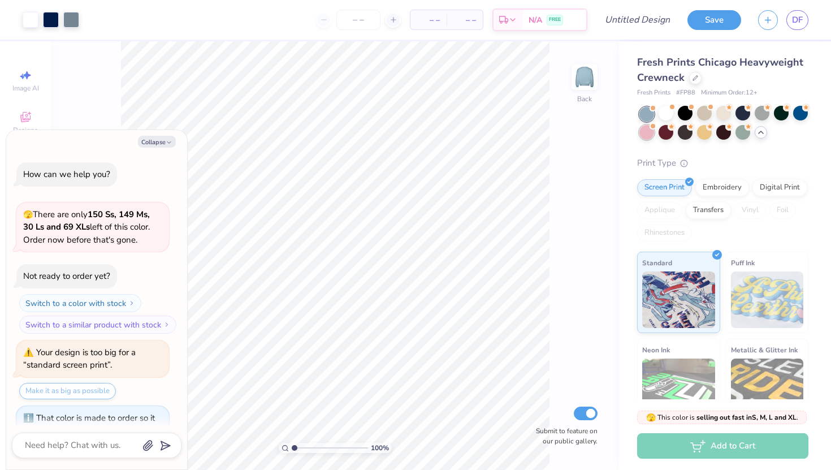
scroll to position [1736, 0]
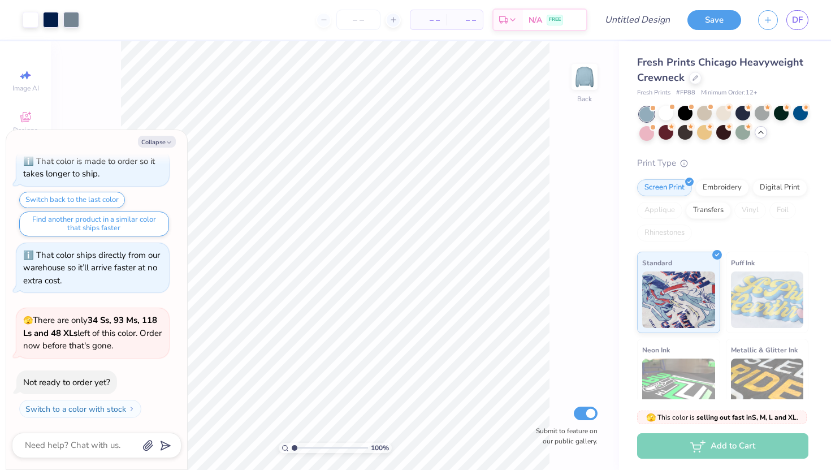
click at [808, 117] on div at bounding box center [724, 124] width 169 height 34
click at [804, 117] on div at bounding box center [800, 113] width 15 height 15
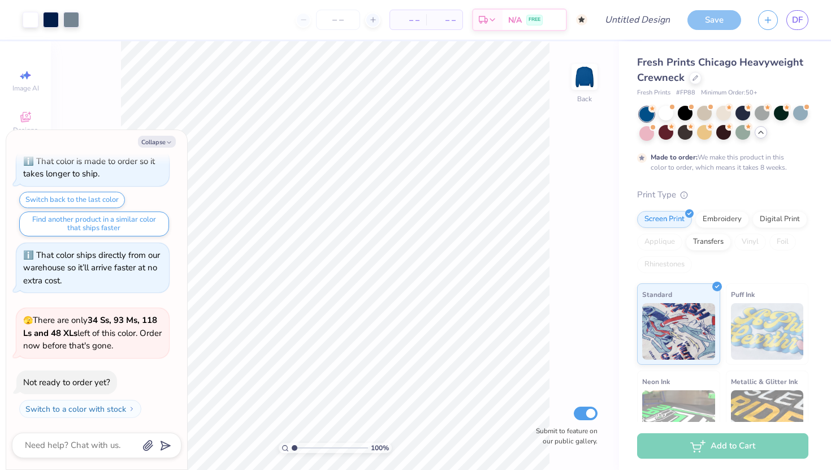
scroll to position [1830, 0]
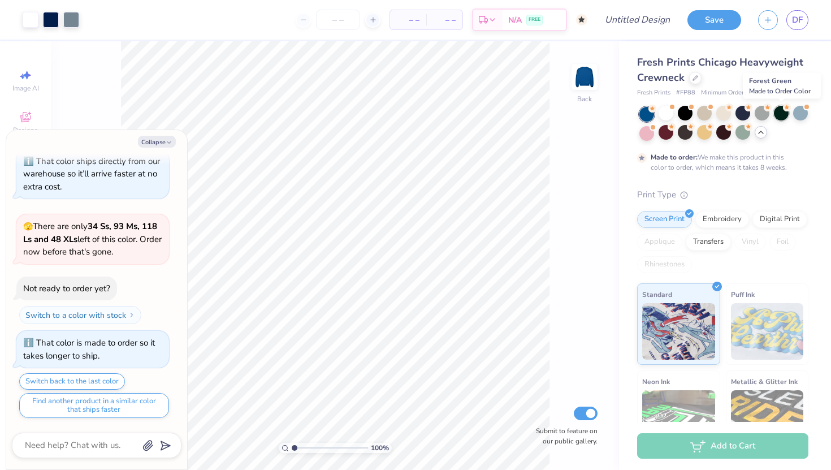
click at [777, 116] on div at bounding box center [781, 113] width 15 height 15
click at [761, 116] on div at bounding box center [762, 113] width 15 height 15
click at [742, 115] on div at bounding box center [743, 113] width 15 height 15
click at [720, 113] on div at bounding box center [724, 113] width 15 height 15
click at [696, 111] on div at bounding box center [724, 124] width 169 height 34
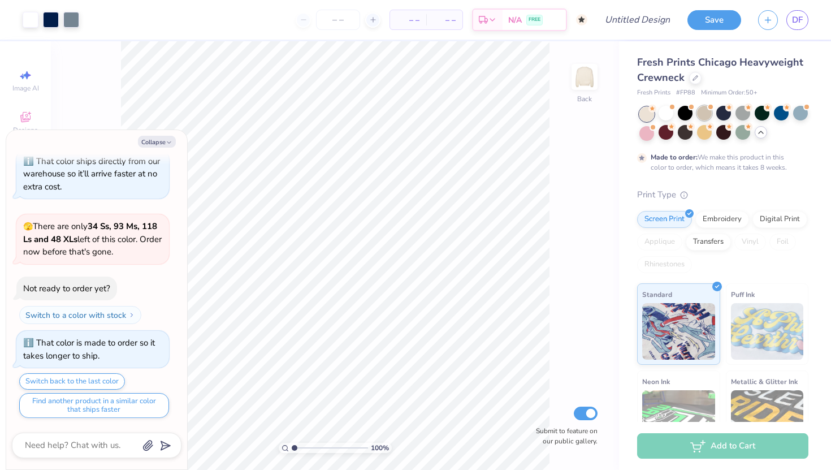
click at [702, 113] on div at bounding box center [704, 113] width 15 height 15
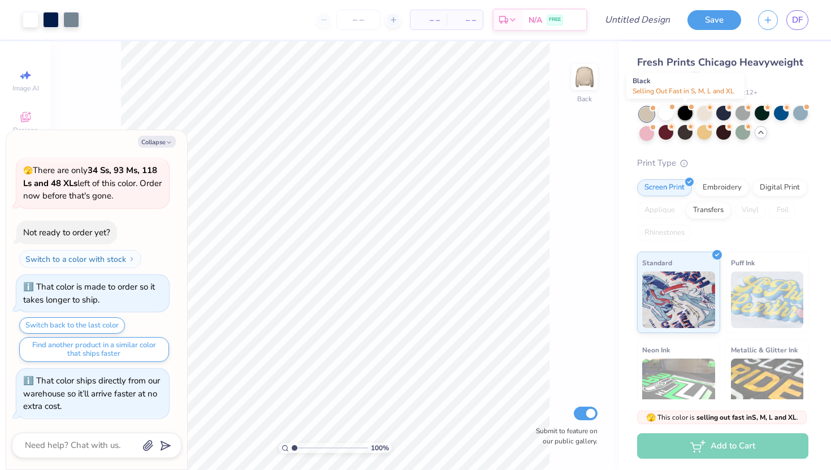
click at [687, 113] on div at bounding box center [685, 113] width 15 height 15
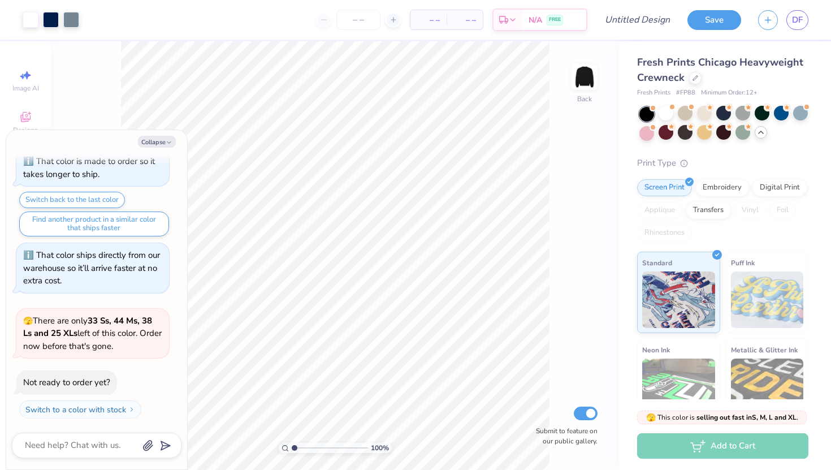
scroll to position [2137, 0]
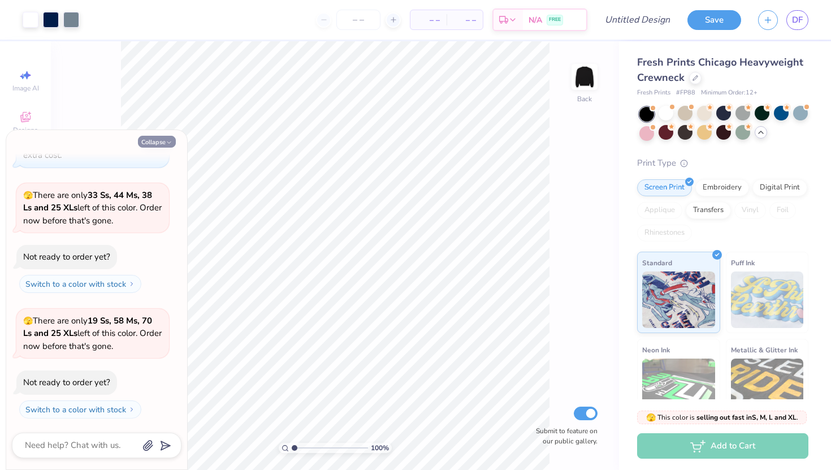
click at [166, 140] on icon "button" at bounding box center [169, 142] width 7 height 7
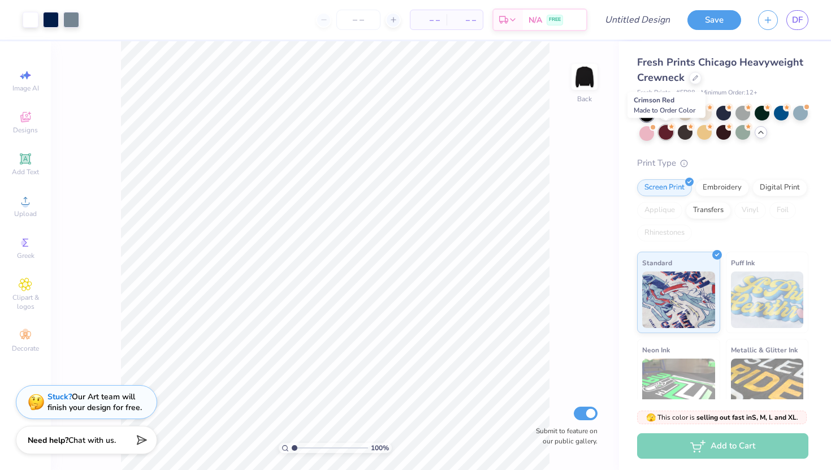
click at [668, 136] on div at bounding box center [666, 132] width 15 height 15
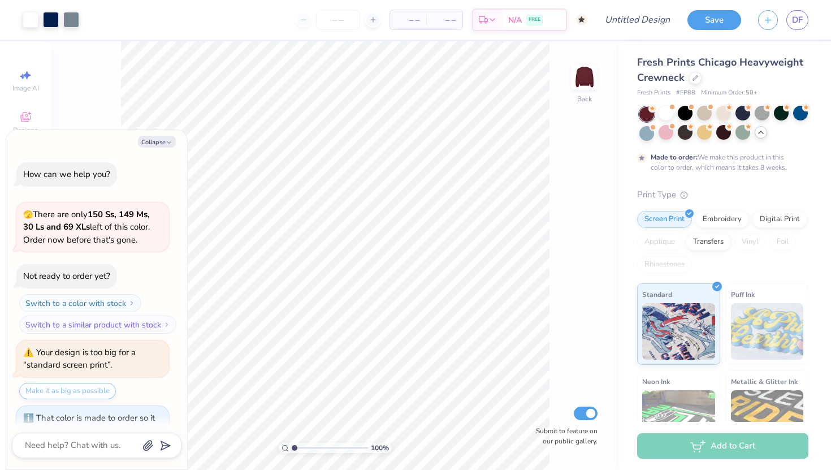
scroll to position [2231, 0]
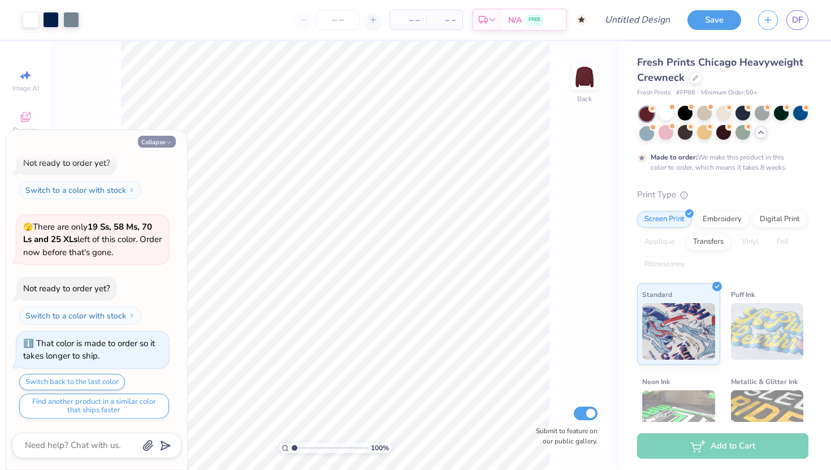
click at [157, 145] on button "Collapse" at bounding box center [157, 142] width 38 height 12
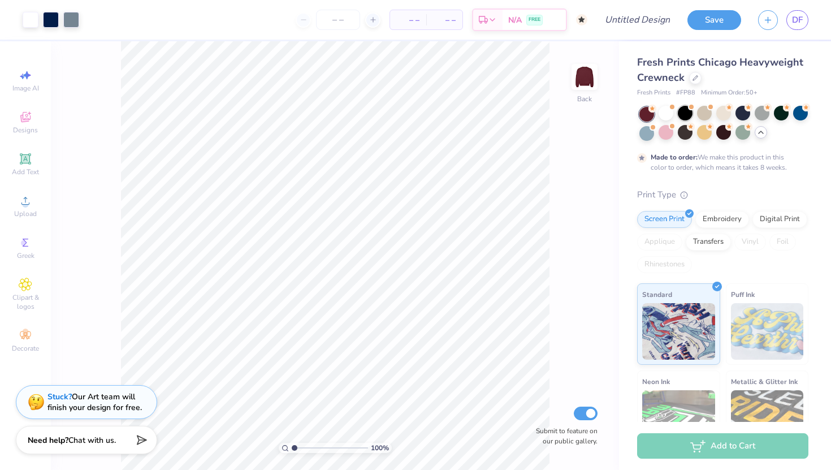
click at [686, 113] on div at bounding box center [685, 113] width 15 height 15
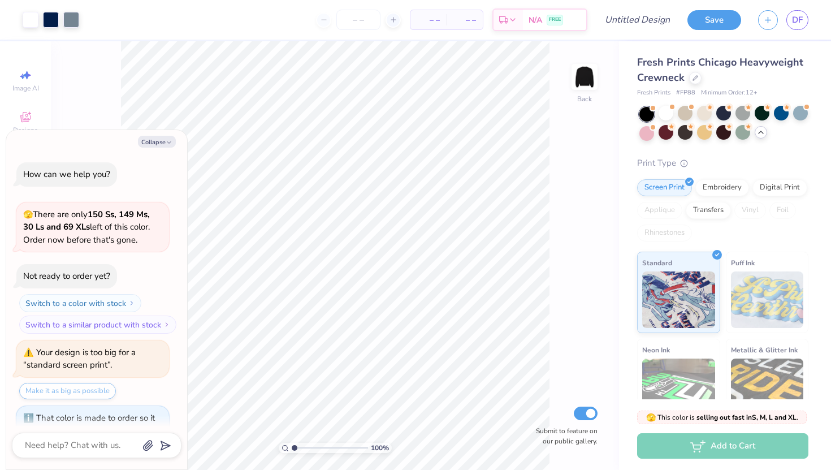
scroll to position [2413, 0]
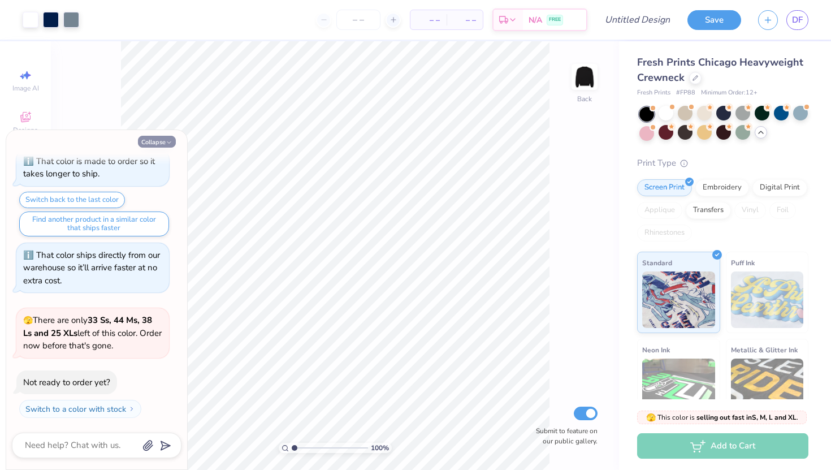
click at [169, 139] on icon "button" at bounding box center [169, 142] width 7 height 7
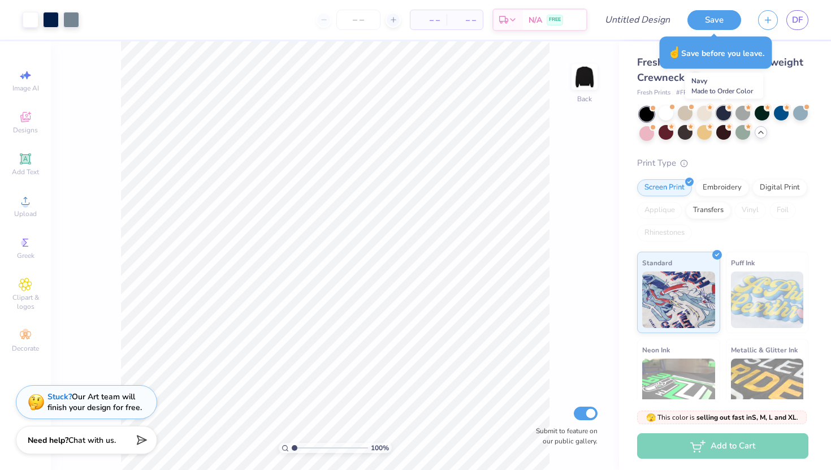
click at [722, 115] on div at bounding box center [724, 113] width 15 height 15
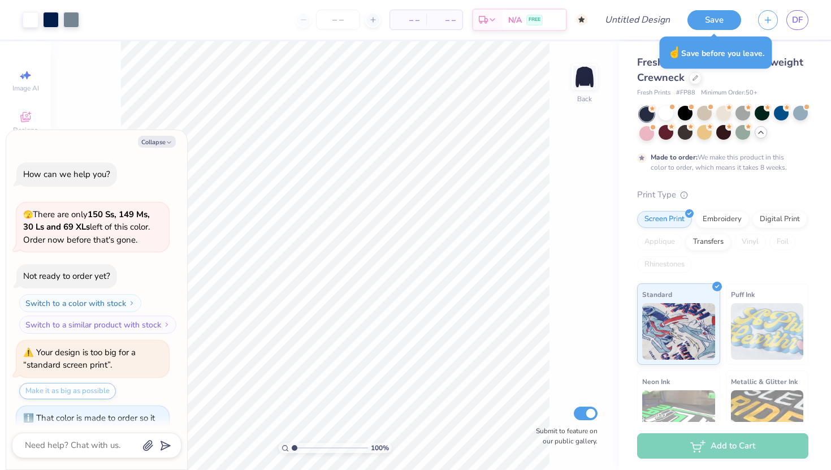
type textarea "x"
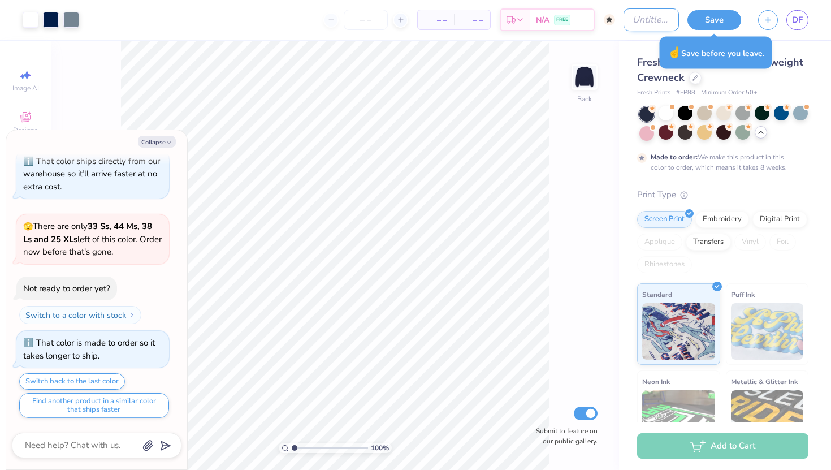
click at [631, 21] on input "Design Title" at bounding box center [651, 19] width 55 height 23
type input "s"
type textarea "x"
type input "st"
type textarea "x"
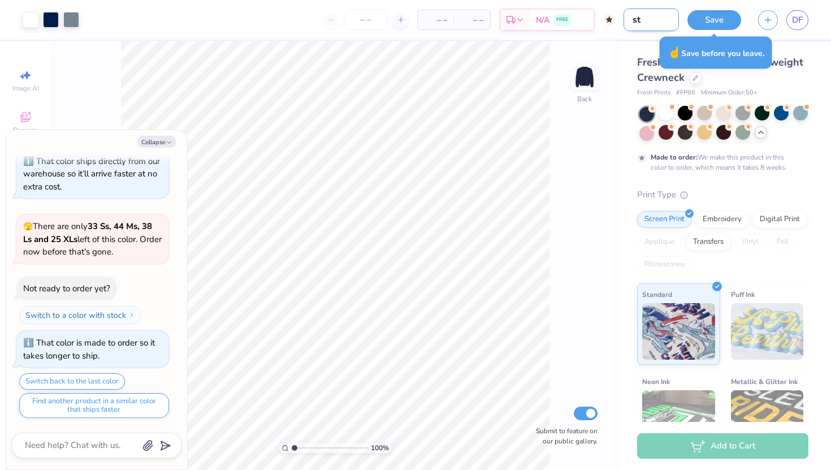
type input "sta"
type textarea "x"
type input "star"
type textarea "x"
type input "star"
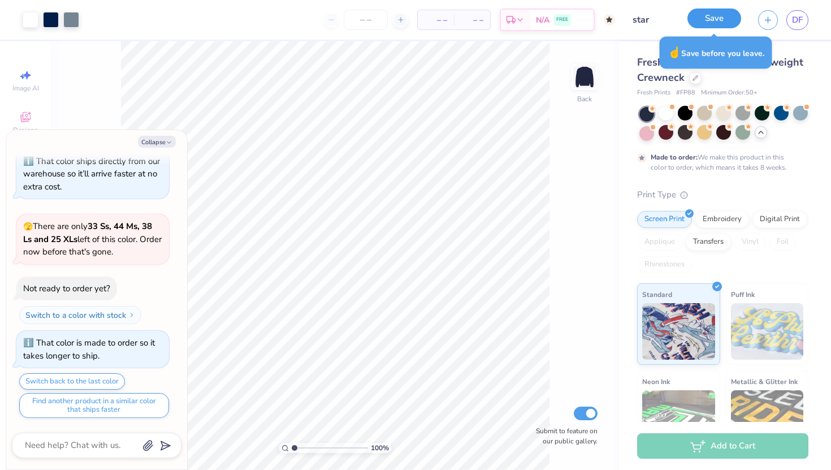
click at [711, 16] on button "Save" at bounding box center [715, 18] width 54 height 20
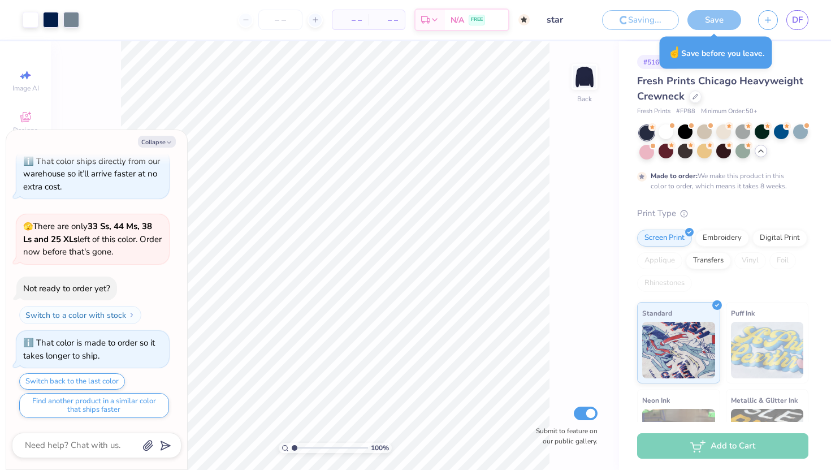
type textarea "x"
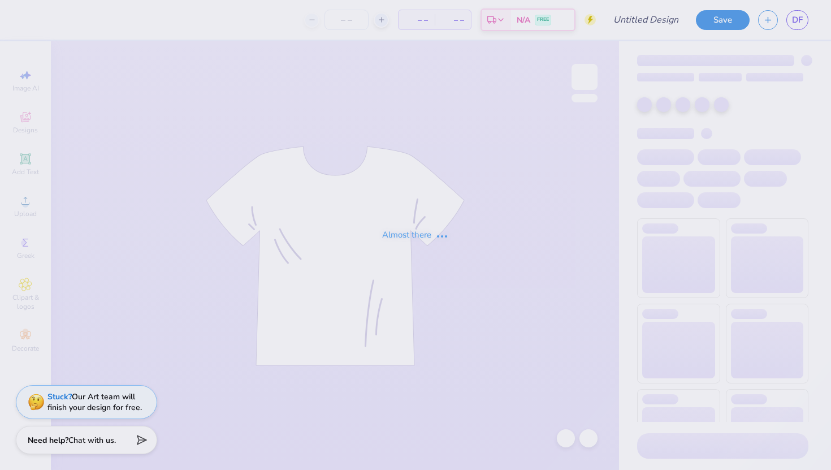
type input "Cheetah fall"
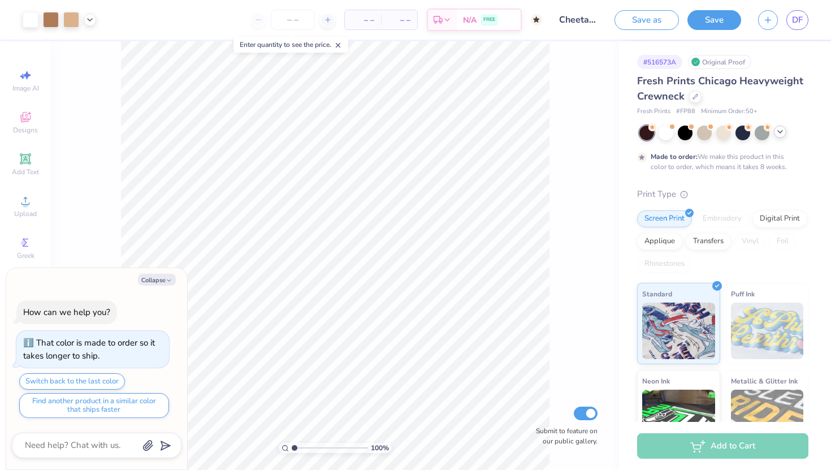
click at [778, 133] on icon at bounding box center [780, 131] width 9 height 9
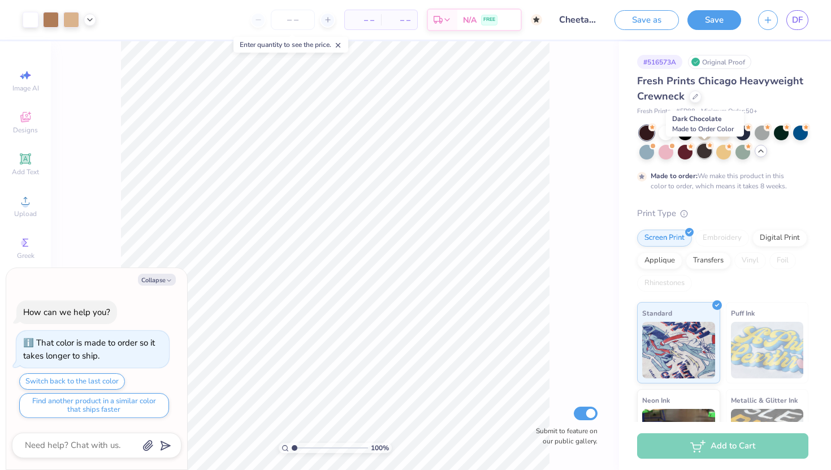
click at [708, 154] on div at bounding box center [704, 151] width 15 height 15
click at [167, 283] on icon "button" at bounding box center [169, 280] width 7 height 7
type textarea "x"
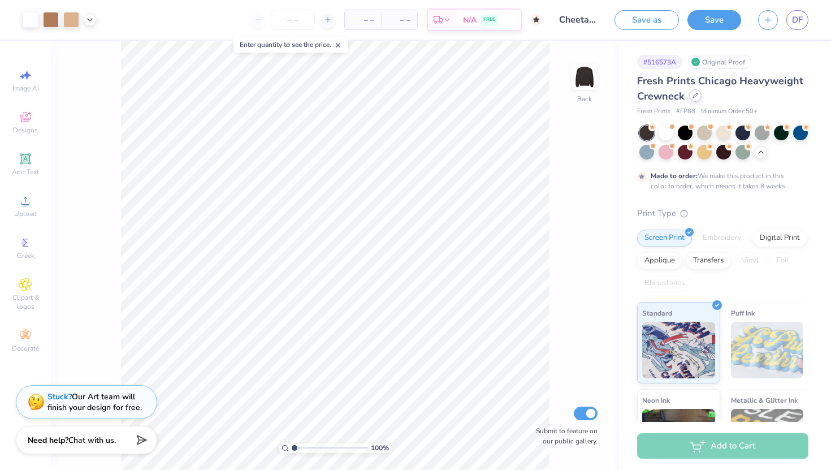
click at [696, 99] on div at bounding box center [695, 95] width 12 height 12
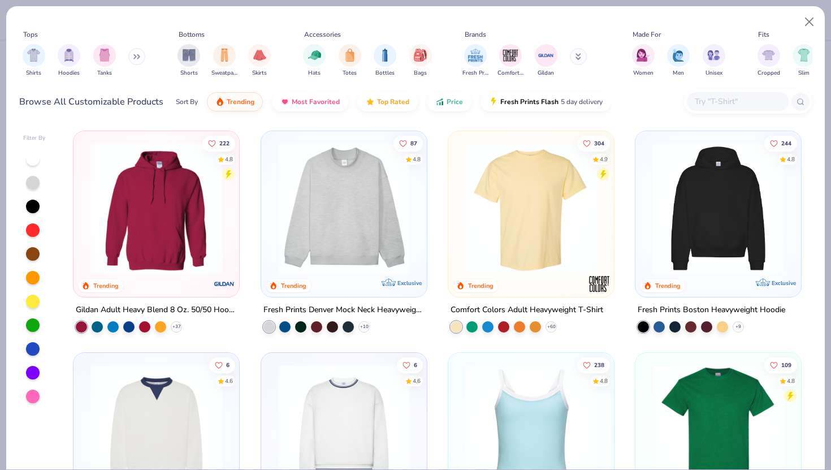
click at [339, 215] on img at bounding box center [344, 209] width 143 height 132
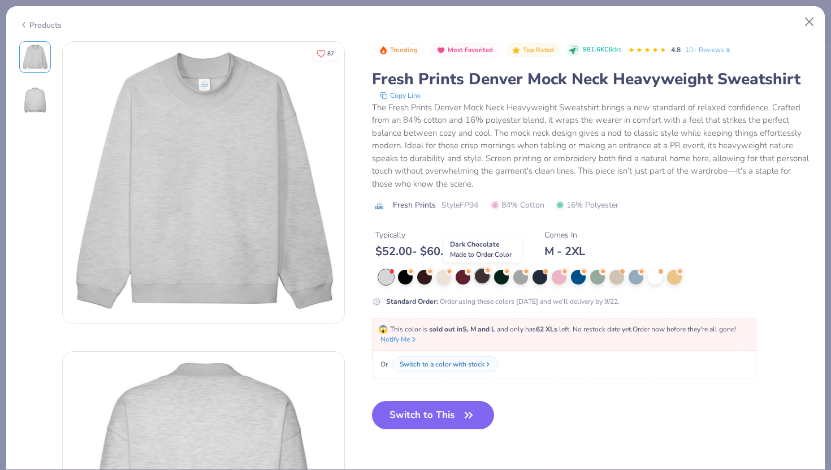
click at [479, 275] on div at bounding box center [482, 276] width 15 height 15
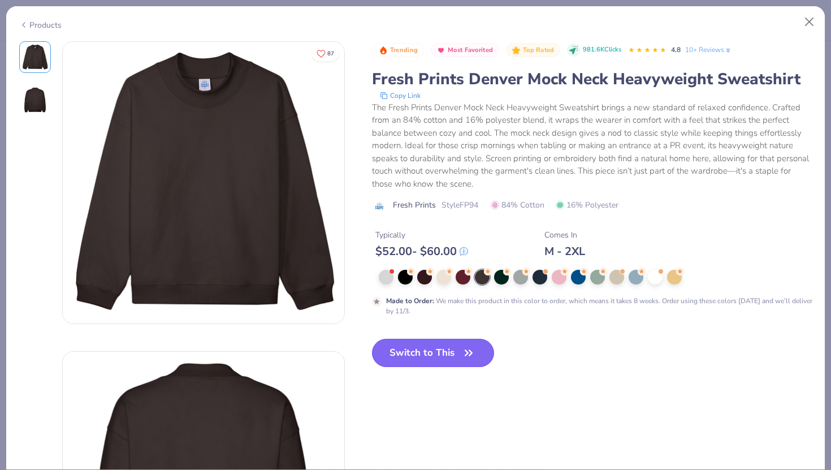
click at [460, 355] on button "Switch to This" at bounding box center [433, 353] width 123 height 28
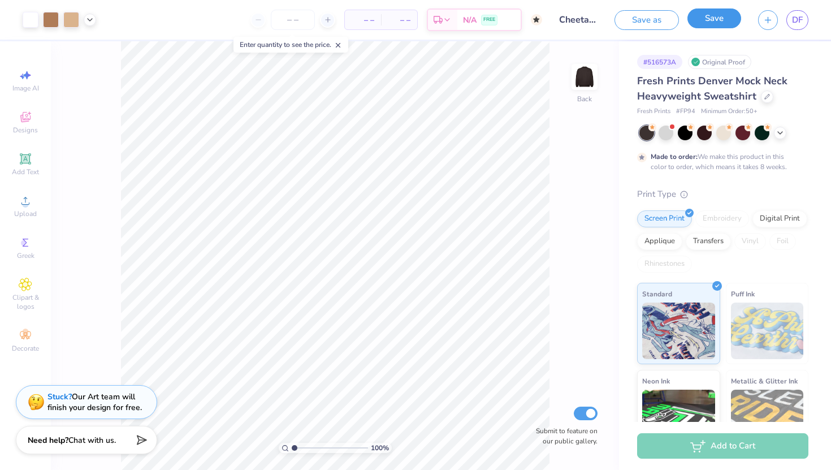
click at [722, 16] on button "Save" at bounding box center [715, 18] width 54 height 20
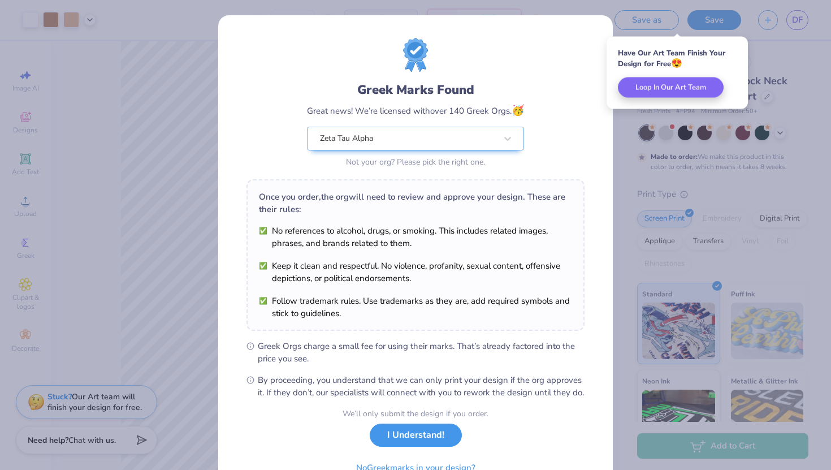
click at [416, 441] on button "I Understand!" at bounding box center [416, 435] width 92 height 23
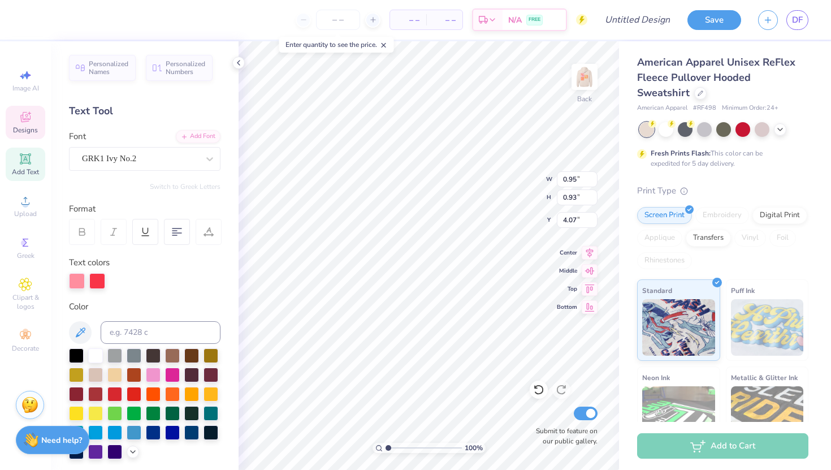
type textarea "a"
type input "11.33"
type input "3.60"
type input "1.62"
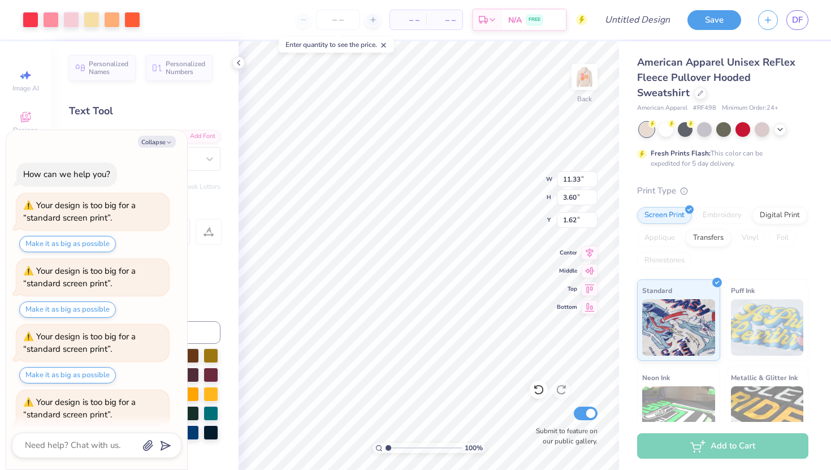
scroll to position [31, 0]
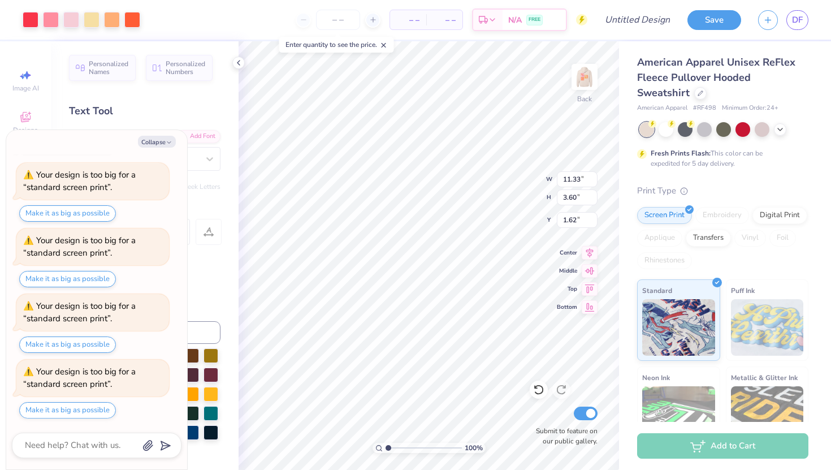
type textarea "x"
type input "13.89"
type input "4.41"
type textarea "x"
type input "14.45"
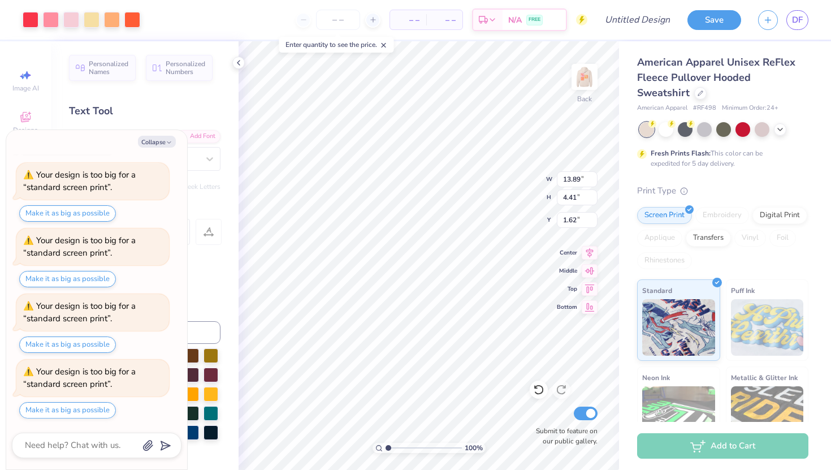
type input "4.59"
type textarea "x"
type input "14.90"
type input "4.73"
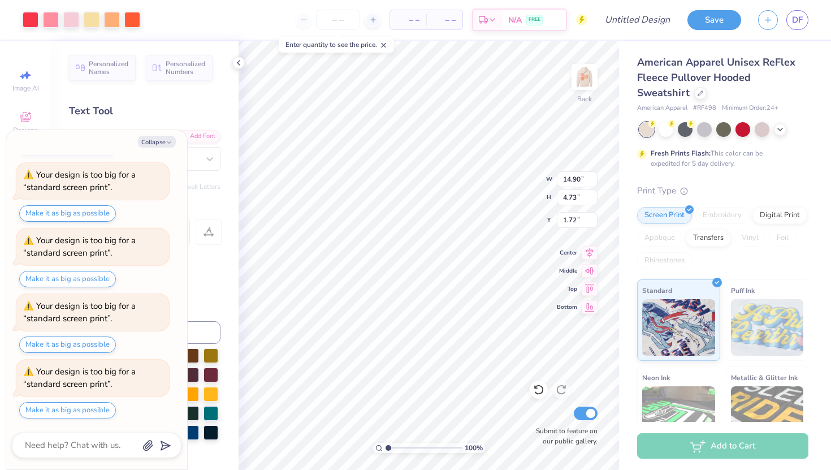
type textarea "x"
type input "5.14"
click at [698, 90] on icon at bounding box center [701, 92] width 6 height 6
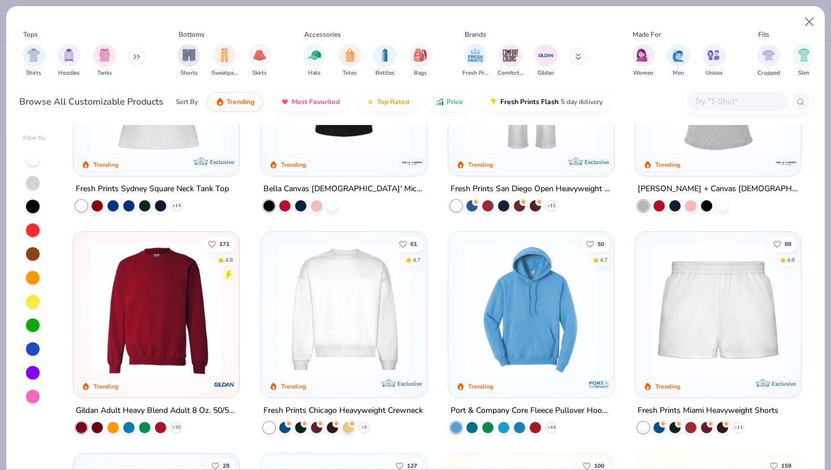
scroll to position [567, 0]
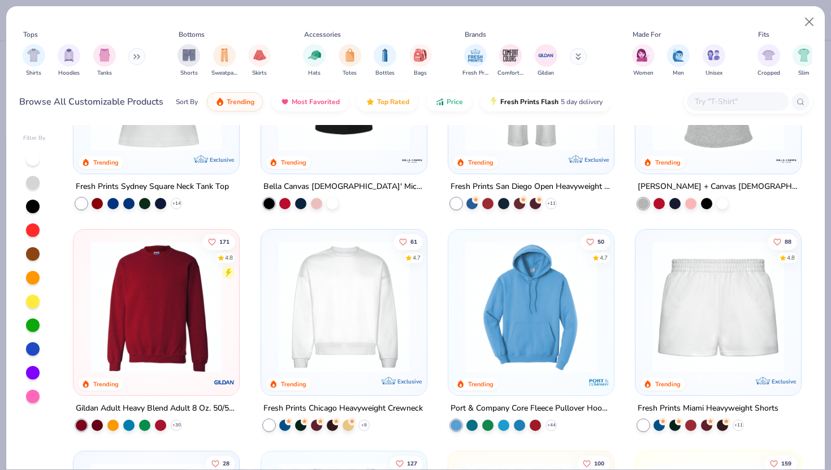
click at [351, 321] on img at bounding box center [344, 307] width 143 height 132
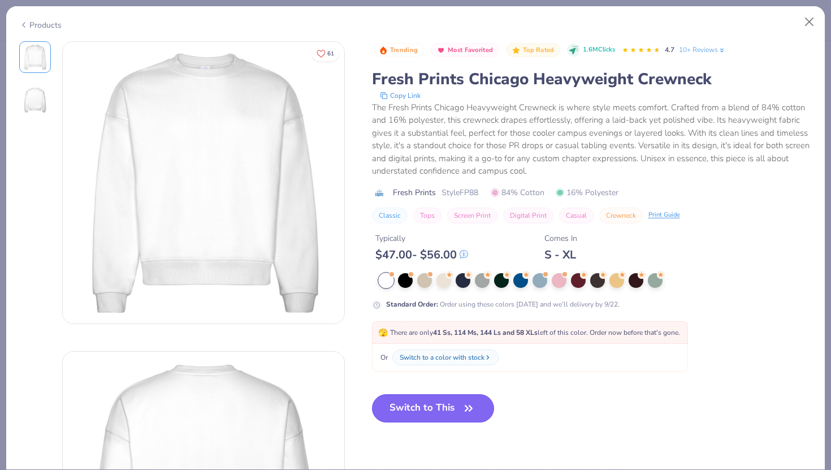
click at [433, 400] on button "Switch to This" at bounding box center [433, 408] width 123 height 28
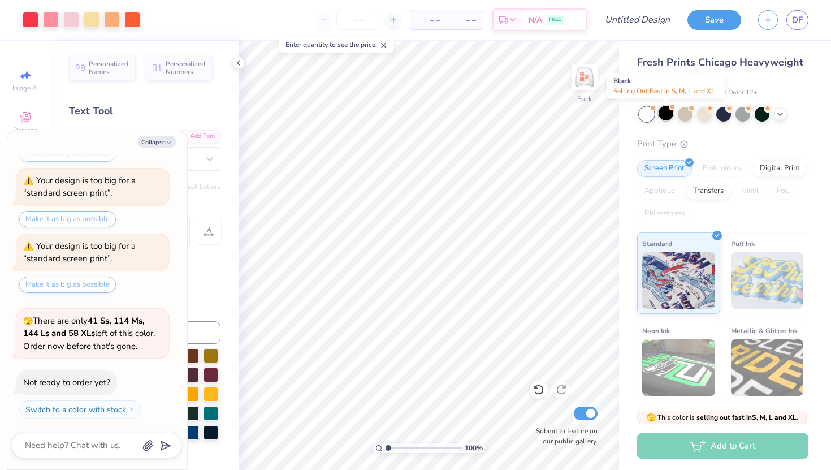
click at [670, 114] on div at bounding box center [666, 113] width 15 height 15
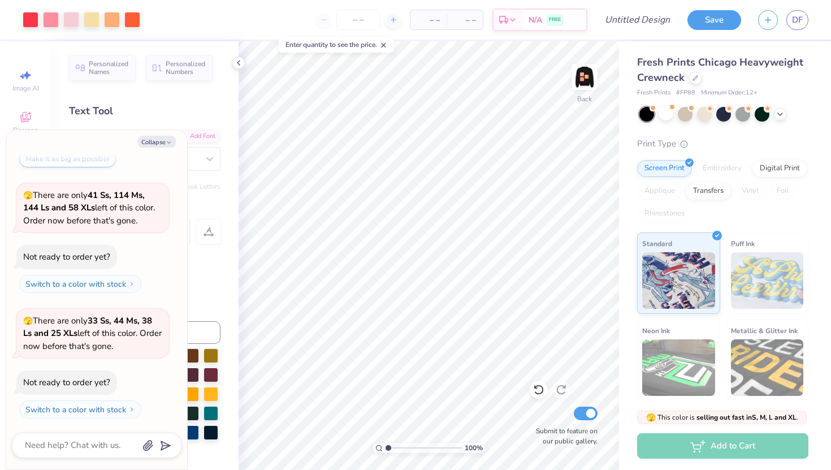
click at [787, 114] on div at bounding box center [724, 114] width 169 height 15
click at [782, 114] on icon at bounding box center [780, 113] width 9 height 9
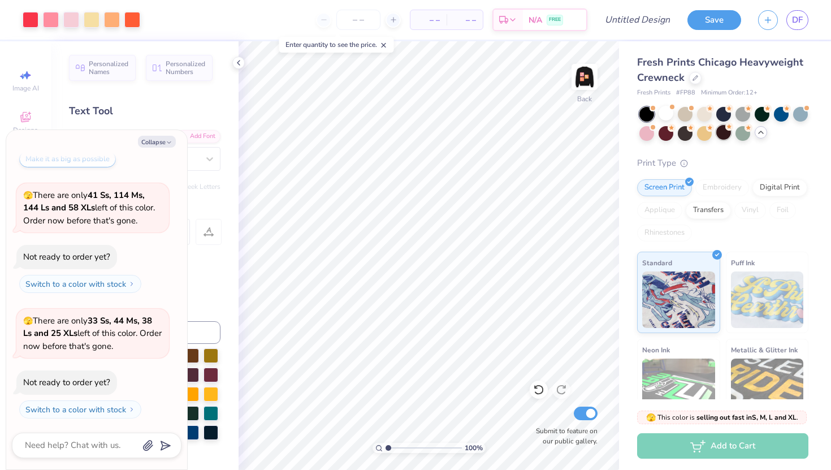
click at [723, 133] on div at bounding box center [724, 132] width 15 height 15
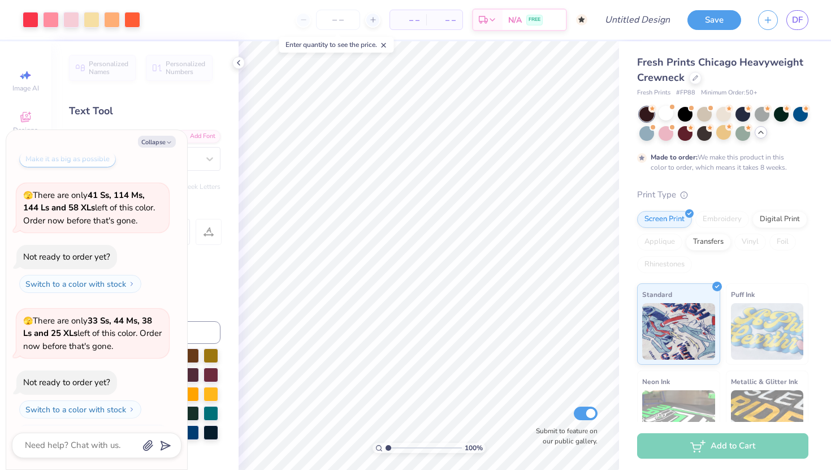
scroll to position [441, 0]
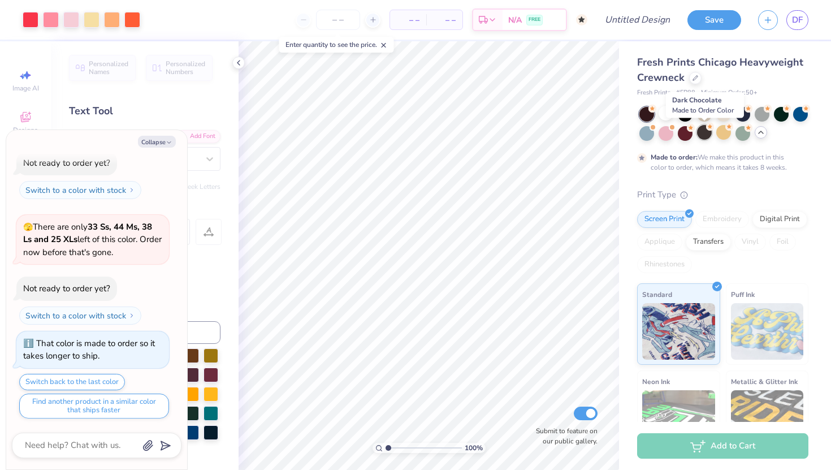
click at [704, 130] on div at bounding box center [704, 132] width 15 height 15
click at [787, 113] on div at bounding box center [781, 113] width 15 height 15
click at [723, 109] on div at bounding box center [724, 113] width 15 height 15
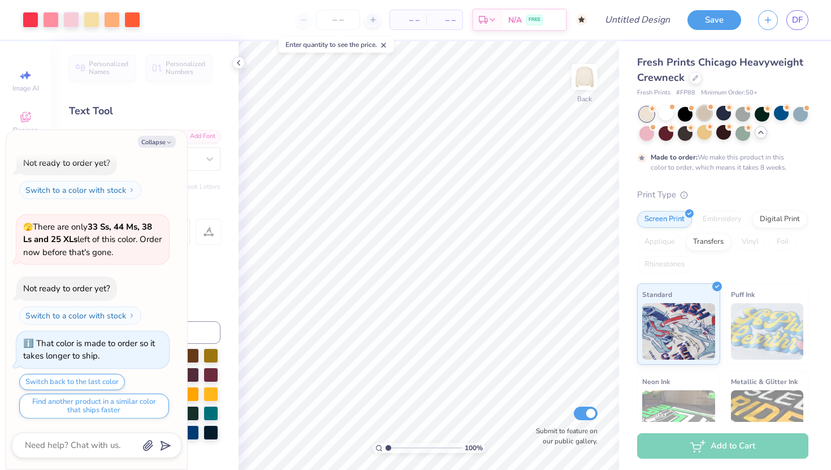
click at [702, 106] on div at bounding box center [704, 113] width 15 height 15
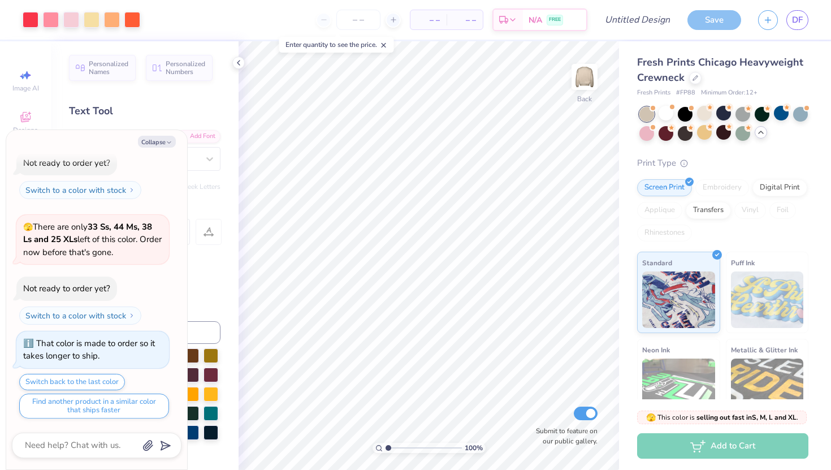
scroll to position [623, 0]
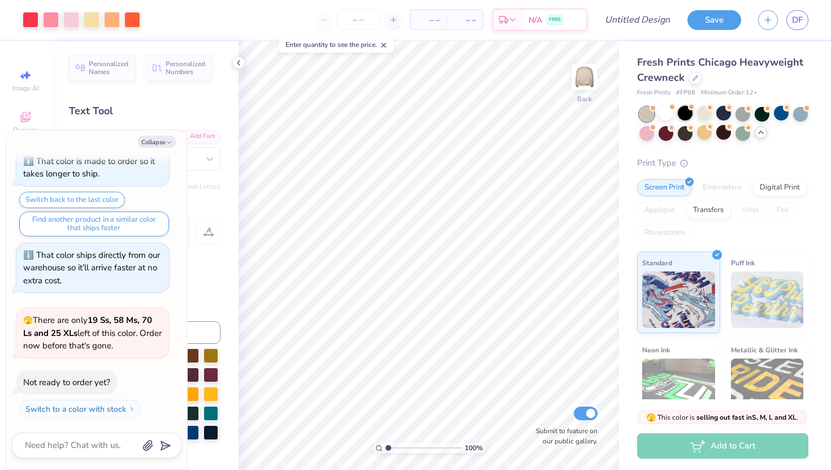
click at [689, 109] on span at bounding box center [691, 107] width 6 height 6
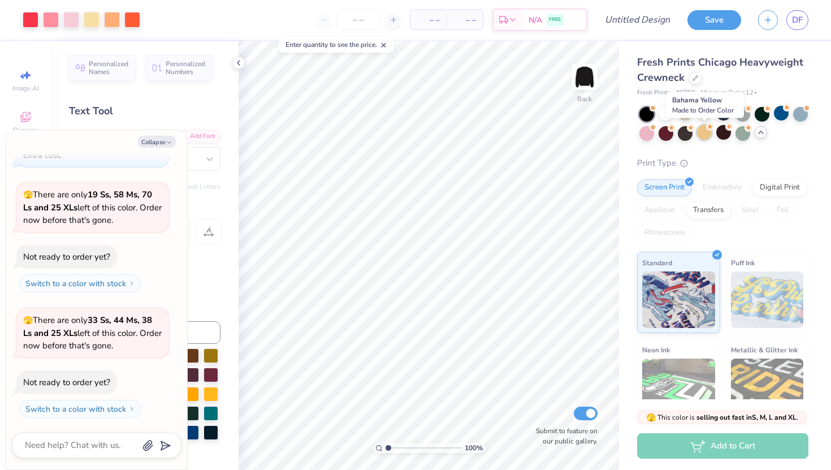
click at [702, 133] on div at bounding box center [704, 132] width 15 height 15
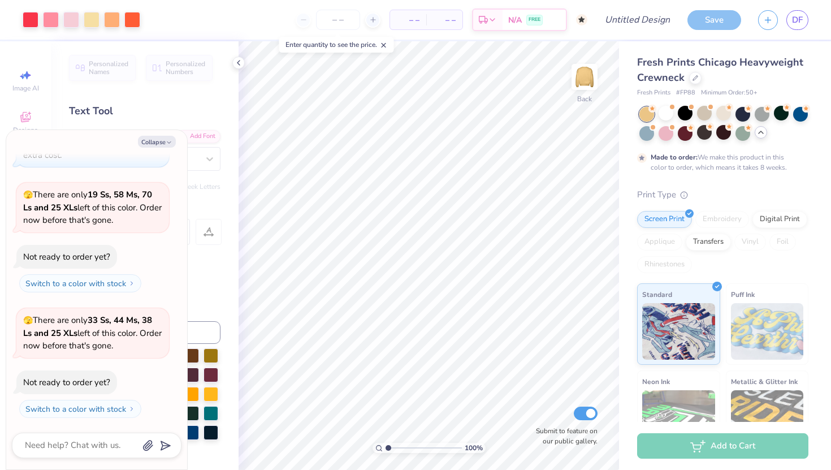
scroll to position [843, 0]
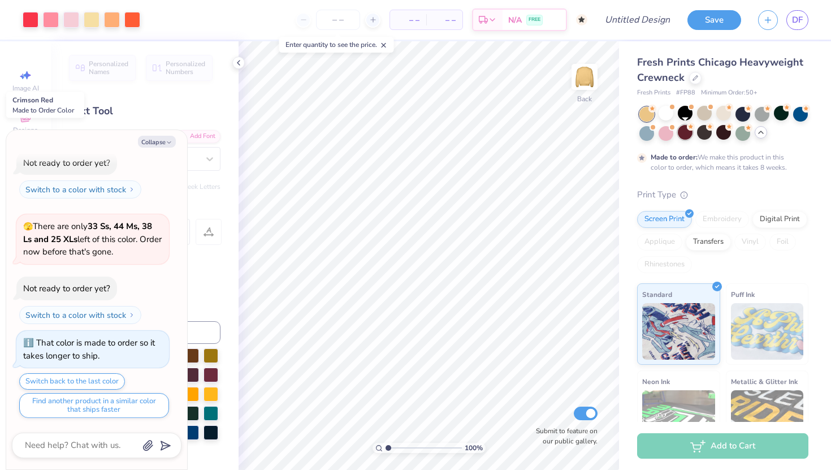
click at [689, 133] on div at bounding box center [685, 132] width 15 height 15
click at [667, 132] on div at bounding box center [666, 132] width 15 height 15
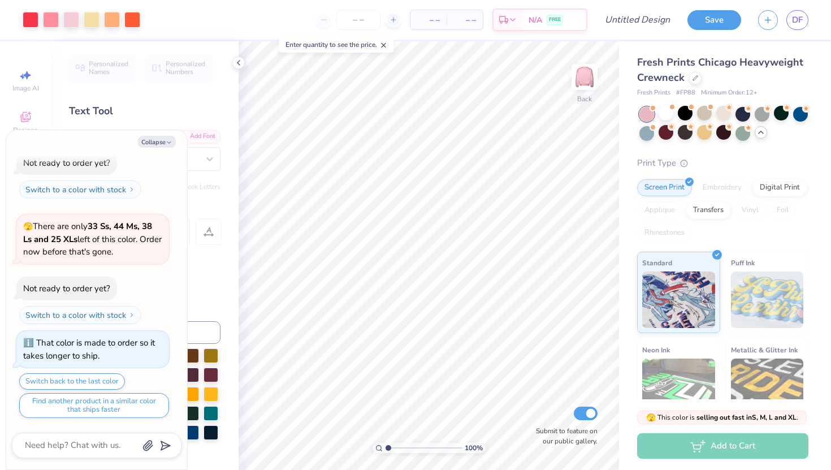
scroll to position [1024, 0]
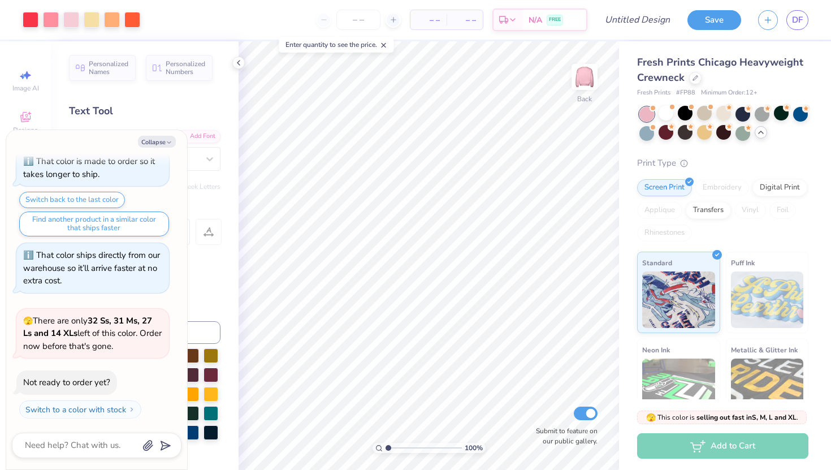
click at [636, 137] on div "Fresh Prints Chicago Heavyweight Crewneck Fresh Prints # FP88 Minimum Order: 12…" at bounding box center [725, 274] width 212 height 466
click at [644, 136] on div at bounding box center [647, 132] width 15 height 15
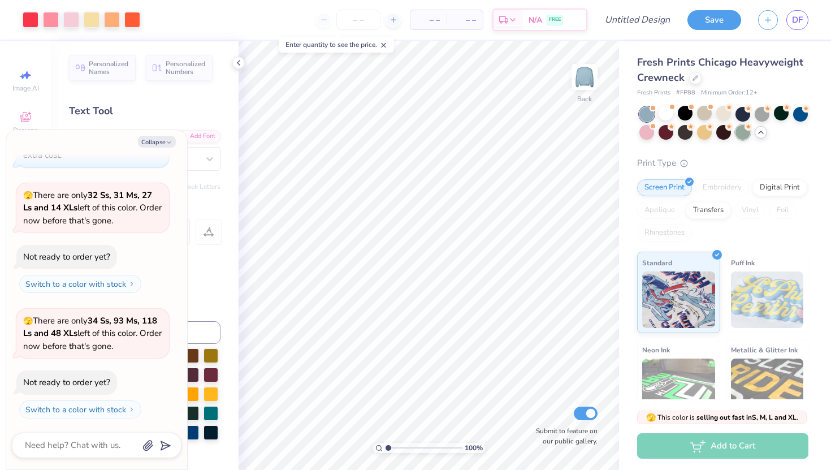
click at [743, 136] on div at bounding box center [743, 132] width 15 height 15
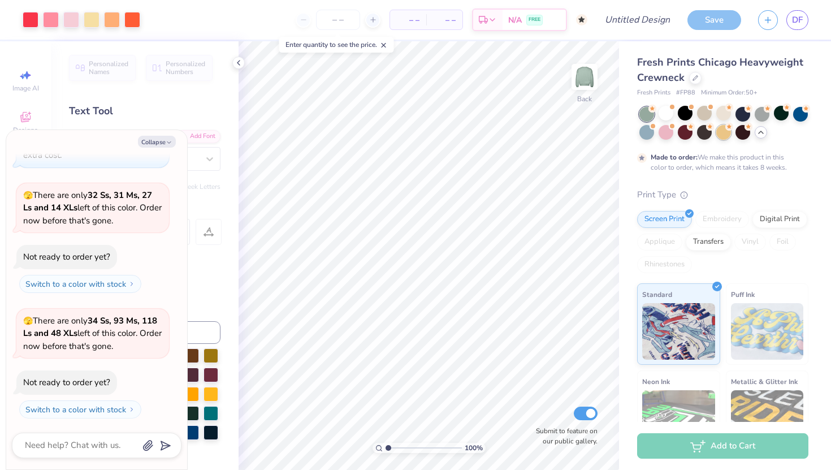
scroll to position [1244, 0]
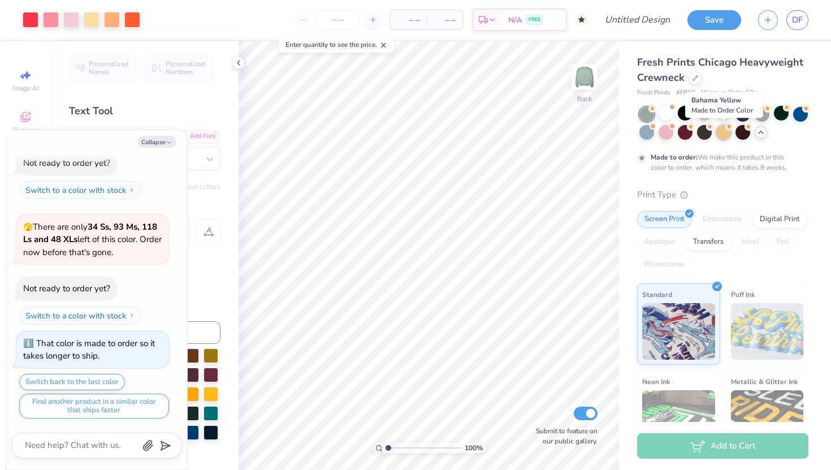
click at [723, 136] on div at bounding box center [724, 132] width 15 height 15
click at [726, 135] on div at bounding box center [724, 132] width 15 height 15
click at [704, 133] on div at bounding box center [704, 132] width 15 height 15
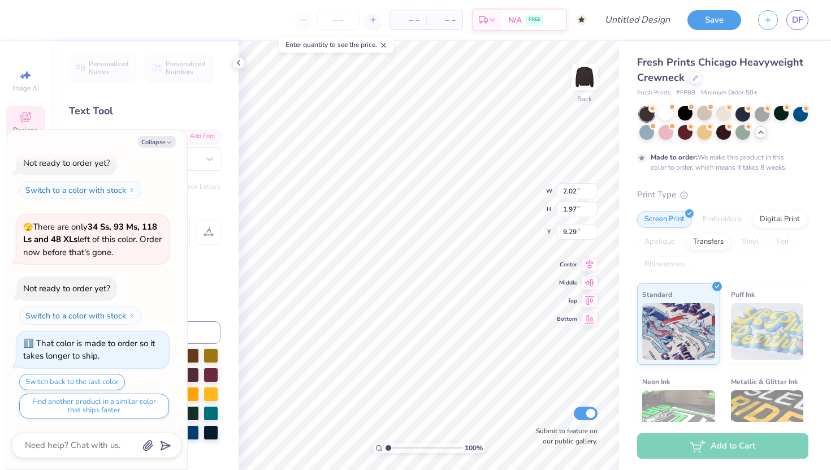
type textarea "x"
type input "3.84"
type input "3.82"
type input "7.57"
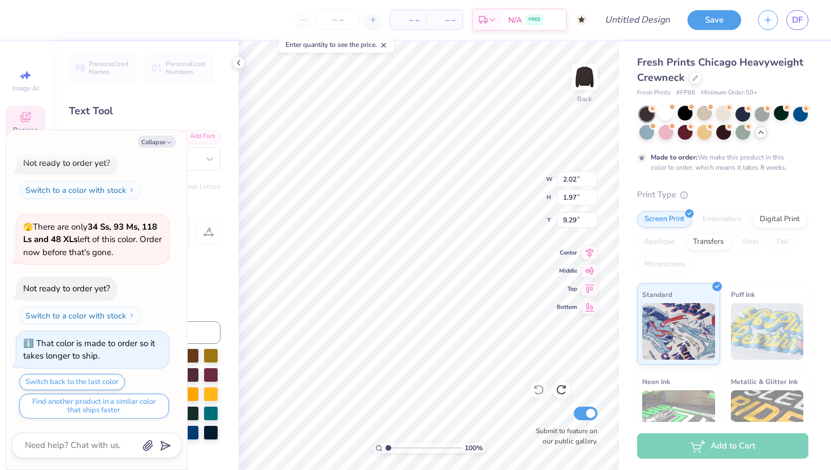
type textarea "x"
type input "4.63"
type input "4.62"
type input "7.13"
type textarea "x"
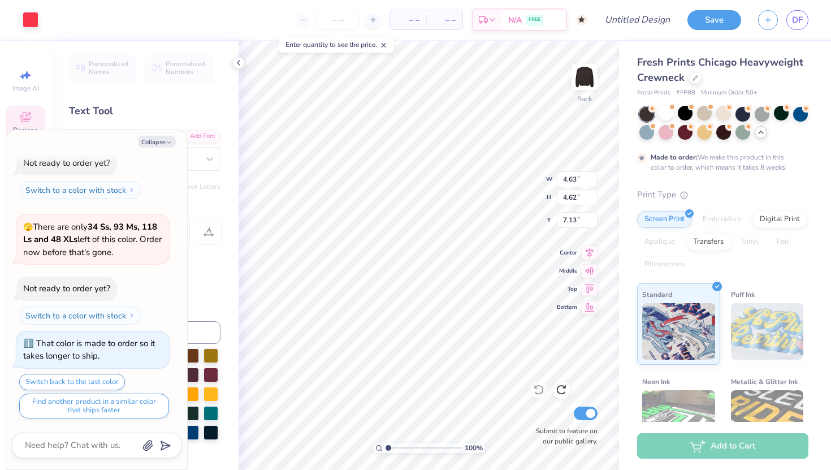
type input "2.02"
type input "1.97"
type input "9.29"
type textarea "x"
type input "13.14"
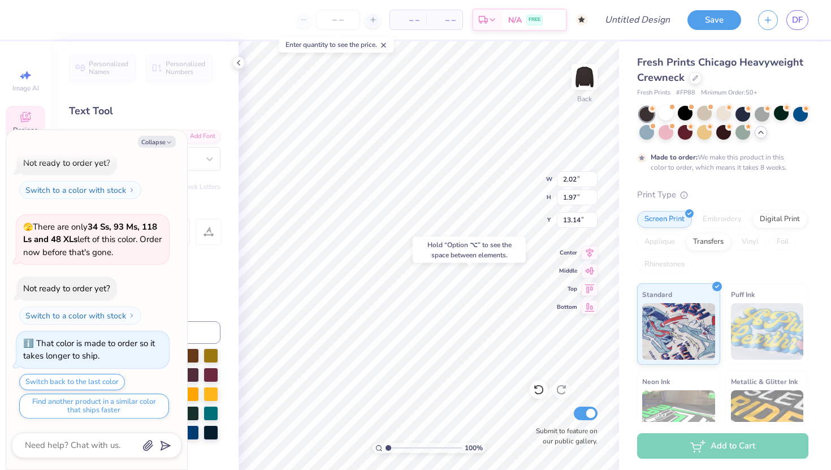
click at [489, 235] on div "Hold “Option ⌥” to see the space between elements." at bounding box center [469, 250] width 120 height 33
type textarea "x"
type input "1.67"
type input "2.35"
type input "8.80"
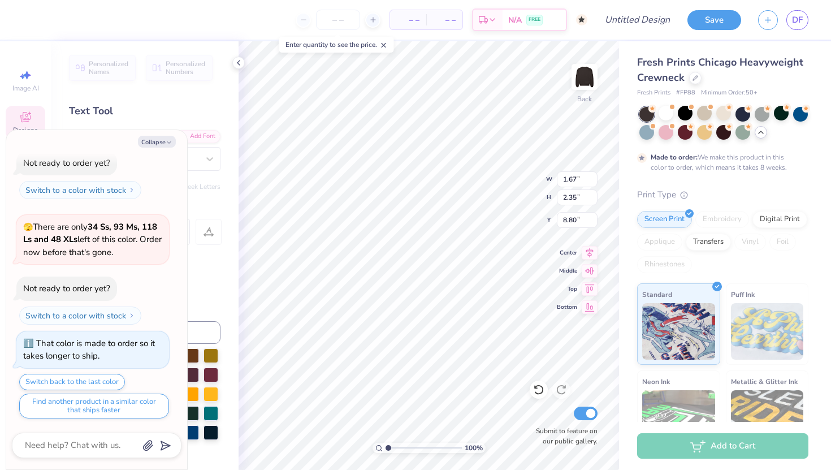
type textarea "x"
type input "8.74"
type textarea "x"
type input "2.02"
type input "1.97"
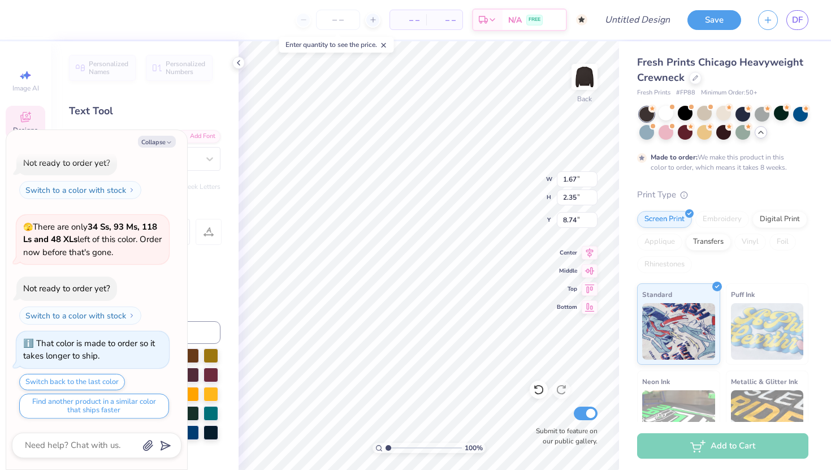
type input "13.14"
type textarea "x"
type input "9.13"
type textarea "x"
type input "1.43"
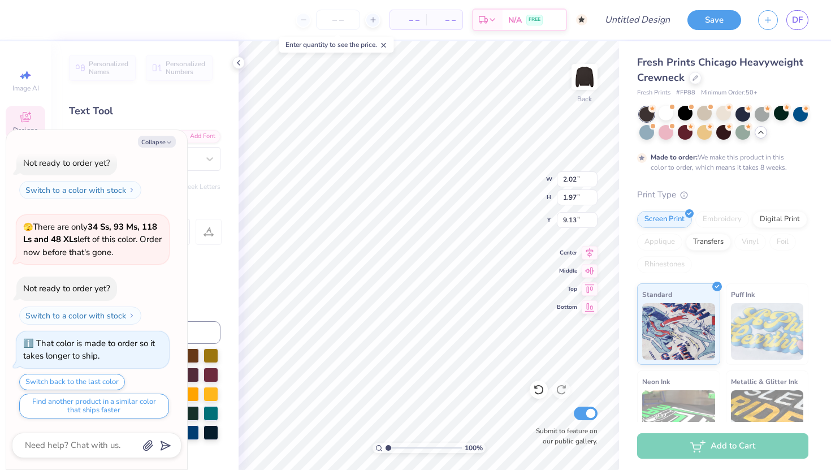
type input "2.35"
type input "7.92"
type textarea "x"
type textarea "T"
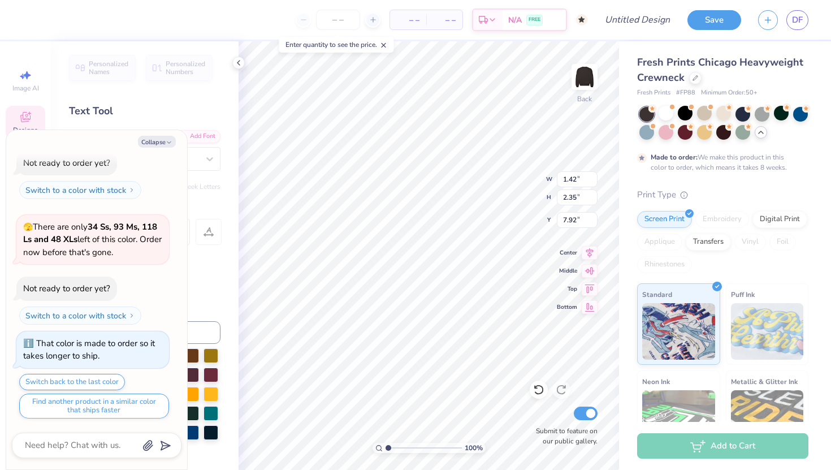
type textarea "x"
type input "1.56"
type input "2.58"
type input "7.69"
type textarea "x"
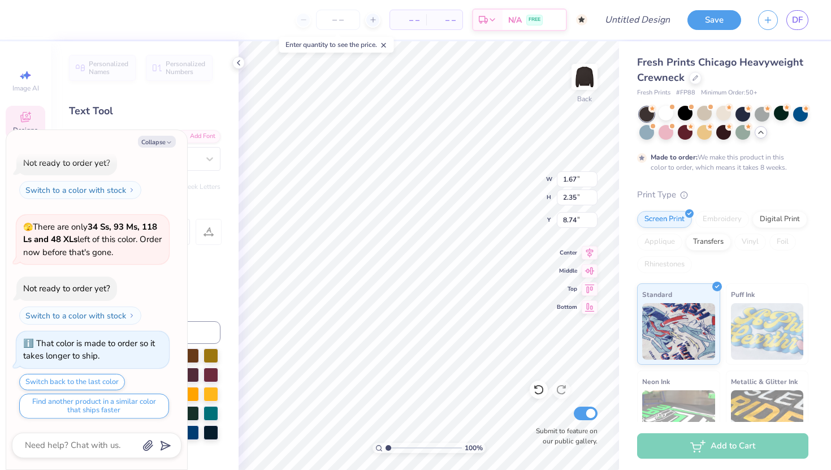
type textarea "Z"
type textarea "x"
type input "1.31"
type input "1.84"
type input "9.27"
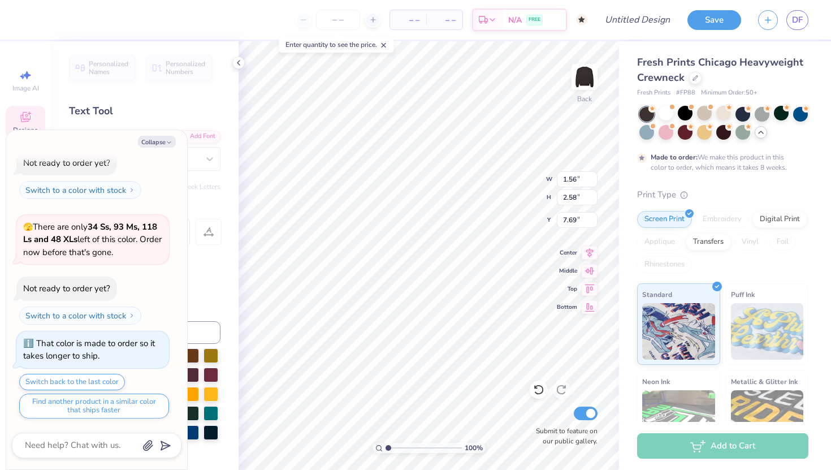
type textarea "x"
type input "7.92"
type textarea "x"
type input "1.35"
type input "2.23"
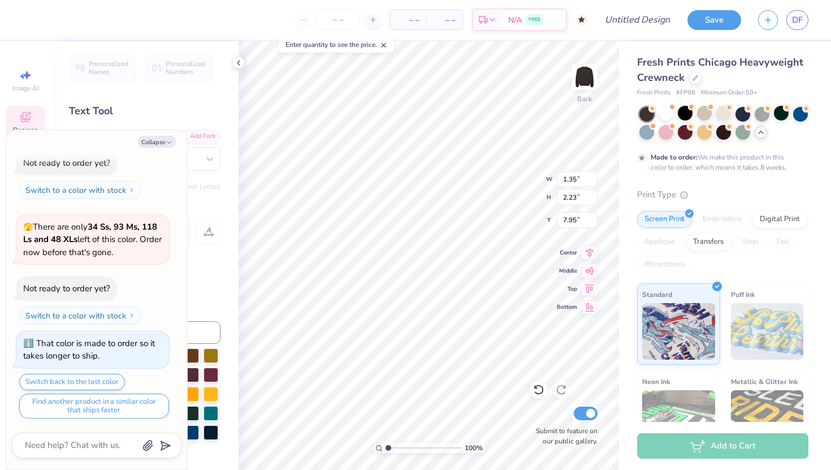
click at [212, 265] on div "Text colors" at bounding box center [145, 272] width 152 height 33
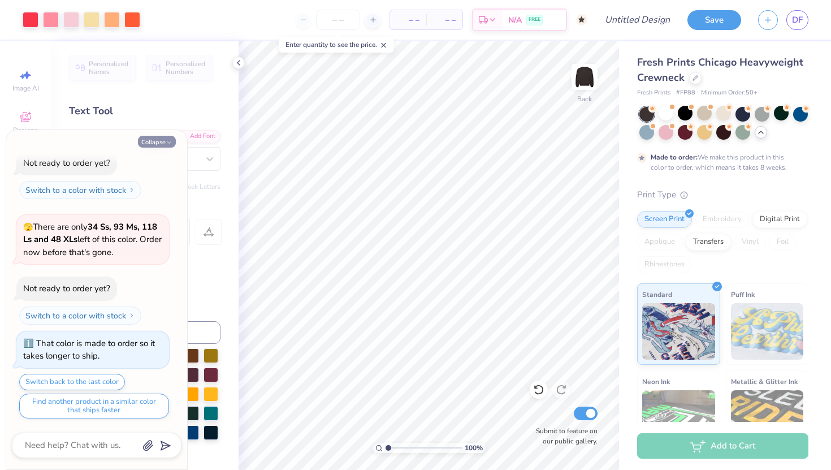
click at [171, 141] on icon "button" at bounding box center [169, 142] width 7 height 7
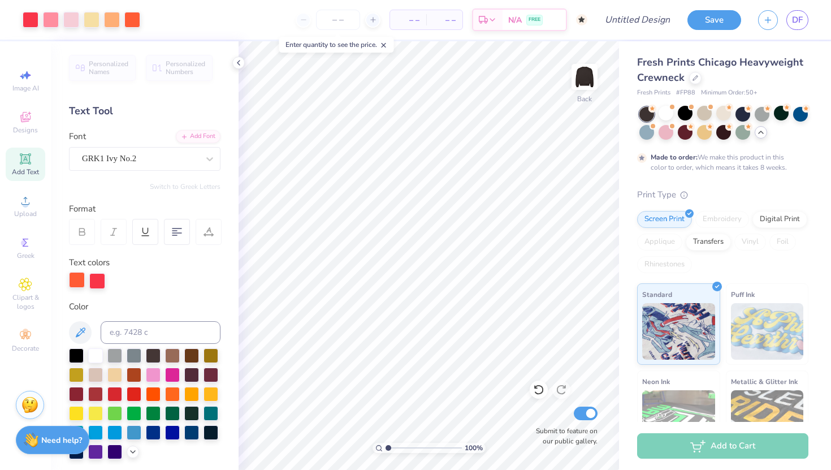
click at [78, 278] on div at bounding box center [77, 280] width 16 height 16
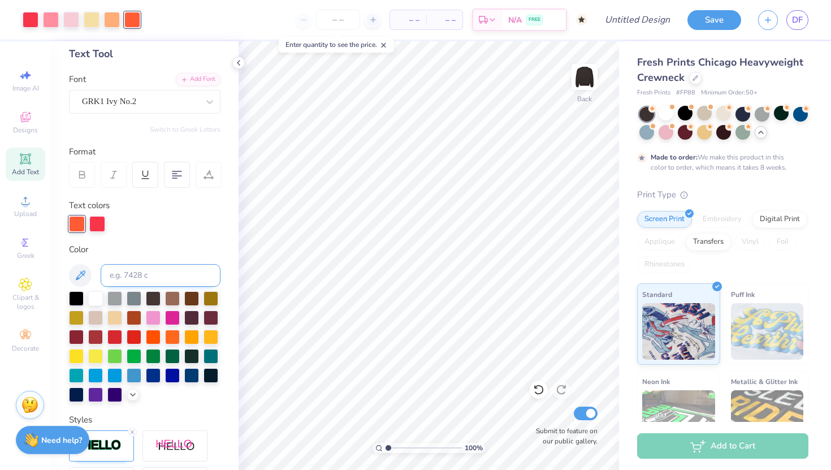
scroll to position [88, 0]
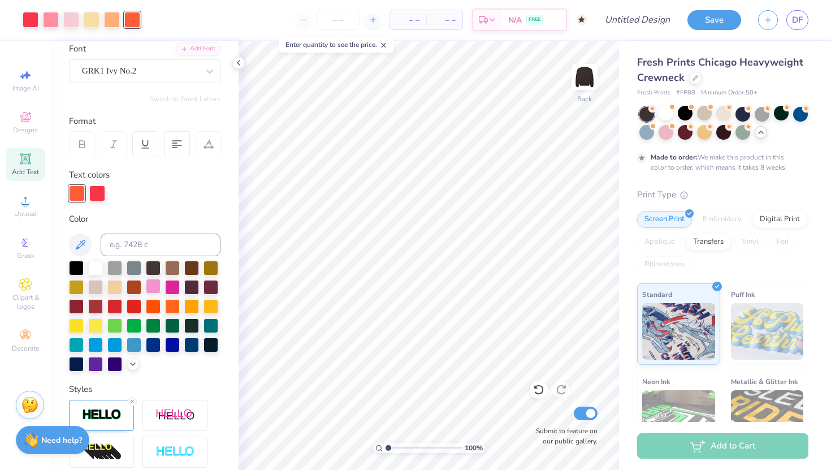
click at [153, 287] on div at bounding box center [153, 286] width 15 height 15
click at [173, 286] on div at bounding box center [172, 286] width 15 height 15
click at [154, 310] on div at bounding box center [153, 305] width 15 height 15
click at [130, 307] on div at bounding box center [134, 305] width 15 height 15
click at [110, 307] on div at bounding box center [114, 305] width 15 height 15
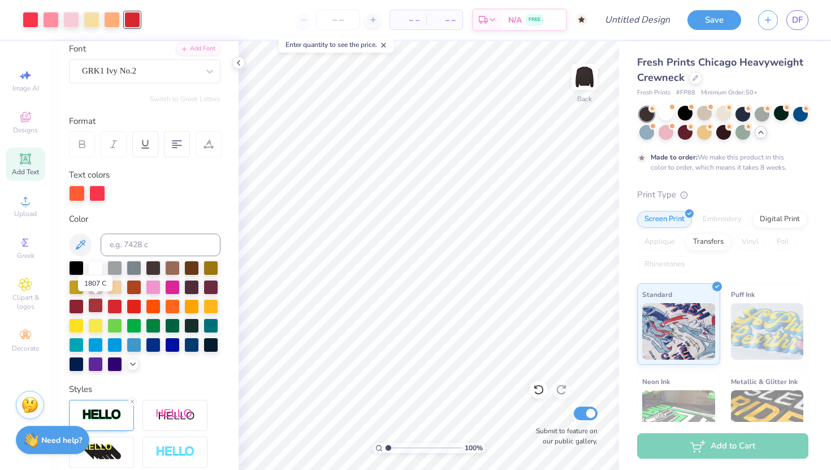
click at [94, 307] on div at bounding box center [95, 305] width 15 height 15
click at [131, 365] on icon at bounding box center [132, 363] width 9 height 9
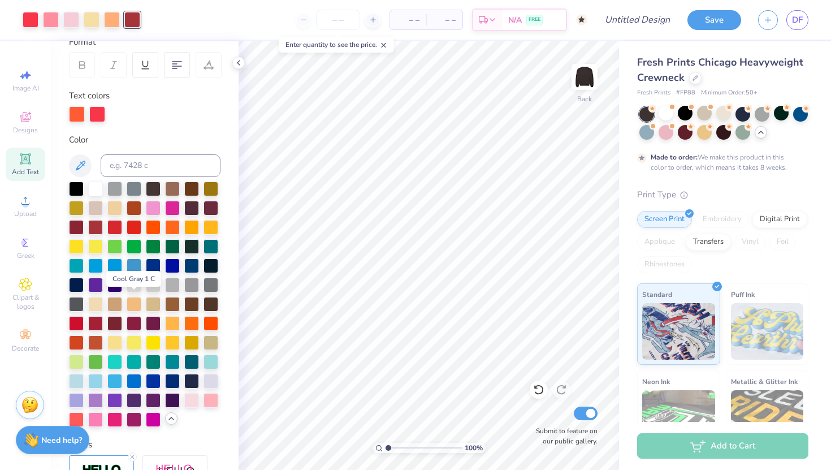
scroll to position [209, 0]
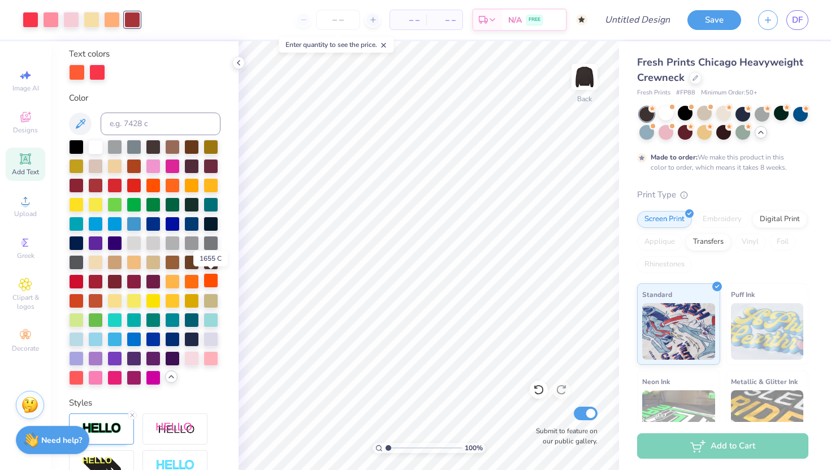
click at [210, 284] on div at bounding box center [211, 280] width 15 height 15
click at [75, 293] on div at bounding box center [76, 299] width 15 height 15
click at [76, 279] on div at bounding box center [76, 280] width 15 height 15
click at [75, 301] on div at bounding box center [76, 299] width 15 height 15
click at [99, 67] on div at bounding box center [97, 71] width 16 height 16
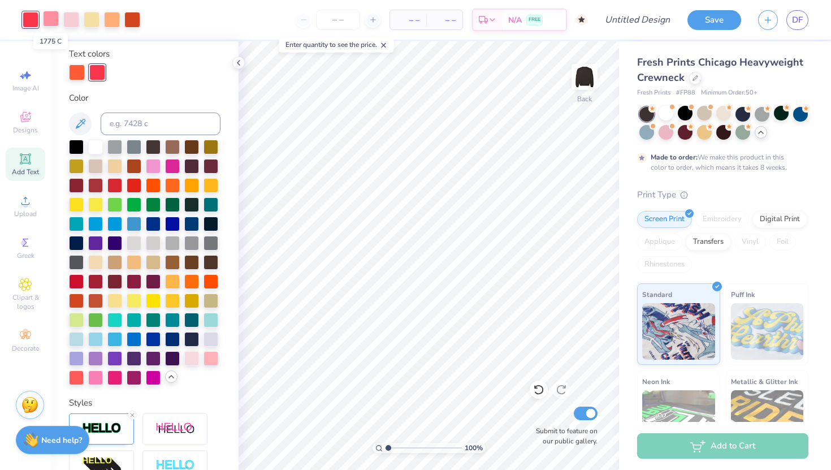
click at [48, 17] on div at bounding box center [51, 19] width 16 height 16
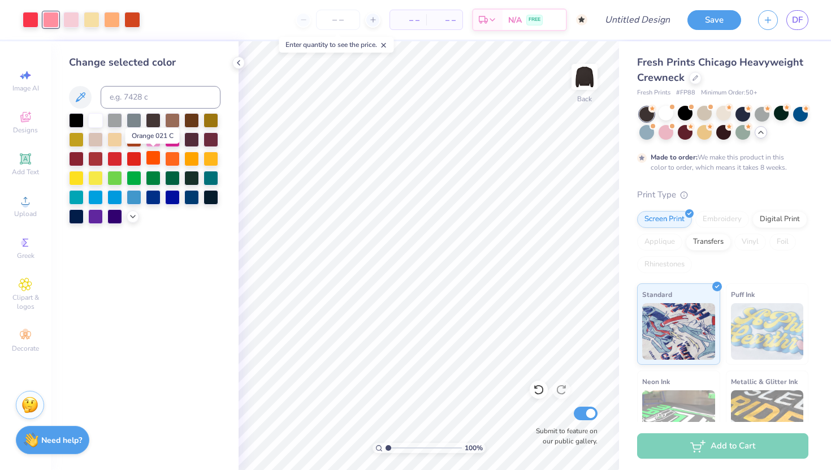
click at [149, 161] on div at bounding box center [153, 157] width 15 height 15
click at [132, 219] on icon at bounding box center [132, 215] width 9 height 9
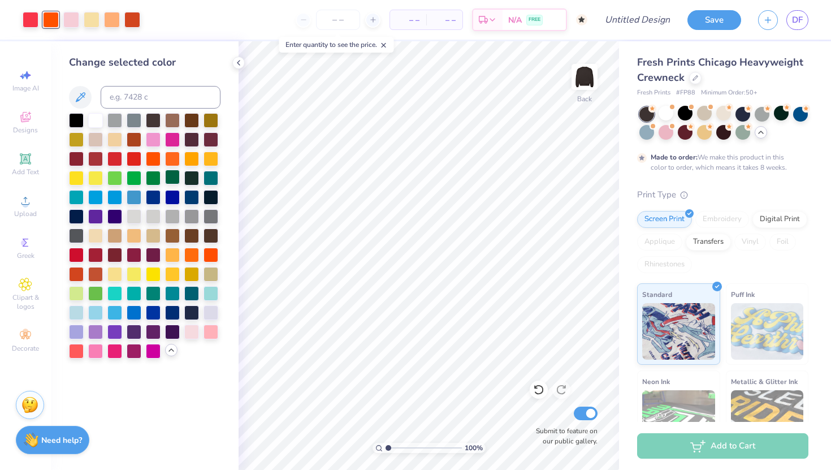
click at [176, 174] on div at bounding box center [172, 177] width 15 height 15
click at [25, 21] on div at bounding box center [31, 19] width 16 height 16
click at [72, 23] on div at bounding box center [71, 19] width 16 height 16
click at [154, 175] on div at bounding box center [153, 177] width 15 height 15
click at [87, 19] on div at bounding box center [92, 19] width 16 height 16
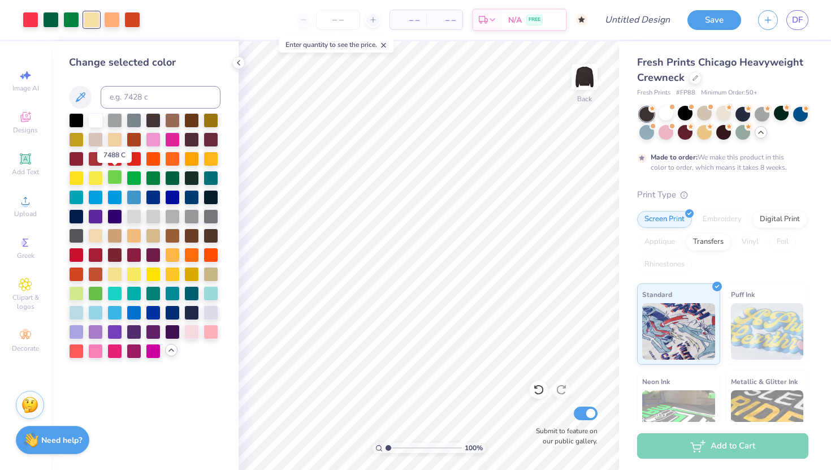
click at [117, 173] on div at bounding box center [114, 177] width 15 height 15
click at [133, 174] on div at bounding box center [134, 177] width 15 height 15
click at [113, 140] on div at bounding box center [114, 138] width 15 height 15
click at [135, 142] on div at bounding box center [134, 138] width 15 height 15
click at [119, 140] on div at bounding box center [114, 138] width 15 height 15
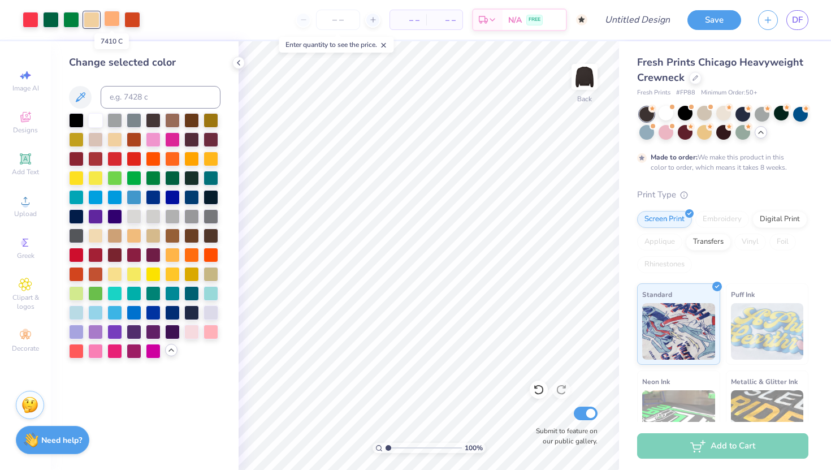
click at [107, 20] on div at bounding box center [112, 19] width 16 height 16
click at [158, 139] on div at bounding box center [153, 138] width 15 height 15
click at [197, 331] on div at bounding box center [191, 330] width 15 height 15
click at [210, 331] on div at bounding box center [211, 330] width 15 height 15
click at [131, 24] on div at bounding box center [132, 19] width 16 height 16
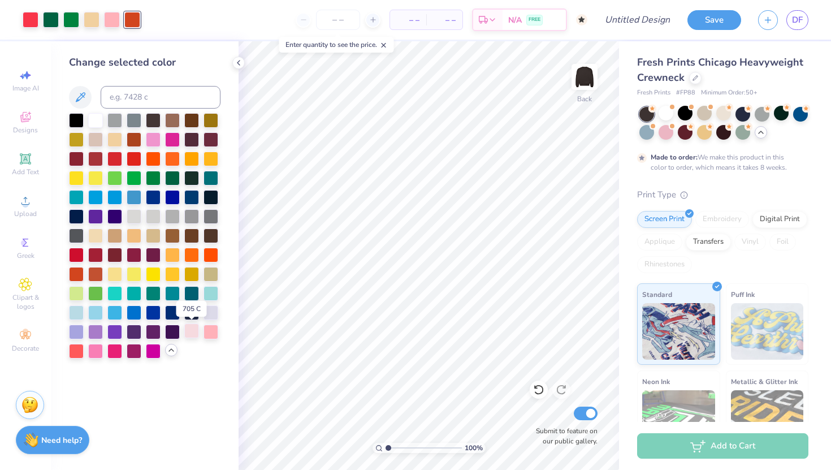
click at [193, 327] on div at bounding box center [191, 330] width 15 height 15
click at [204, 370] on div "Change selected color" at bounding box center [145, 255] width 188 height 429
click at [25, 21] on div at bounding box center [31, 19] width 16 height 16
click at [96, 346] on div at bounding box center [95, 350] width 15 height 15
click at [119, 376] on div "Change selected color" at bounding box center [145, 255] width 188 height 429
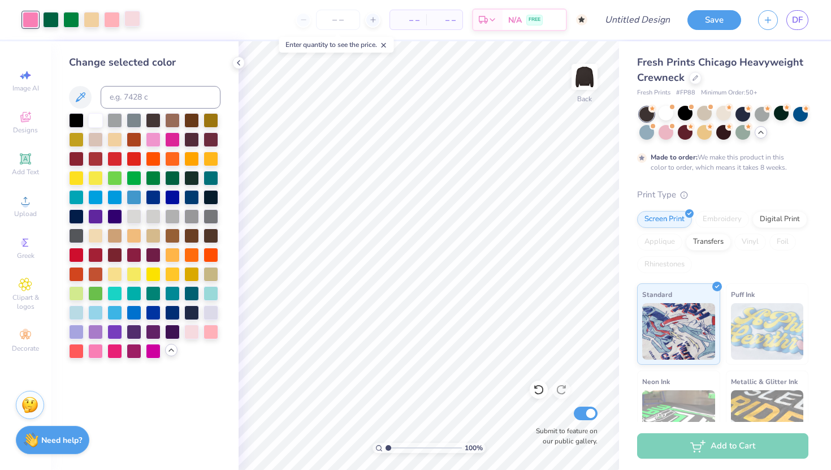
click at [131, 20] on div at bounding box center [132, 19] width 16 height 16
click at [153, 178] on div at bounding box center [153, 177] width 15 height 15
click at [97, 352] on div at bounding box center [95, 350] width 15 height 15
click at [188, 331] on div at bounding box center [191, 330] width 15 height 15
click at [214, 306] on div at bounding box center [211, 311] width 15 height 15
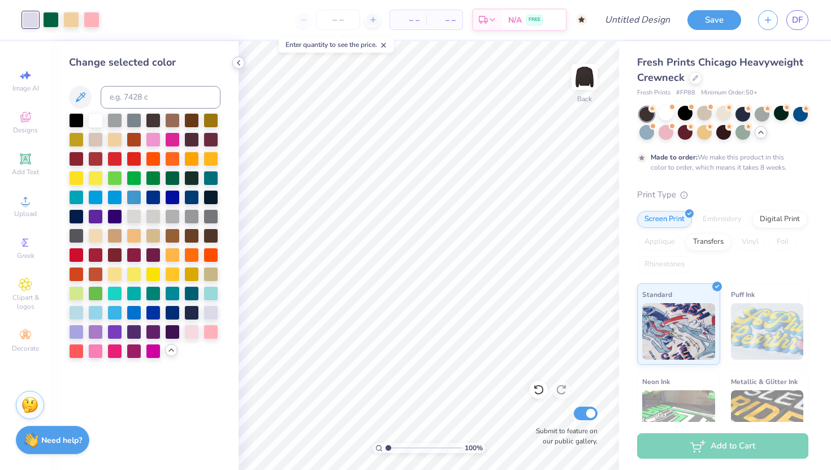
click at [241, 61] on icon at bounding box center [238, 62] width 9 height 9
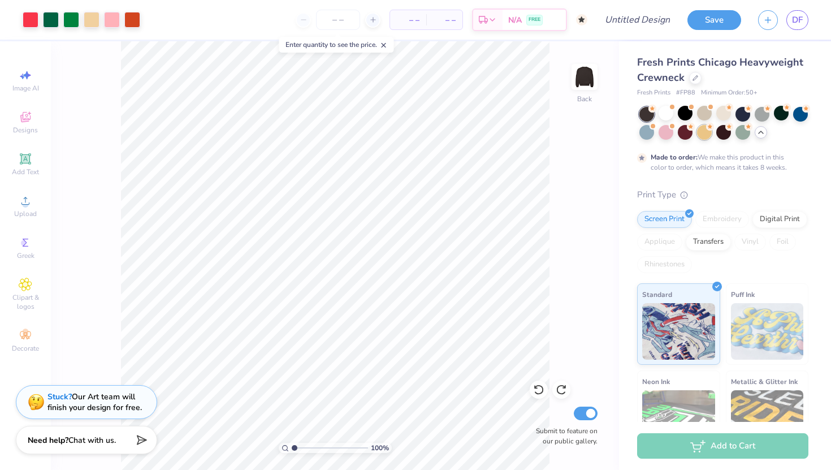
click at [706, 128] on div at bounding box center [704, 132] width 15 height 15
click at [689, 138] on div at bounding box center [685, 132] width 15 height 15
click at [666, 134] on div at bounding box center [666, 132] width 15 height 15
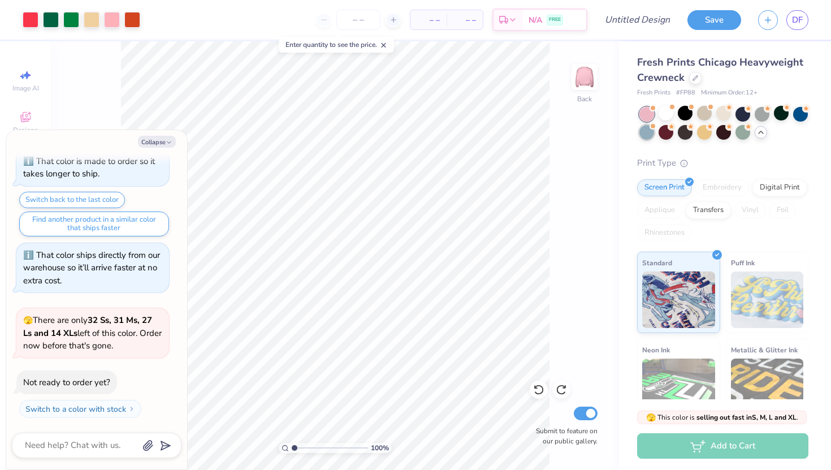
click at [649, 131] on div at bounding box center [647, 132] width 15 height 15
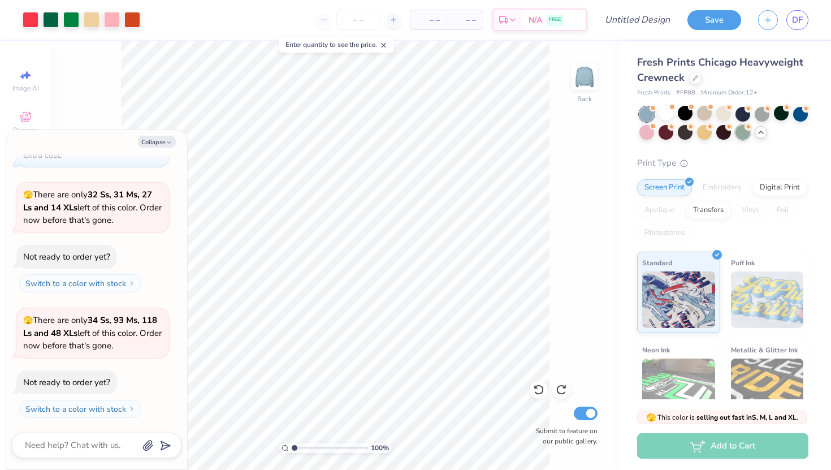
click at [748, 132] on div at bounding box center [743, 132] width 15 height 15
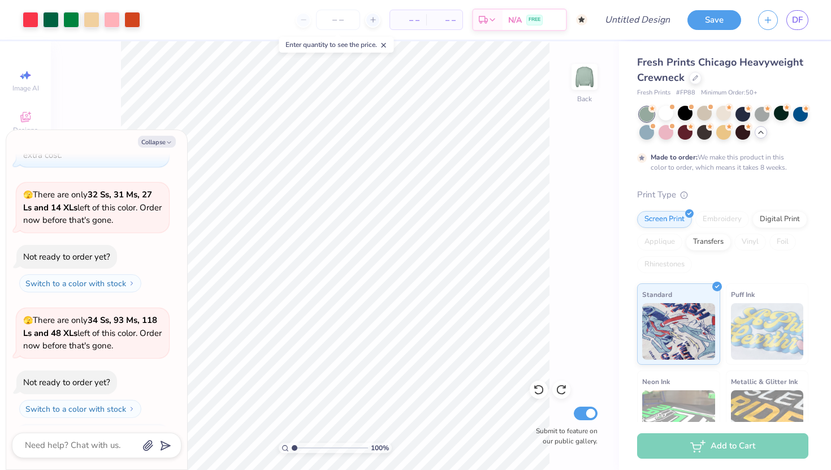
scroll to position [1645, 0]
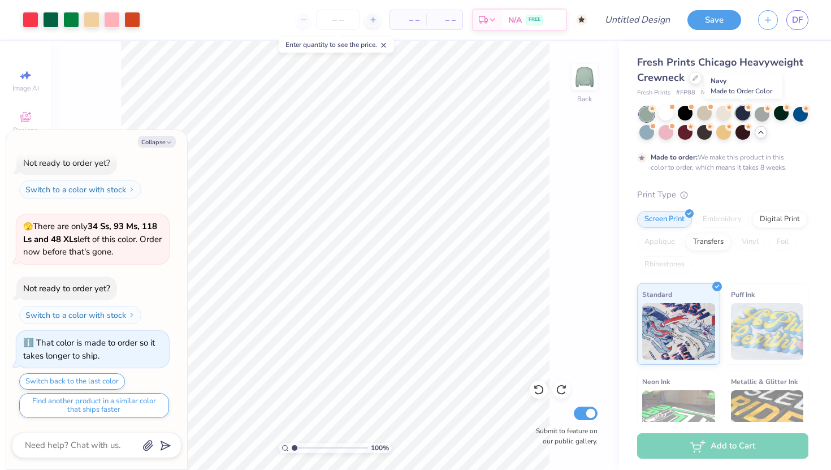
click at [744, 113] on div at bounding box center [743, 113] width 15 height 15
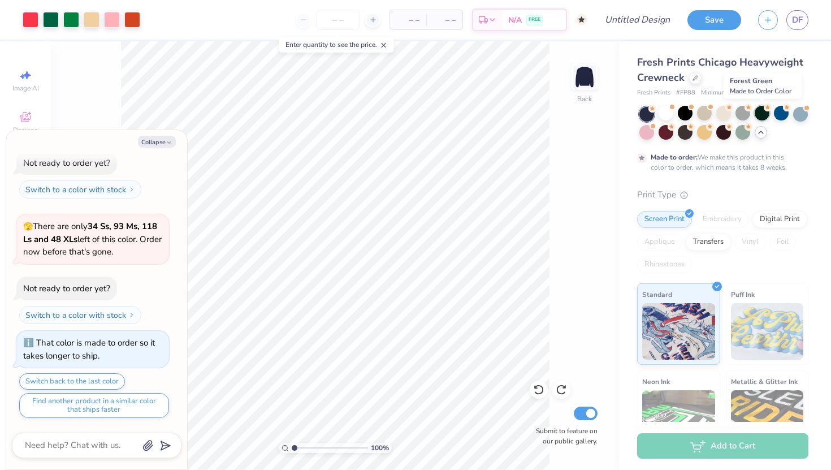
click at [758, 114] on div at bounding box center [762, 113] width 15 height 15
click at [718, 131] on div at bounding box center [724, 132] width 15 height 15
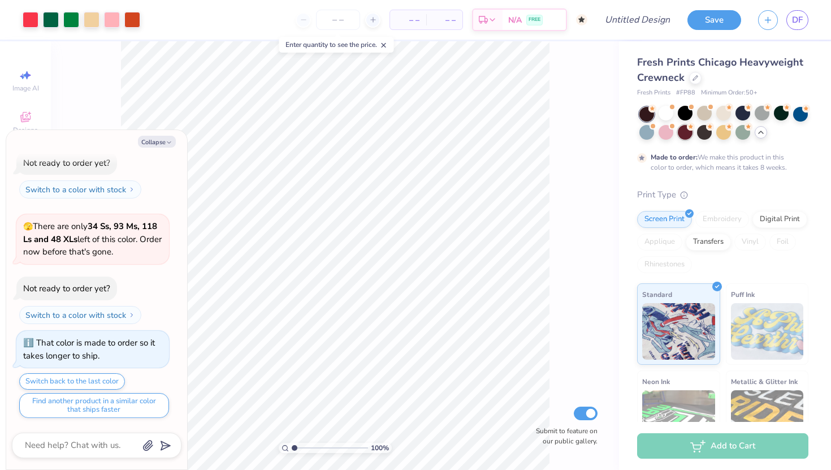
click at [693, 132] on div at bounding box center [685, 132] width 15 height 15
click at [702, 132] on div at bounding box center [704, 132] width 15 height 15
click at [721, 137] on div at bounding box center [724, 132] width 15 height 15
click at [711, 135] on div at bounding box center [704, 132] width 15 height 15
click at [92, 20] on div at bounding box center [92, 19] width 16 height 16
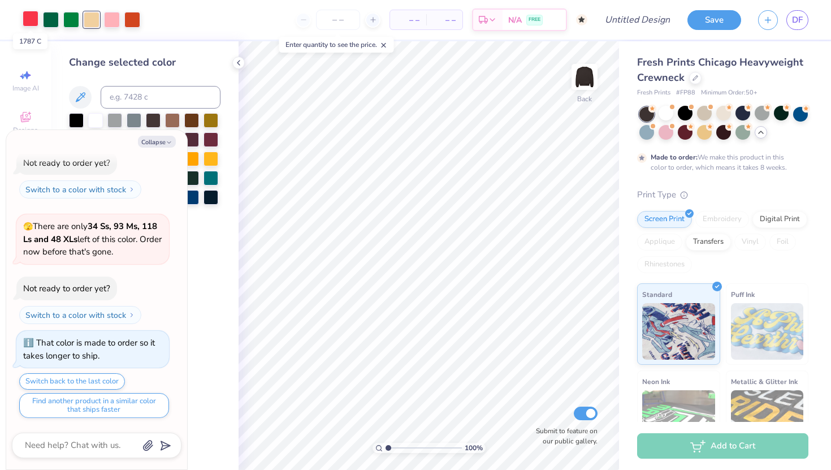
click at [34, 21] on div at bounding box center [31, 19] width 16 height 16
click at [161, 139] on button "Collapse" at bounding box center [157, 142] width 38 height 12
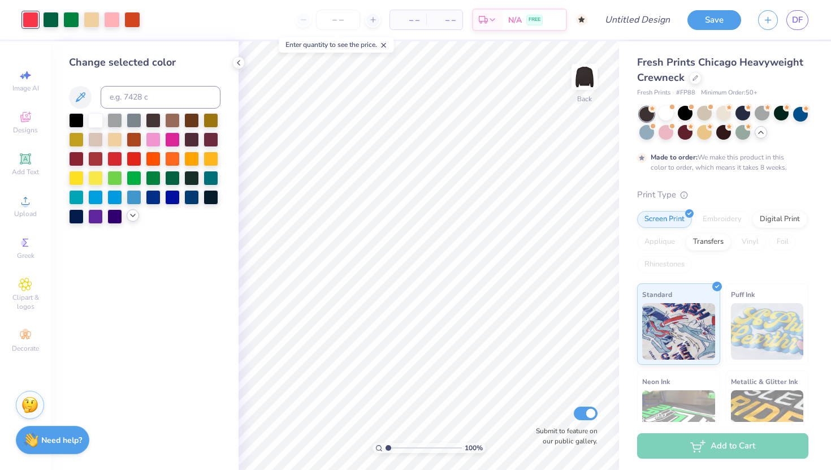
click at [131, 215] on icon at bounding box center [132, 215] width 9 height 9
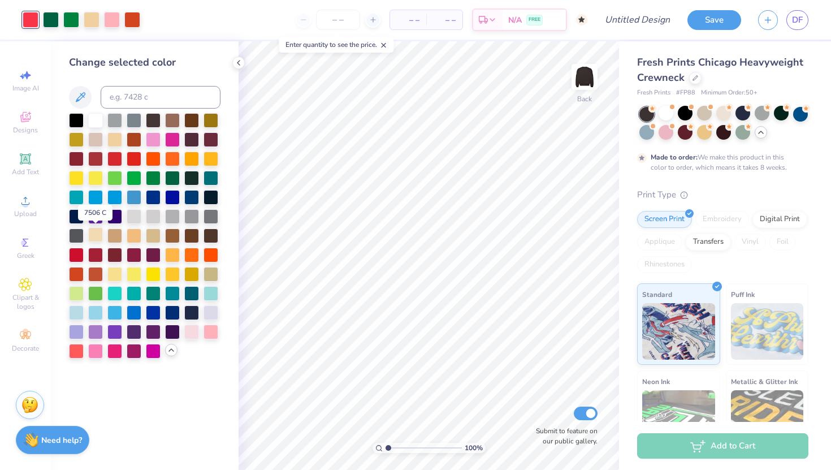
click at [94, 230] on div at bounding box center [95, 234] width 15 height 15
click at [90, 19] on div at bounding box center [92, 19] width 16 height 16
click at [177, 234] on div at bounding box center [172, 234] width 15 height 15
click at [149, 232] on div at bounding box center [153, 234] width 15 height 15
click at [97, 237] on div at bounding box center [95, 234] width 15 height 15
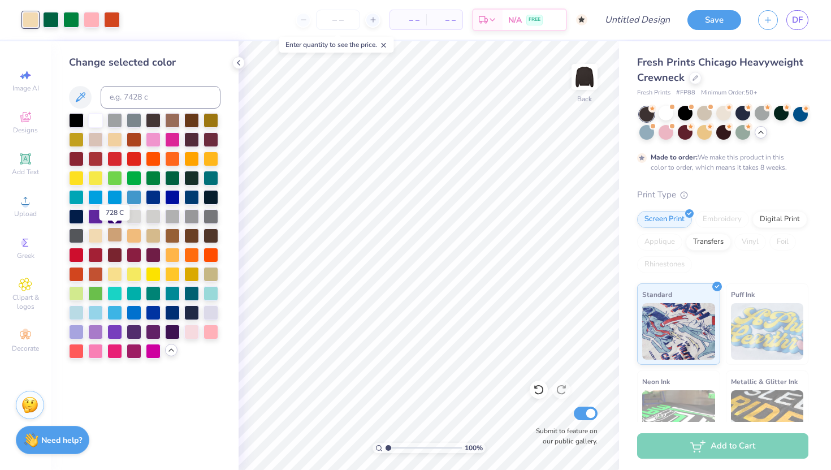
click at [117, 237] on div at bounding box center [114, 234] width 15 height 15
click at [96, 234] on div at bounding box center [95, 234] width 15 height 15
click at [49, 20] on div at bounding box center [51, 19] width 16 height 16
click at [151, 199] on div at bounding box center [153, 196] width 15 height 15
click at [94, 309] on div at bounding box center [95, 311] width 15 height 15
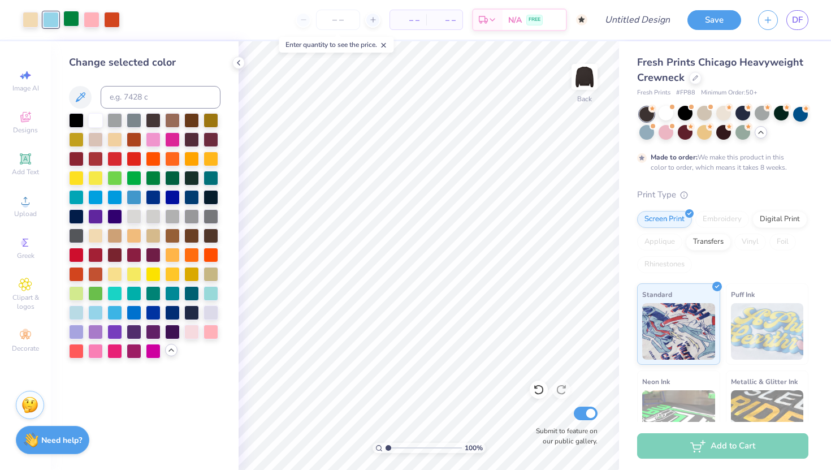
click at [71, 24] on div at bounding box center [71, 19] width 16 height 16
click at [170, 314] on div at bounding box center [172, 311] width 15 height 15
click at [97, 18] on div at bounding box center [92, 19] width 16 height 16
click at [108, 18] on div at bounding box center [112, 19] width 16 height 16
click at [152, 313] on div at bounding box center [153, 311] width 15 height 15
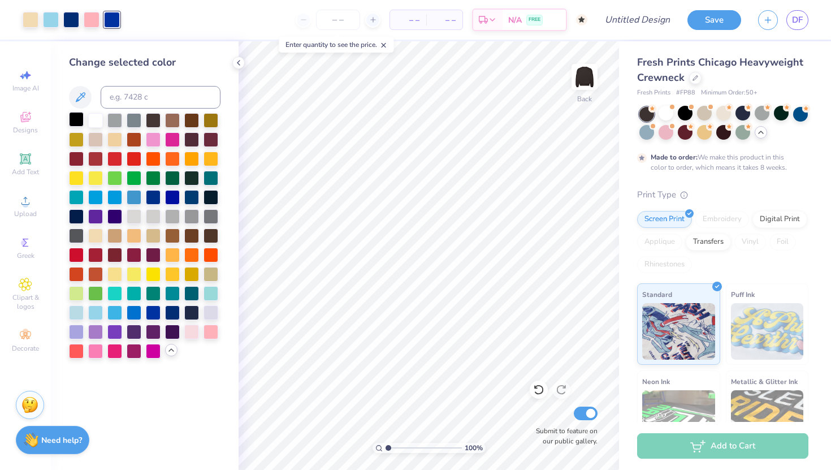
click at [70, 123] on div at bounding box center [76, 119] width 15 height 15
click at [175, 190] on div at bounding box center [172, 196] width 15 height 15
click at [137, 198] on div at bounding box center [134, 196] width 15 height 15
click at [116, 198] on div at bounding box center [114, 196] width 15 height 15
click at [97, 198] on div at bounding box center [95, 196] width 15 height 15
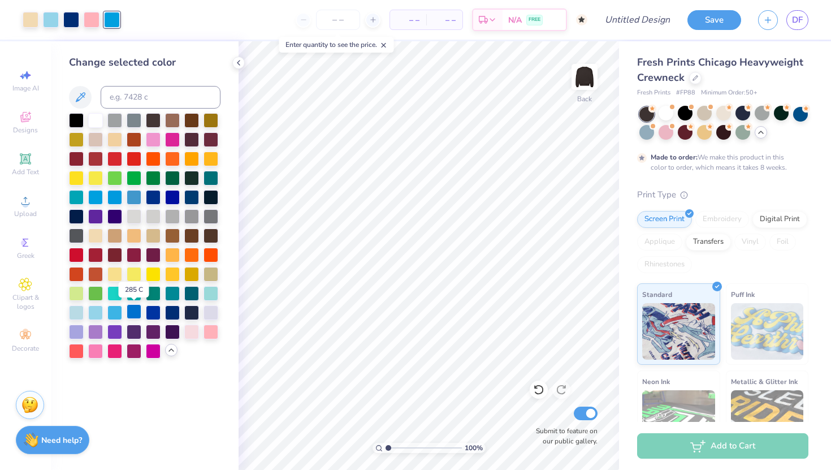
click at [137, 313] on div at bounding box center [134, 311] width 15 height 15
click at [154, 319] on div at bounding box center [153, 311] width 15 height 15
click at [174, 313] on div at bounding box center [172, 311] width 15 height 15
click at [92, 14] on div at bounding box center [92, 19] width 16 height 16
click at [168, 62] on div "Change selected color" at bounding box center [145, 62] width 152 height 15
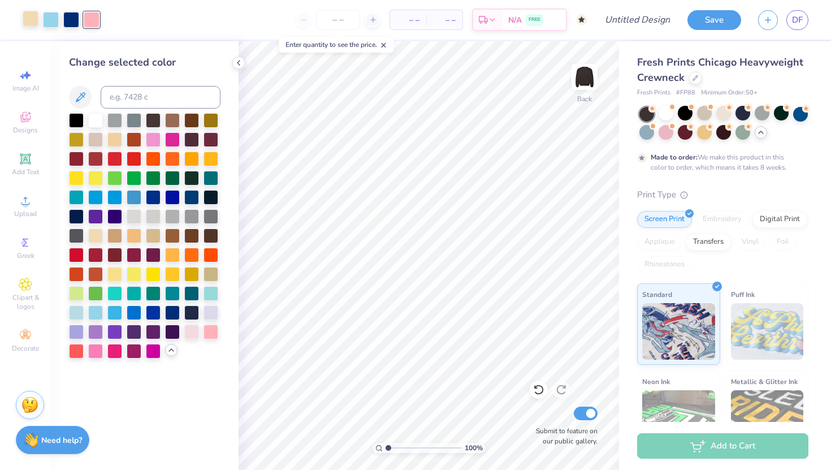
click at [35, 23] on div at bounding box center [31, 19] width 16 height 16
click at [72, 20] on div at bounding box center [71, 19] width 16 height 16
click at [211, 314] on div at bounding box center [211, 311] width 15 height 15
click at [685, 118] on div at bounding box center [685, 113] width 15 height 15
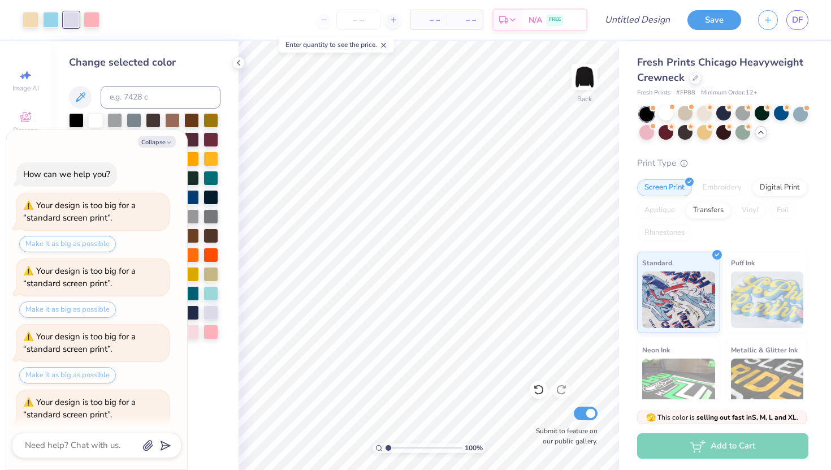
scroll to position [1827, 0]
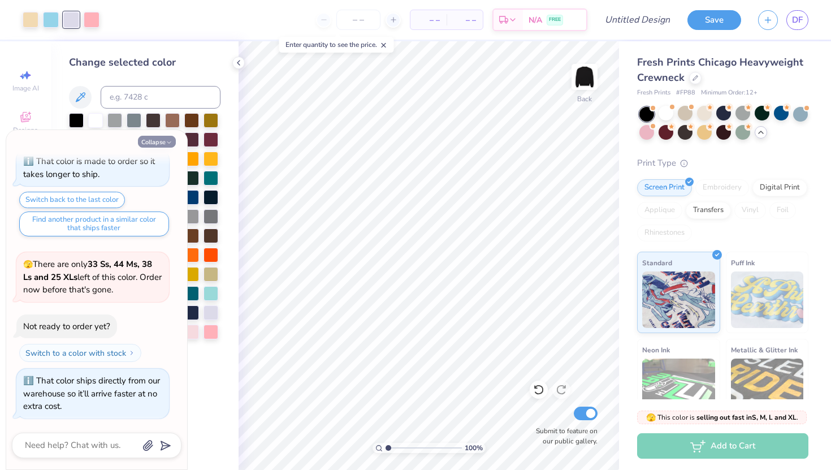
click at [153, 140] on button "Collapse" at bounding box center [157, 142] width 38 height 12
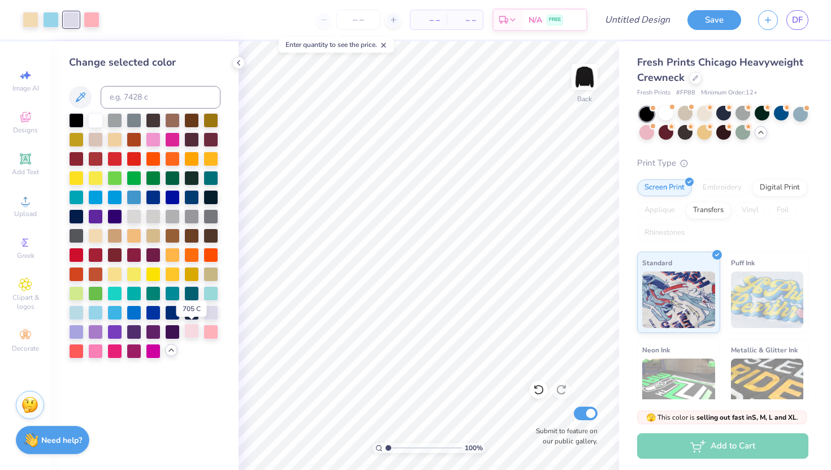
click at [189, 331] on div at bounding box center [191, 330] width 15 height 15
click at [212, 335] on div at bounding box center [211, 330] width 15 height 15
click at [199, 333] on div at bounding box center [191, 330] width 15 height 15
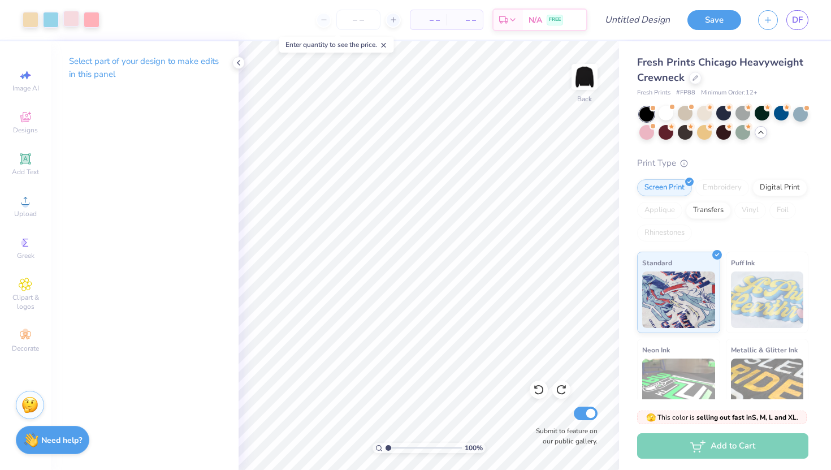
click at [71, 20] on div at bounding box center [71, 19] width 16 height 16
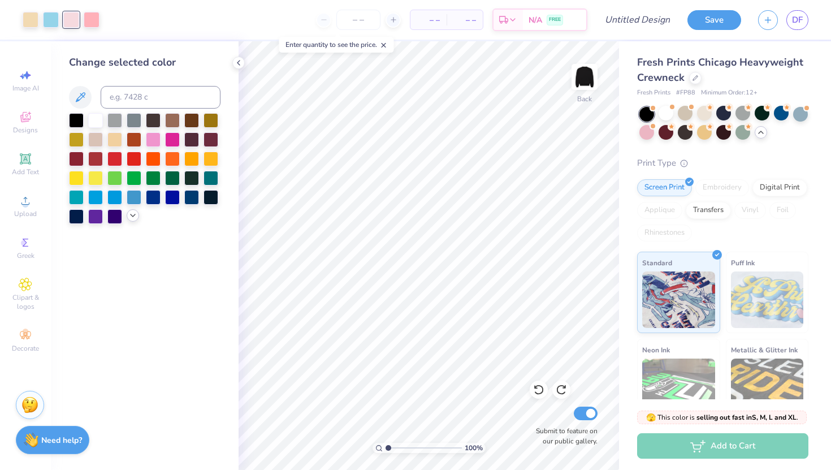
click at [132, 215] on polyline at bounding box center [133, 215] width 5 height 2
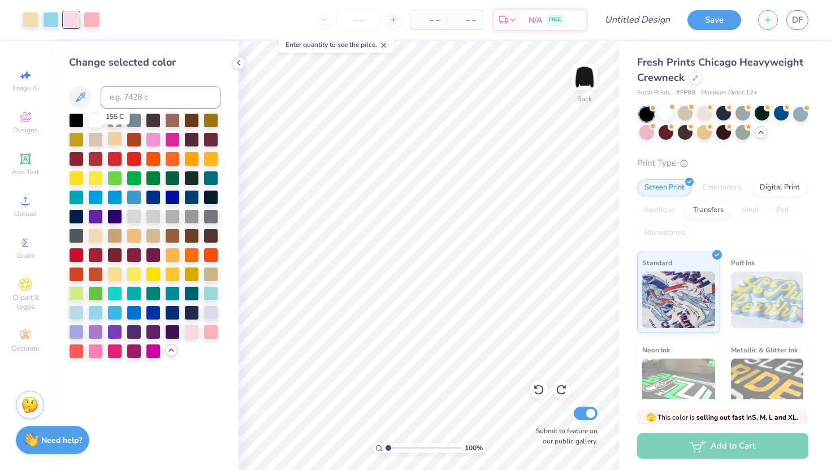
click at [113, 143] on div at bounding box center [114, 138] width 15 height 15
click at [172, 119] on div at bounding box center [172, 119] width 15 height 15
click at [79, 329] on div at bounding box center [76, 330] width 15 height 15
click at [136, 234] on div at bounding box center [134, 234] width 15 height 15
click at [153, 235] on div at bounding box center [153, 234] width 15 height 15
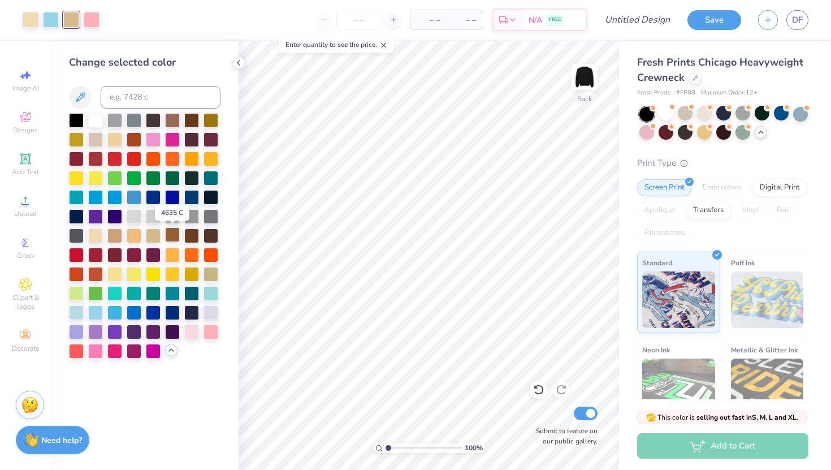
click at [171, 238] on div at bounding box center [172, 234] width 15 height 15
click at [685, 135] on div at bounding box center [685, 132] width 15 height 15
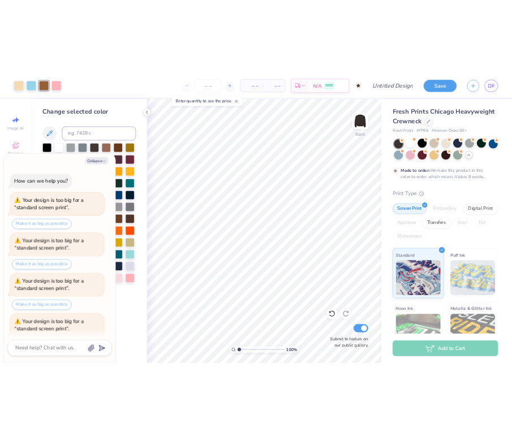
scroll to position [1921, 0]
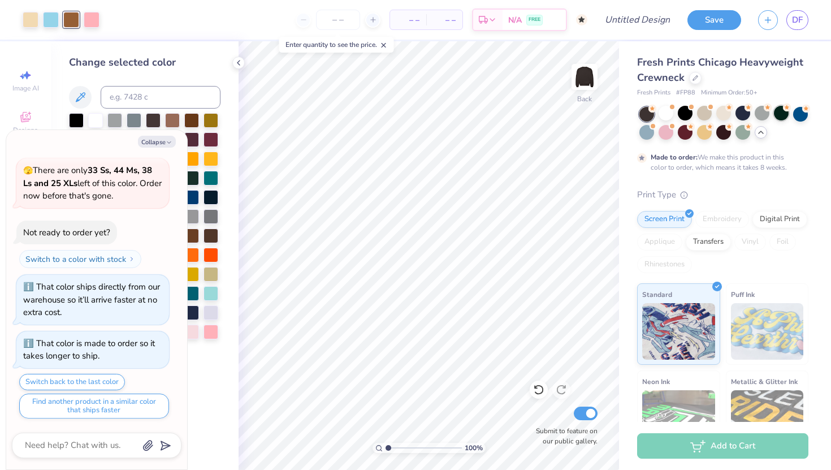
click at [778, 116] on div at bounding box center [781, 113] width 15 height 15
click at [681, 134] on div at bounding box center [685, 132] width 15 height 15
click at [168, 137] on button "Collapse" at bounding box center [157, 142] width 38 height 12
type textarea "x"
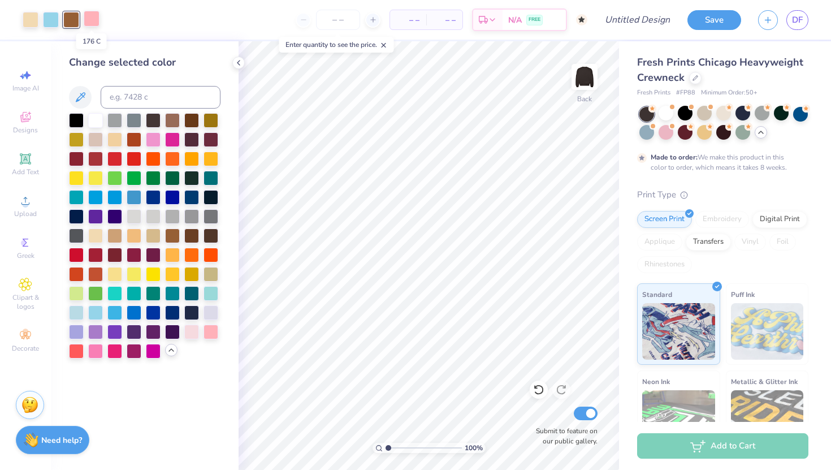
click at [91, 19] on div at bounding box center [92, 19] width 16 height 16
click at [171, 179] on div at bounding box center [172, 177] width 15 height 15
click at [54, 18] on div at bounding box center [51, 19] width 16 height 16
click at [211, 332] on div at bounding box center [211, 330] width 15 height 15
click at [98, 345] on div at bounding box center [95, 350] width 15 height 15
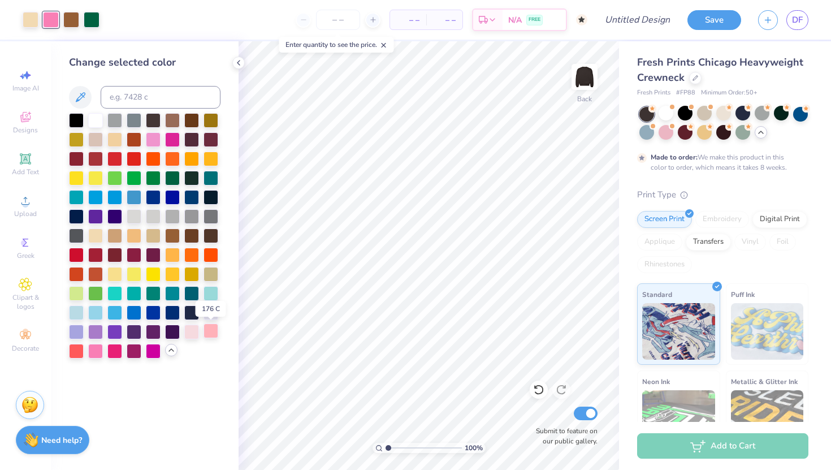
click at [208, 333] on div at bounding box center [211, 330] width 15 height 15
click at [99, 353] on div at bounding box center [95, 350] width 15 height 15
click at [194, 335] on div at bounding box center [191, 330] width 15 height 15
click at [154, 142] on div at bounding box center [153, 138] width 15 height 15
click at [171, 139] on div at bounding box center [172, 138] width 15 height 15
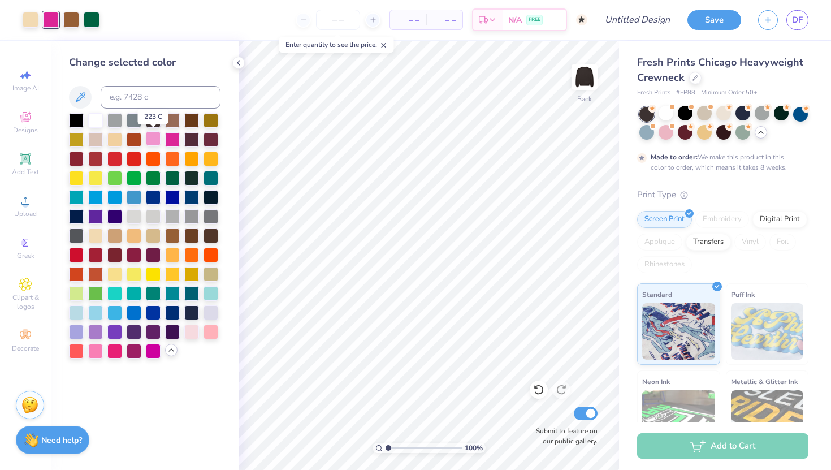
click at [150, 139] on div at bounding box center [153, 138] width 15 height 15
click at [213, 332] on div at bounding box center [211, 330] width 15 height 15
click at [92, 348] on div at bounding box center [95, 350] width 15 height 15
click at [192, 327] on div at bounding box center [191, 330] width 15 height 15
click at [156, 136] on div at bounding box center [153, 138] width 15 height 15
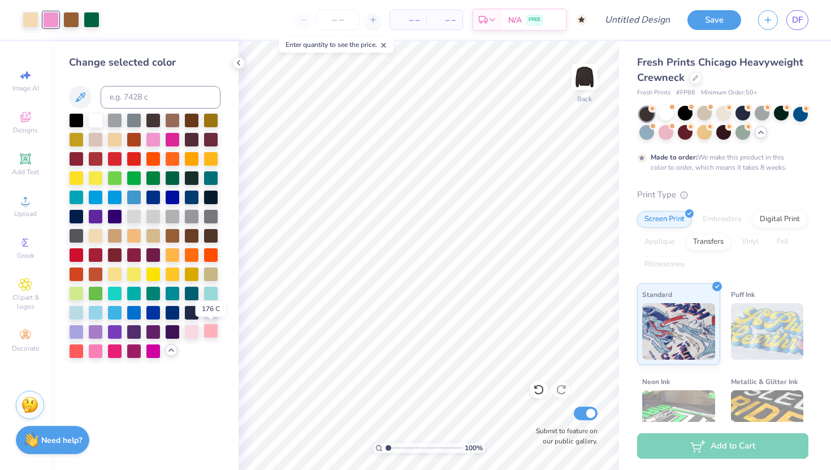
click at [214, 326] on div at bounding box center [211, 330] width 15 height 15
click at [156, 139] on div at bounding box center [153, 138] width 15 height 15
click at [98, 350] on div at bounding box center [95, 350] width 15 height 15
click at [148, 137] on div at bounding box center [153, 138] width 15 height 15
click at [96, 351] on div at bounding box center [95, 350] width 15 height 15
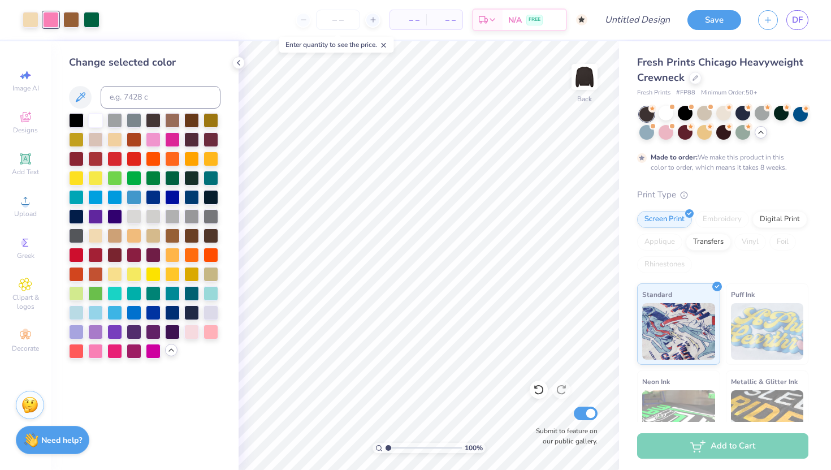
click at [168, 351] on icon at bounding box center [171, 350] width 9 height 9
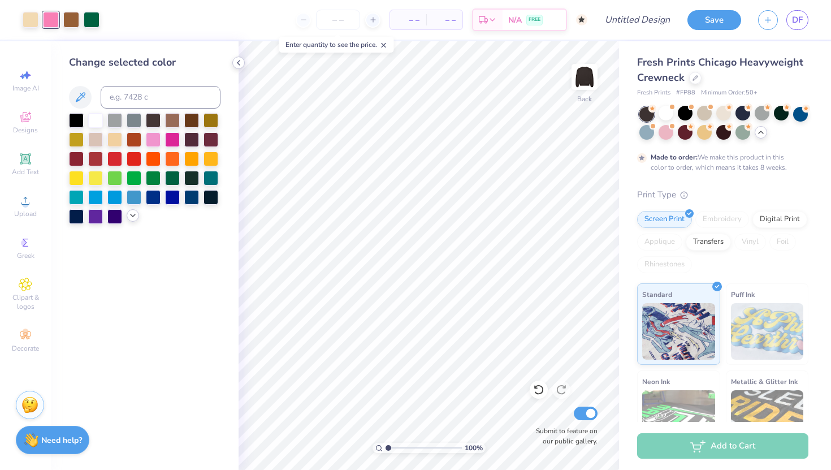
click at [237, 62] on icon at bounding box center [238, 62] width 9 height 9
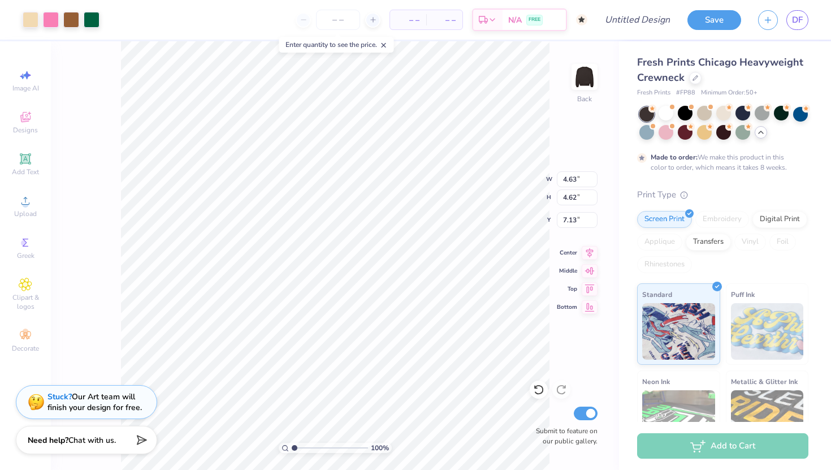
type input "3.34"
type input "3.84"
type input "3.83"
type input "7.46"
type input "13.08"
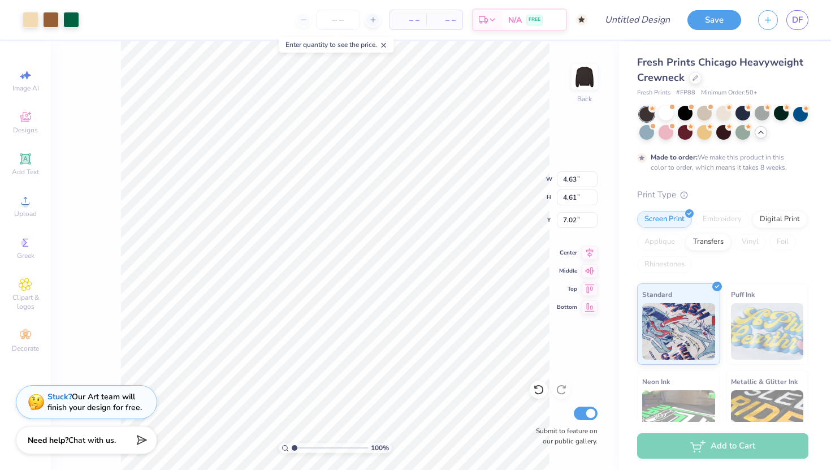
type input "7.95"
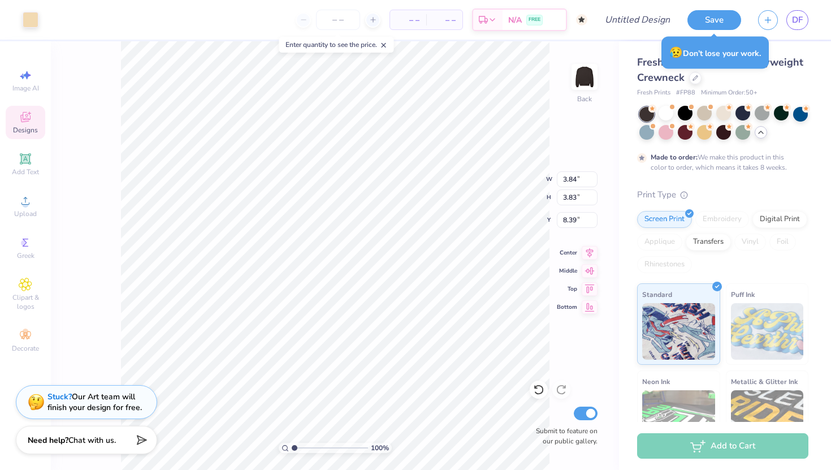
type input "0.92"
type input "0.96"
type input "14.68"
type input "0.46"
type input "0.48"
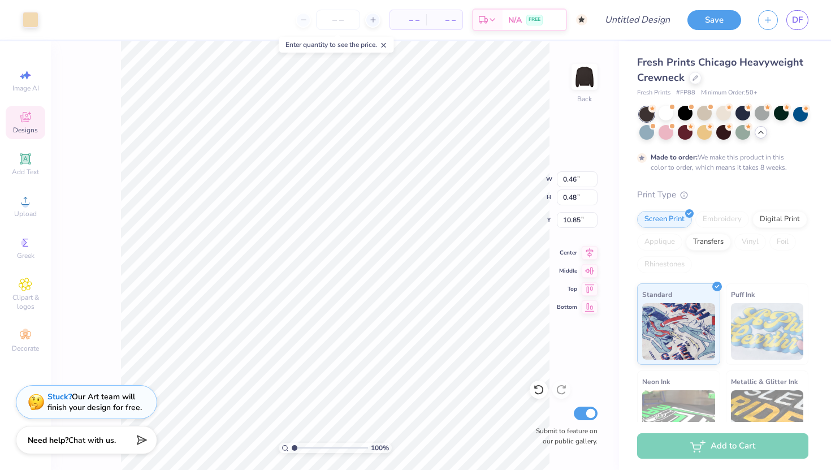
type input "2.01"
type input "2.10"
type input "3.37"
type input "3.94"
click at [32, 18] on div at bounding box center [31, 19] width 16 height 16
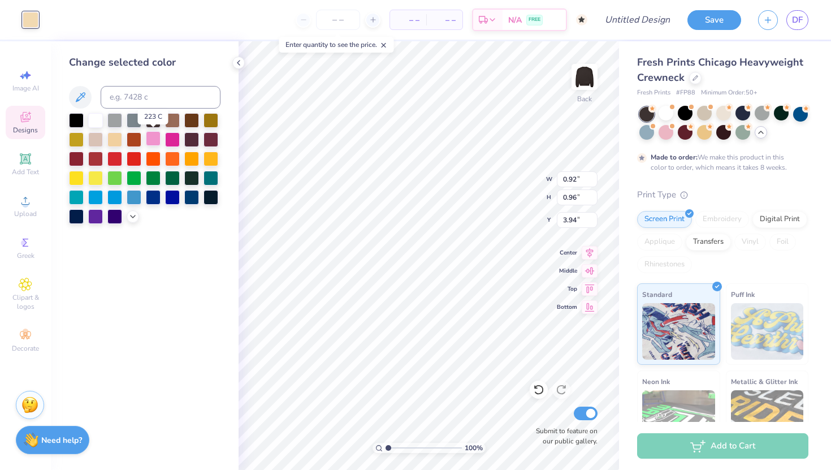
click at [153, 136] on div at bounding box center [153, 138] width 15 height 15
click at [153, 138] on div at bounding box center [153, 138] width 15 height 15
click at [154, 137] on div at bounding box center [153, 138] width 15 height 15
click at [172, 137] on div at bounding box center [172, 138] width 15 height 15
type input "2.02"
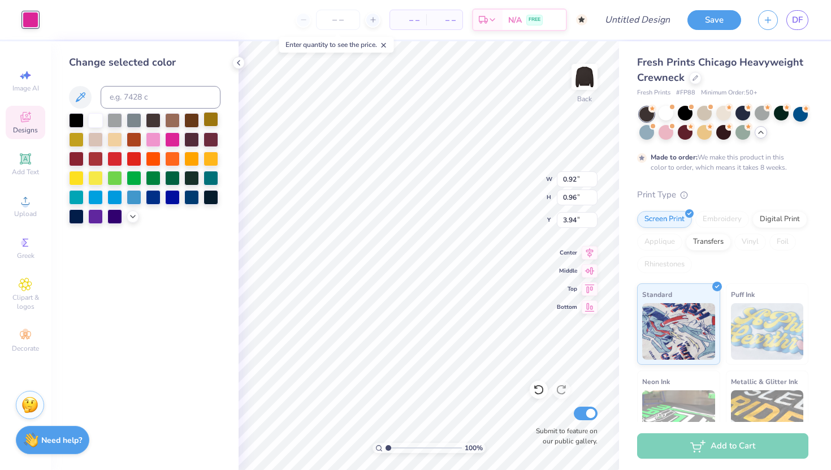
type input "2.11"
type input "2.79"
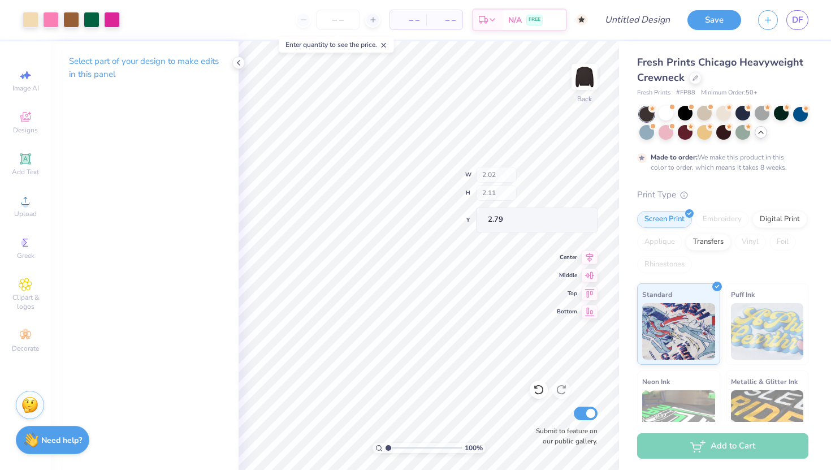
click at [514, 190] on div "100 % Back W 2.02 H 2.11 Y 2.79 Center Middle Top Bottom Submit to feature on o…" at bounding box center [429, 255] width 381 height 429
click at [34, 19] on div at bounding box center [31, 19] width 16 height 16
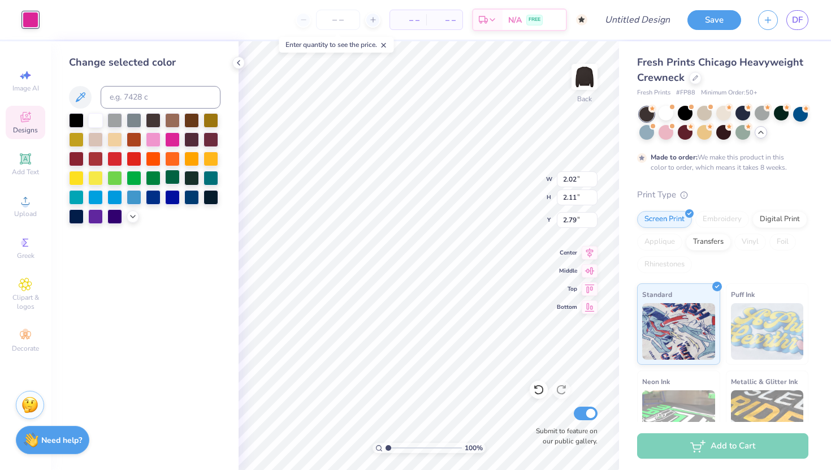
click at [169, 175] on div at bounding box center [172, 177] width 15 height 15
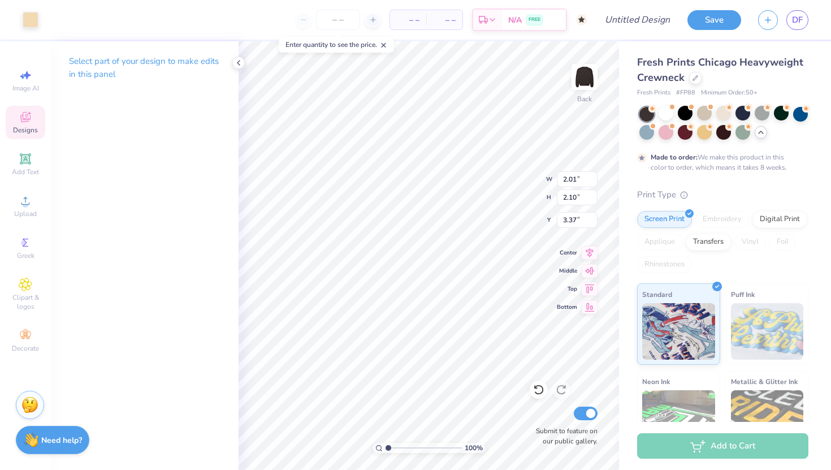
type input "3.86"
click at [32, 20] on div at bounding box center [31, 19] width 16 height 16
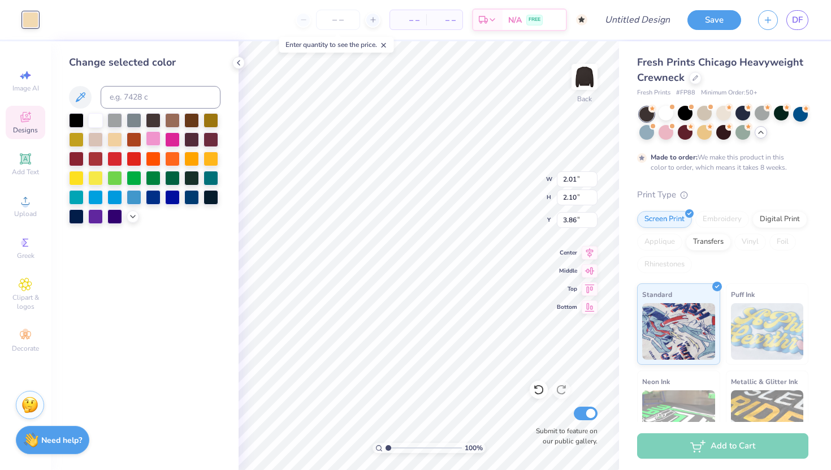
click at [154, 139] on div at bounding box center [153, 138] width 15 height 15
click at [131, 215] on icon at bounding box center [132, 215] width 9 height 9
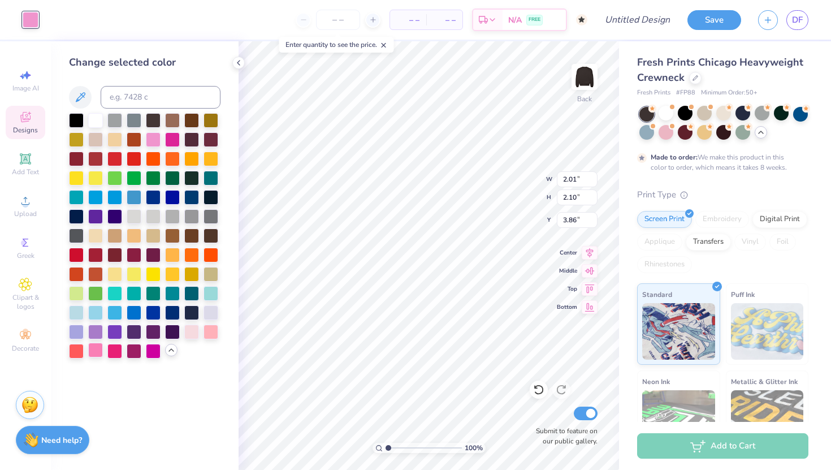
click at [97, 355] on div at bounding box center [95, 350] width 15 height 15
click at [176, 364] on div "Change selected color" at bounding box center [145, 255] width 188 height 429
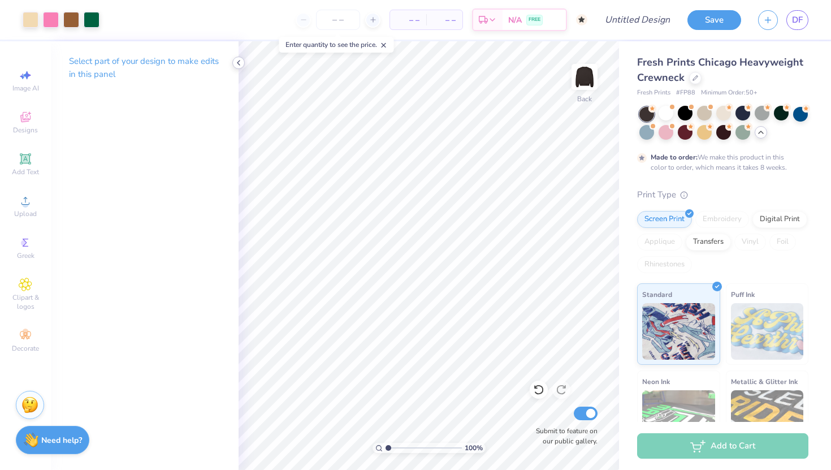
click at [236, 61] on icon at bounding box center [238, 62] width 9 height 9
